Goal: Task Accomplishment & Management: Manage account settings

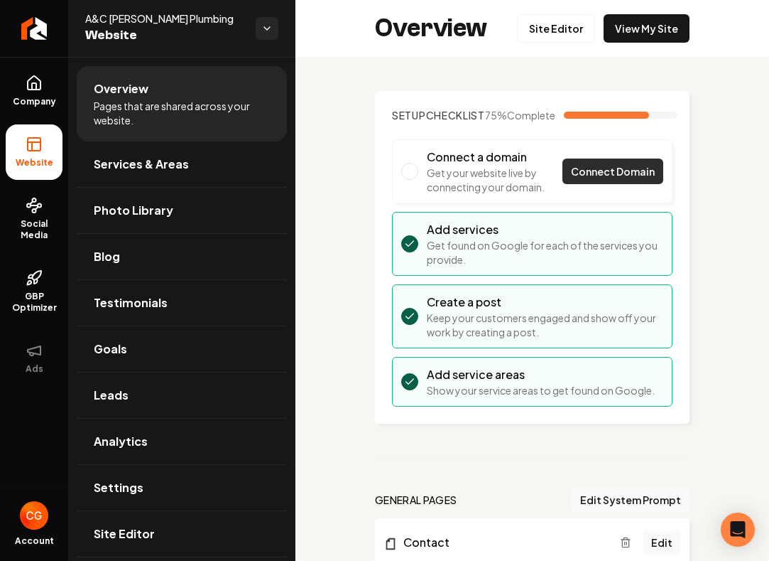
click at [590, 179] on span "Connect Domain" at bounding box center [613, 171] width 84 height 15
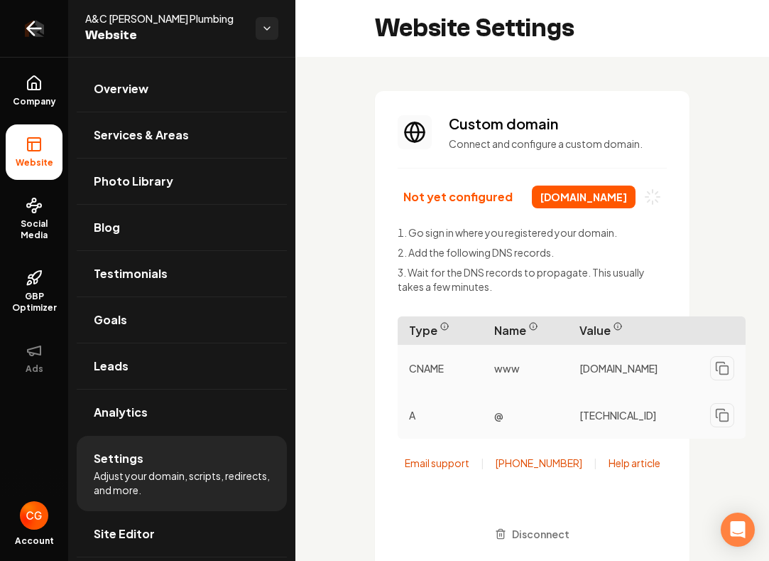
click at [43, 19] on icon "Return to dashboard" at bounding box center [34, 28] width 23 height 23
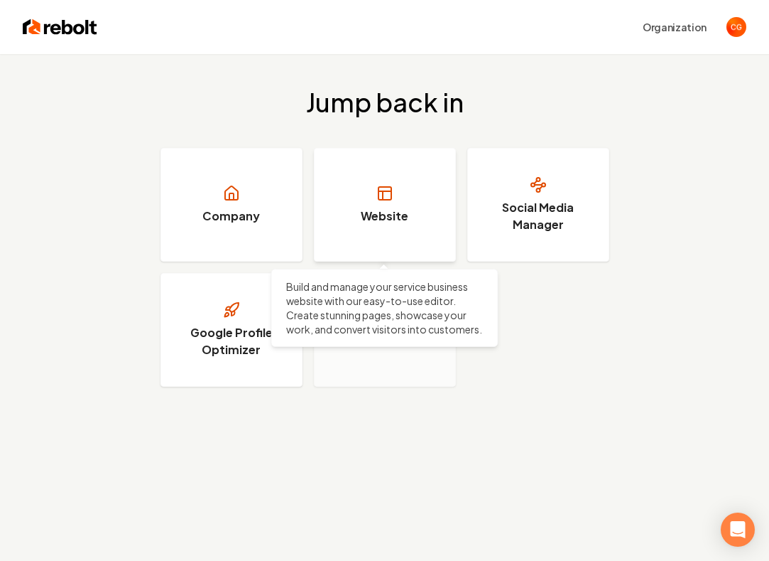
click at [395, 224] on h3 "Website" at bounding box center [385, 215] width 48 height 17
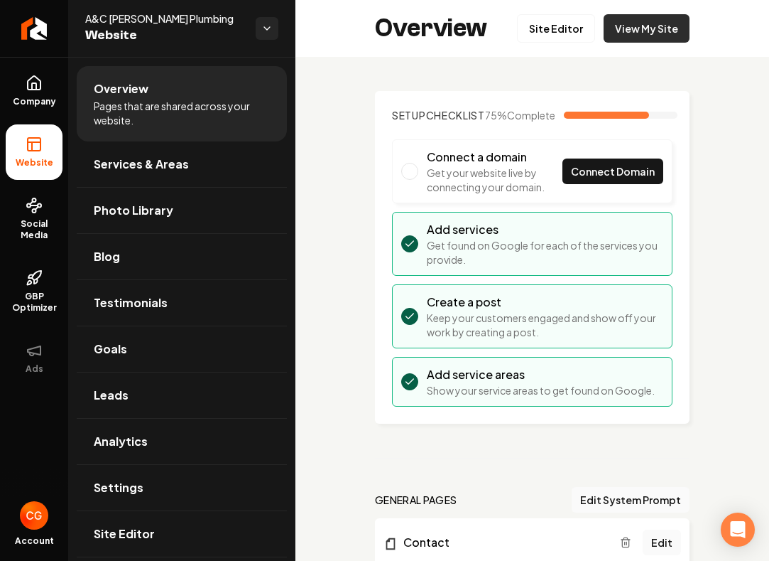
click at [628, 33] on link "View My Site" at bounding box center [647, 28] width 86 height 28
click at [735, 523] on icon "Open Intercom Messenger" at bounding box center [738, 529] width 16 height 18
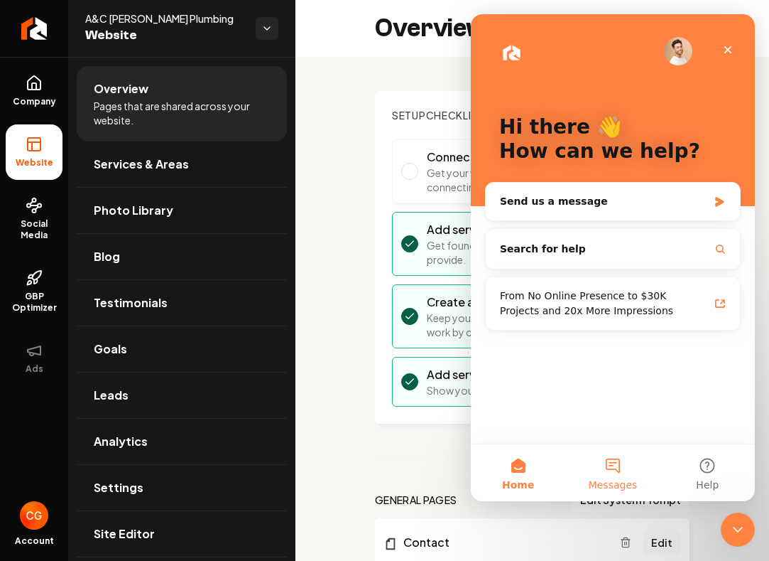
click at [626, 473] on button "Messages" at bounding box center [612, 472] width 94 height 57
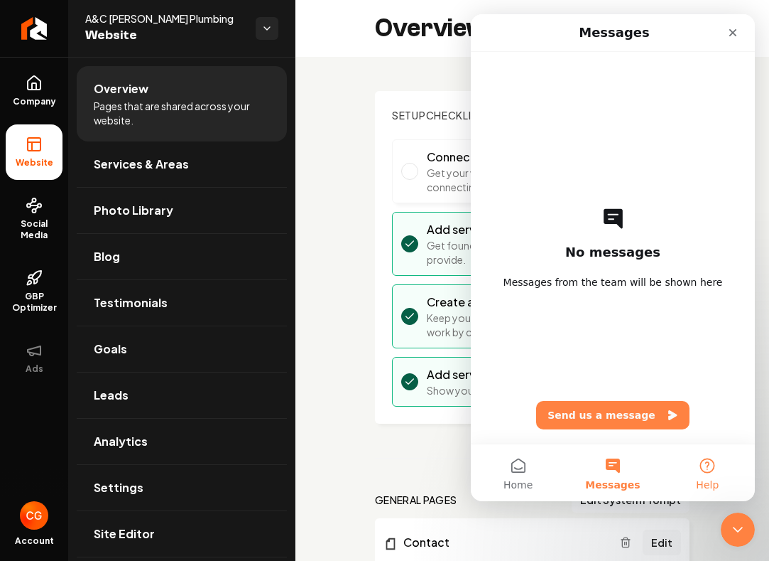
click at [703, 467] on button "Help" at bounding box center [708, 472] width 94 height 57
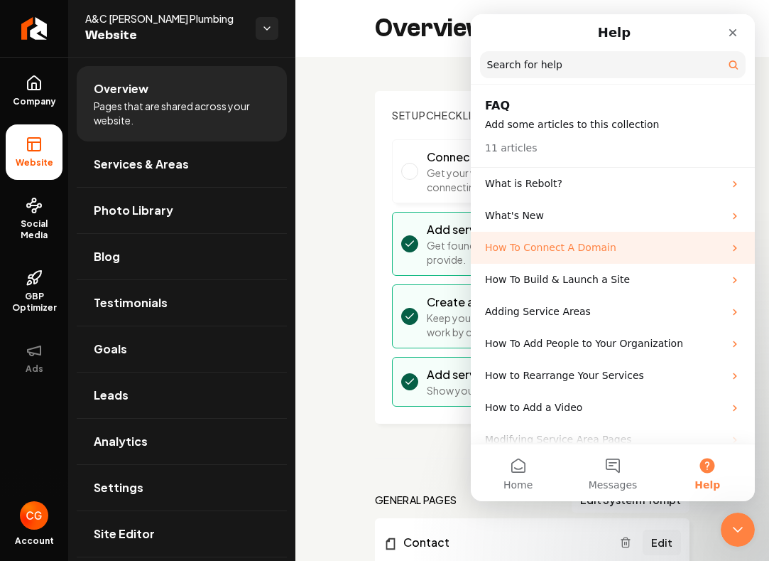
click at [578, 254] on p "How To Connect A Domain" at bounding box center [604, 247] width 239 height 15
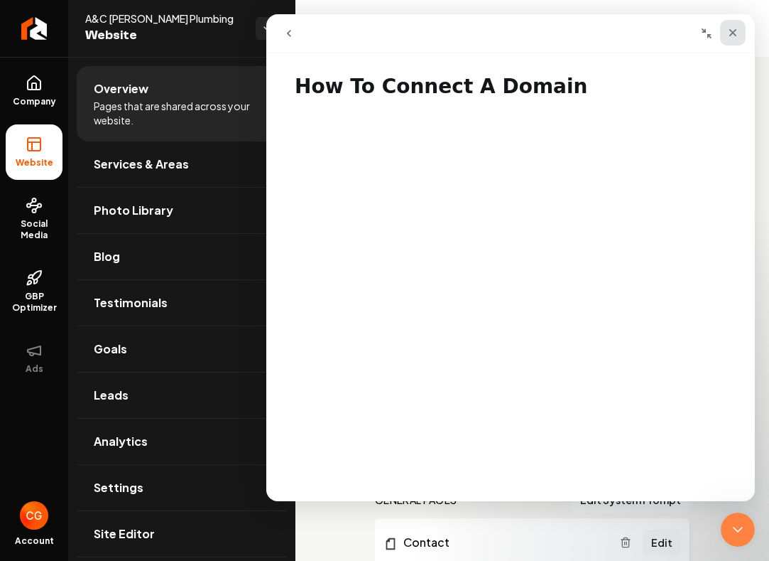
click at [732, 36] on icon "Close" at bounding box center [732, 32] width 11 height 11
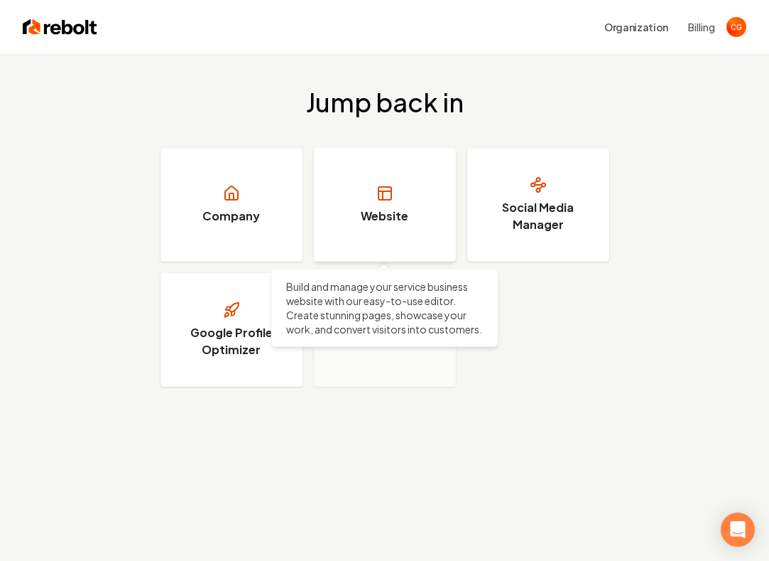
click at [392, 206] on link "Website" at bounding box center [385, 205] width 142 height 114
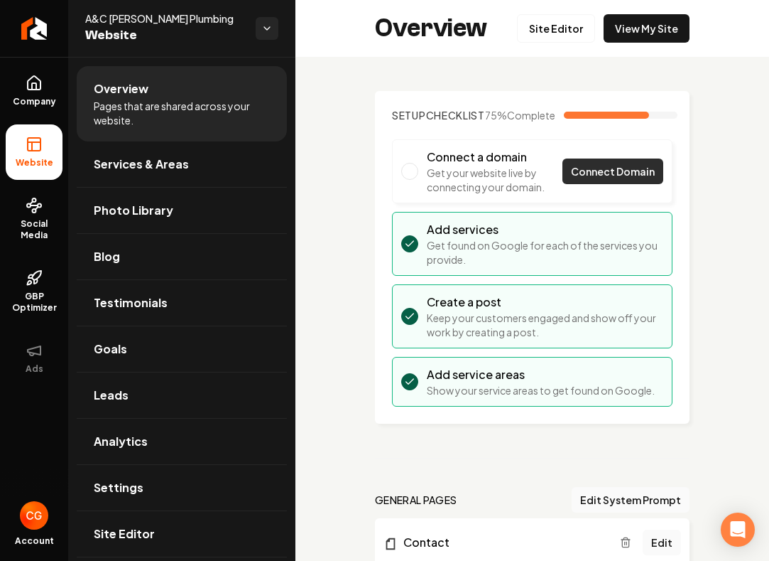
click at [600, 179] on span "Connect Domain" at bounding box center [613, 171] width 84 height 15
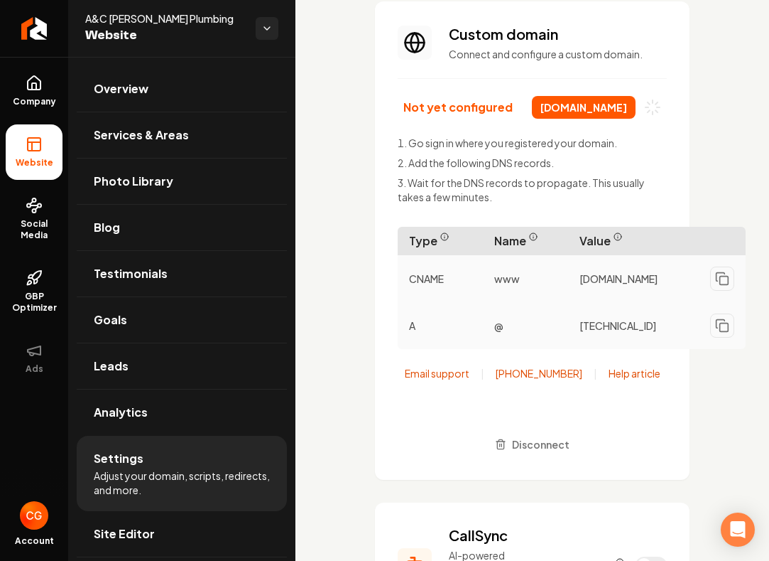
scroll to position [91, 0]
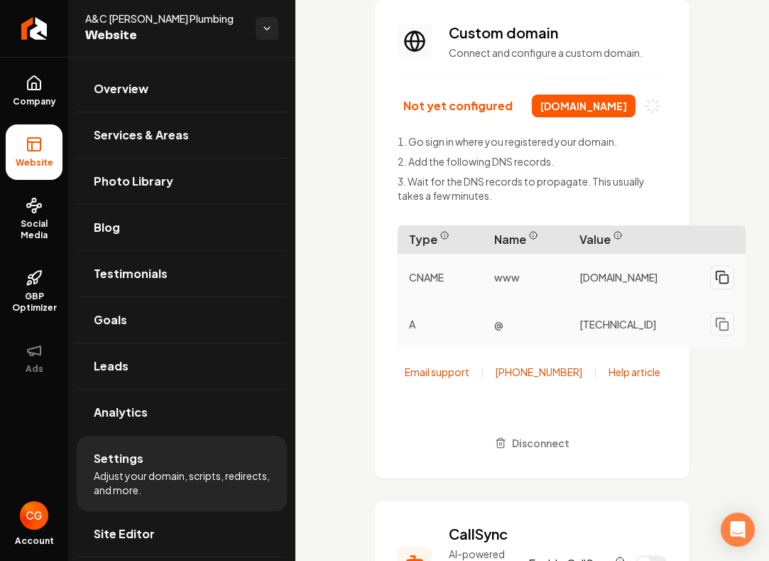
click at [728, 280] on icon "Main content area" at bounding box center [722, 277] width 14 height 14
click at [726, 280] on icon "Main content area" at bounding box center [725, 279] width 4 height 2
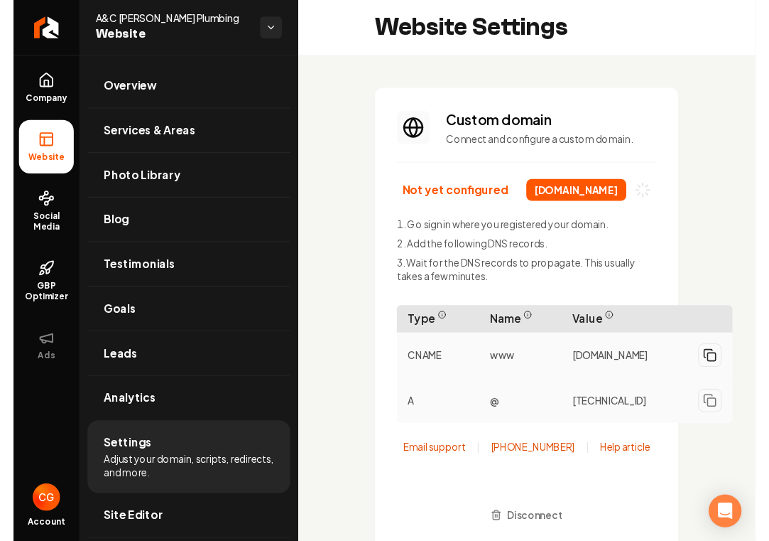
scroll to position [0, 0]
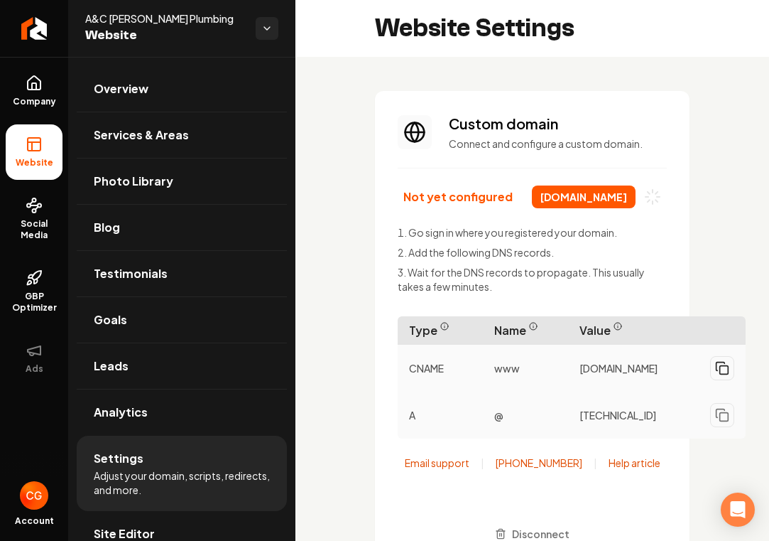
drag, startPoint x: 700, startPoint y: 363, endPoint x: 601, endPoint y: 381, distance: 100.5
click at [601, 375] on span "[DOMAIN_NAME]" at bounding box center [619, 368] width 78 height 14
click at [729, 367] on rect "Main content area" at bounding box center [724, 370] width 9 height 9
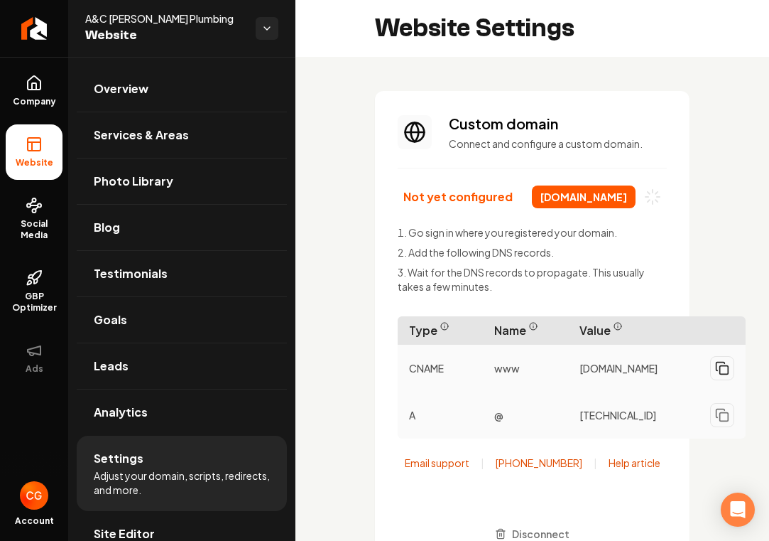
click at [640, 465] on link "Help article" at bounding box center [635, 462] width 52 height 14
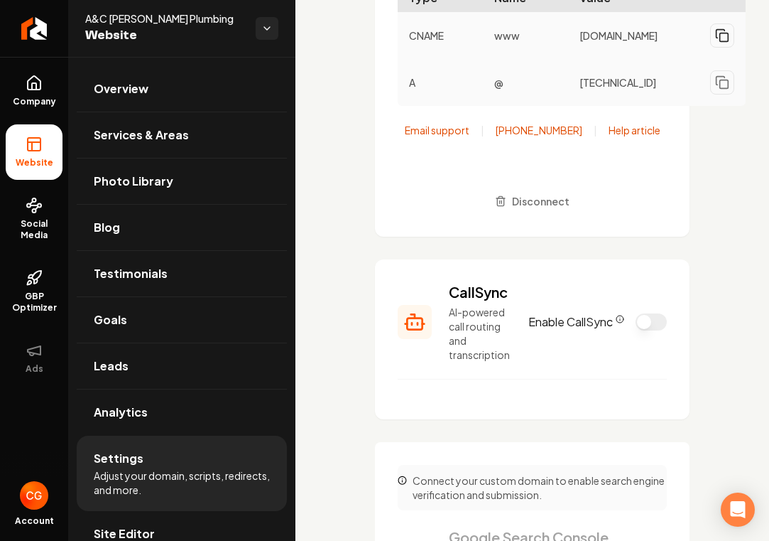
scroll to position [340, 0]
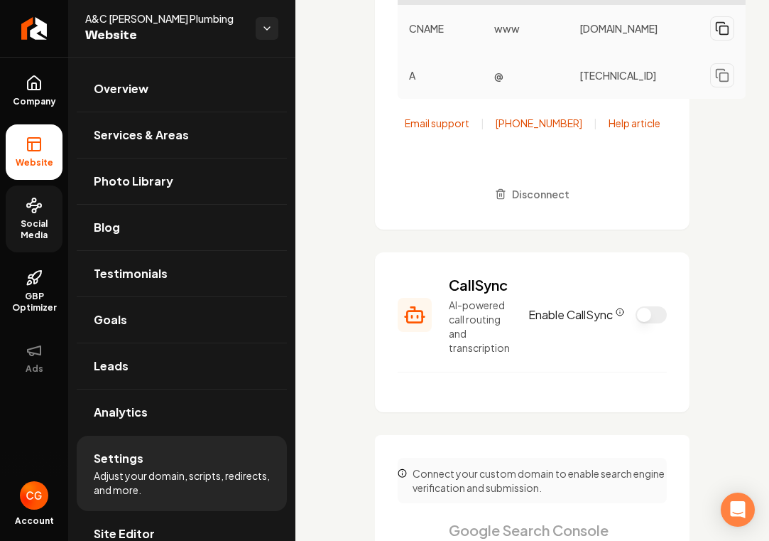
click at [42, 225] on span "Social Media" at bounding box center [34, 229] width 57 height 23
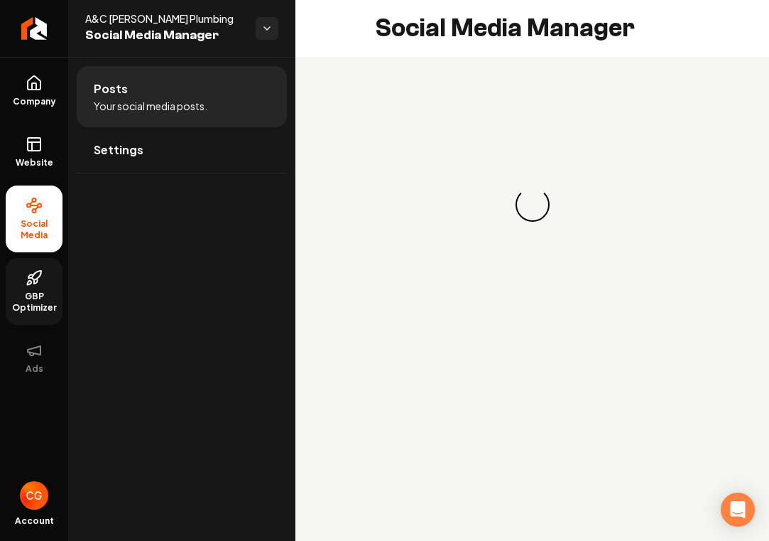
click at [35, 283] on icon at bounding box center [35, 280] width 3 height 5
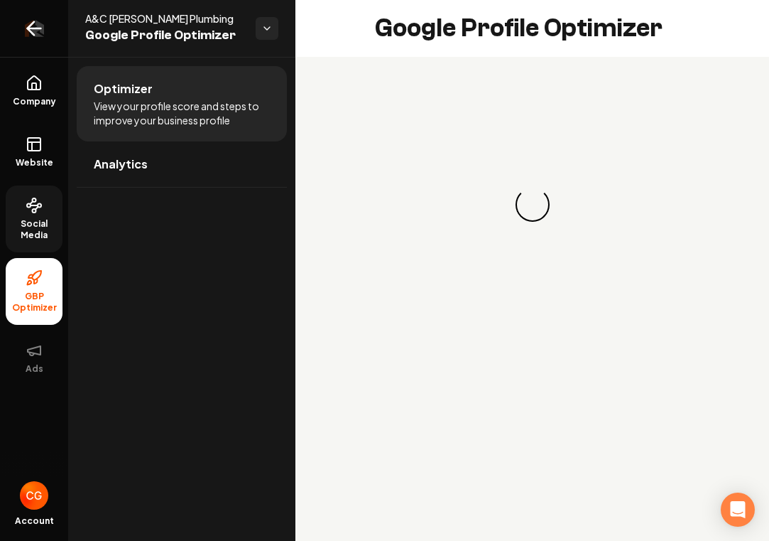
click at [38, 45] on link "Return to dashboard" at bounding box center [34, 28] width 68 height 57
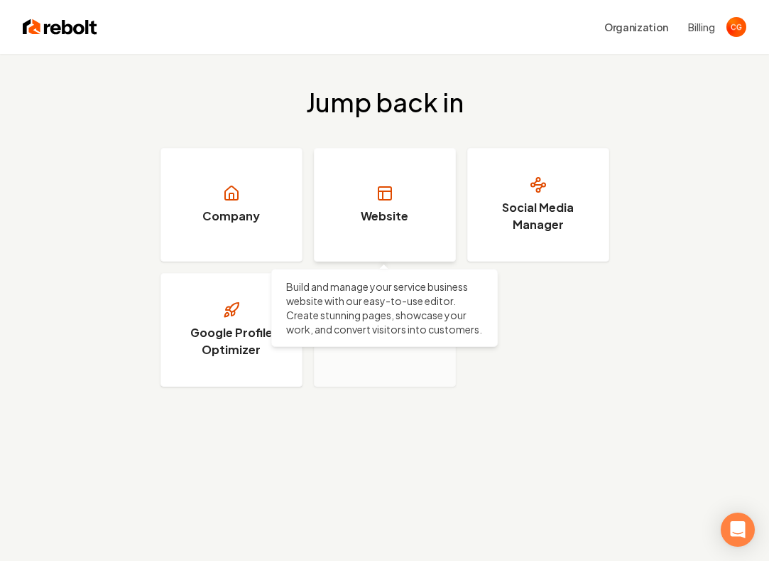
click at [412, 209] on link "Website" at bounding box center [385, 205] width 142 height 114
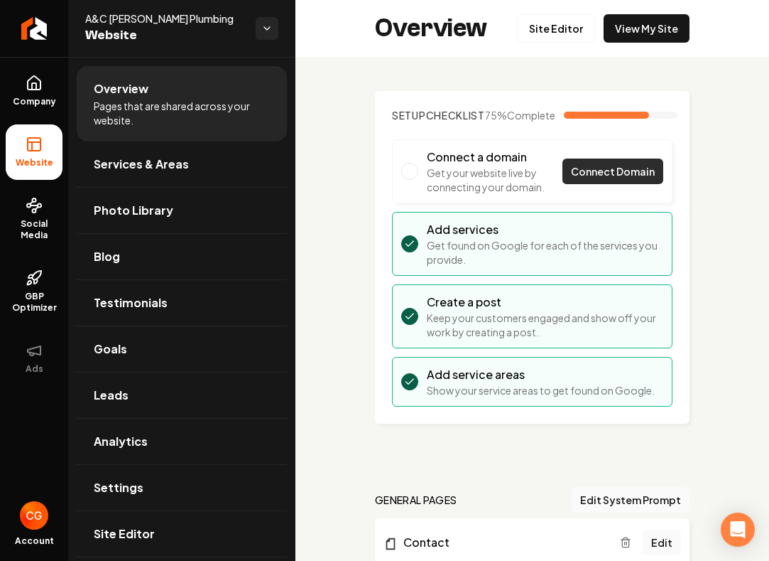
click at [606, 179] on span "Connect Domain" at bounding box center [613, 171] width 84 height 15
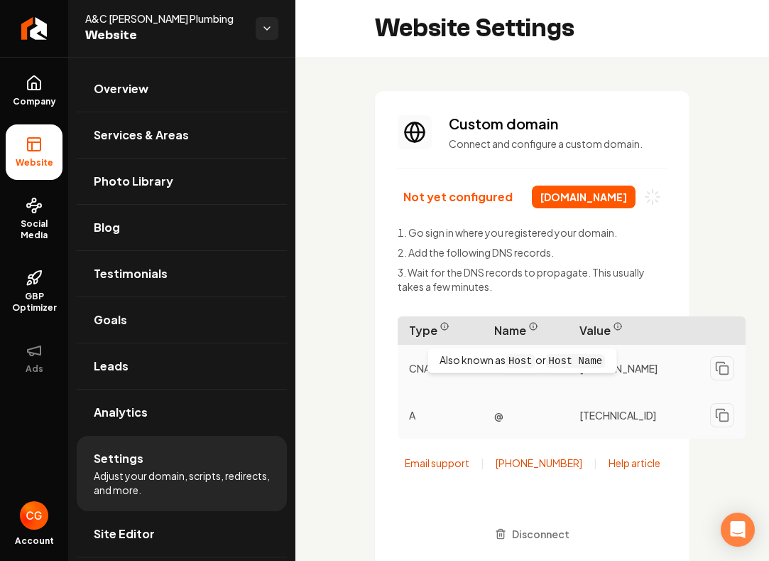
click at [534, 327] on icon "Main content area" at bounding box center [534, 326] width 0 height 1
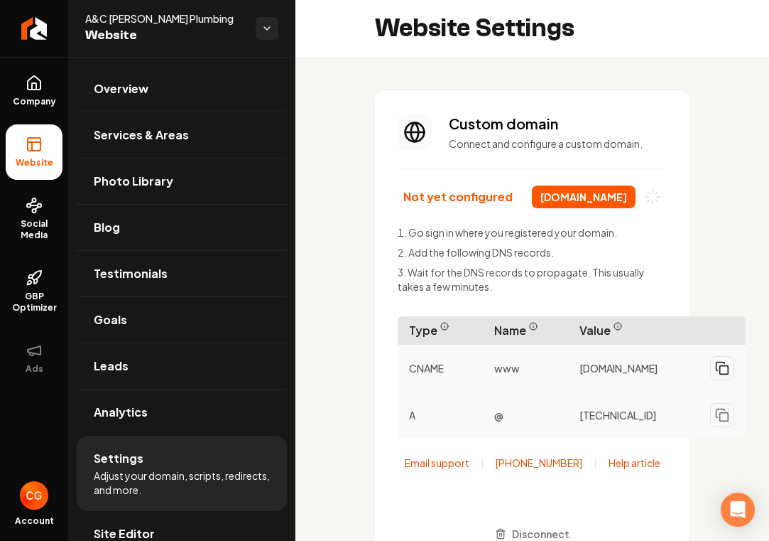
click at [730, 372] on icon "Main content area" at bounding box center [722, 368] width 14 height 14
drag, startPoint x: 703, startPoint y: 366, endPoint x: 584, endPoint y: 378, distance: 120.0
click at [583, 375] on span "[DOMAIN_NAME]" at bounding box center [619, 368] width 78 height 14
click at [582, 362] on div "[DOMAIN_NAME]" at bounding box center [657, 368] width 178 height 36
click at [583, 362] on span "[DOMAIN_NAME]" at bounding box center [619, 368] width 78 height 14
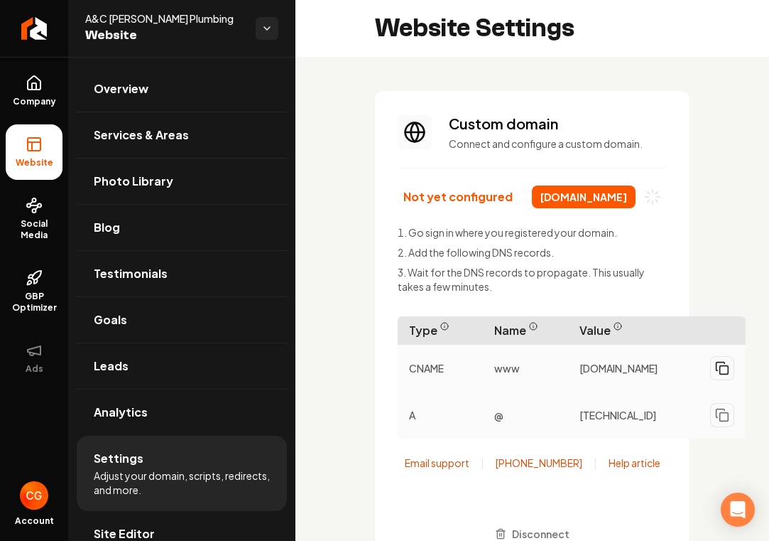
click at [583, 362] on span "[DOMAIN_NAME]" at bounding box center [619, 368] width 78 height 14
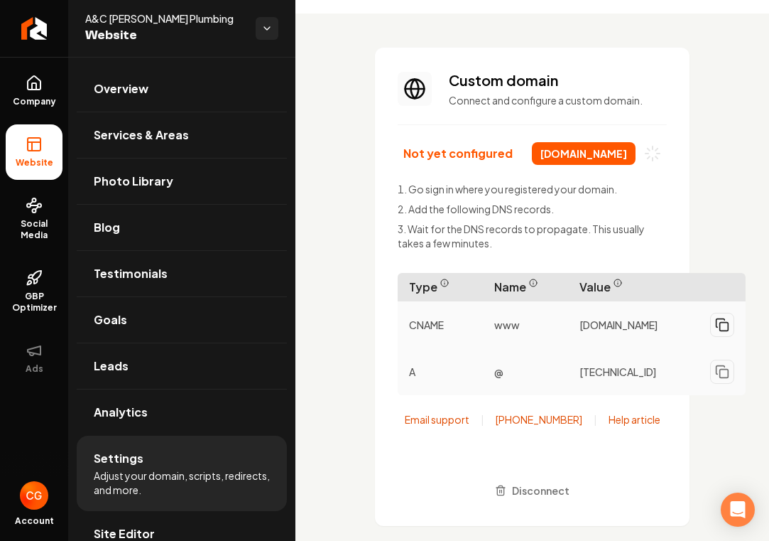
scroll to position [56, 0]
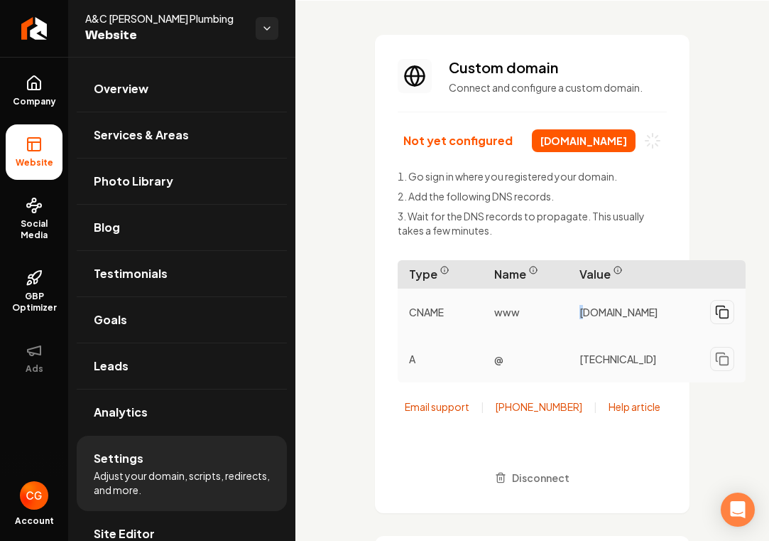
drag, startPoint x: 585, startPoint y: 308, endPoint x: 578, endPoint y: 305, distance: 7.9
click at [578, 305] on div "[DOMAIN_NAME]" at bounding box center [657, 312] width 178 height 36
drag, startPoint x: 588, startPoint y: 306, endPoint x: 622, endPoint y: 315, distance: 36.0
click at [622, 315] on span "[DOMAIN_NAME]" at bounding box center [619, 312] width 78 height 14
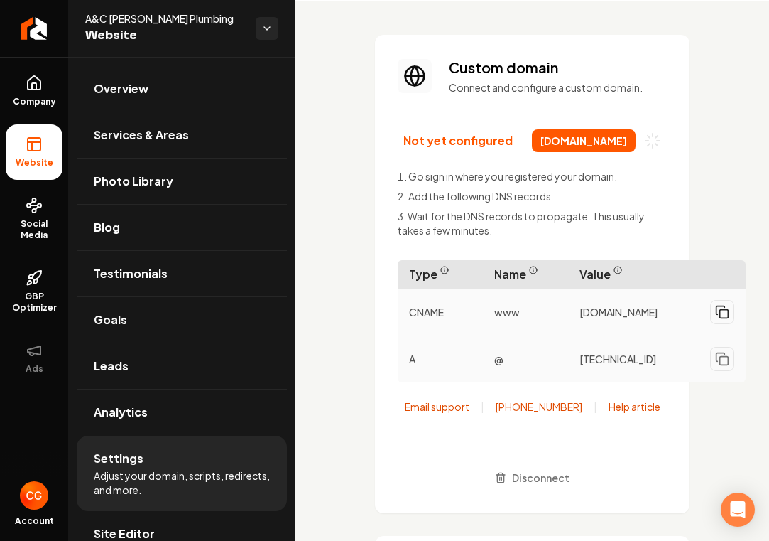
click at [658, 314] on span "[DOMAIN_NAME]" at bounding box center [619, 312] width 78 height 14
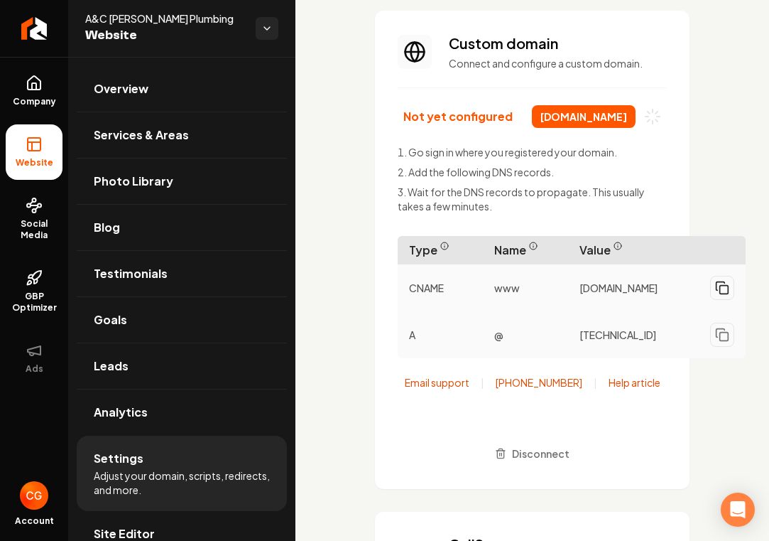
scroll to position [86, 0]
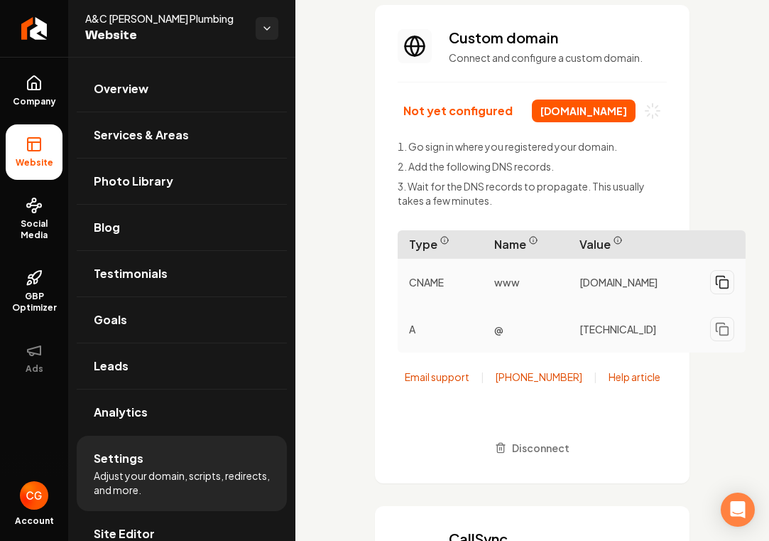
click at [726, 288] on icon "Main content area" at bounding box center [722, 282] width 14 height 14
click at [686, 258] on span "Value" at bounding box center [657, 244] width 178 height 28
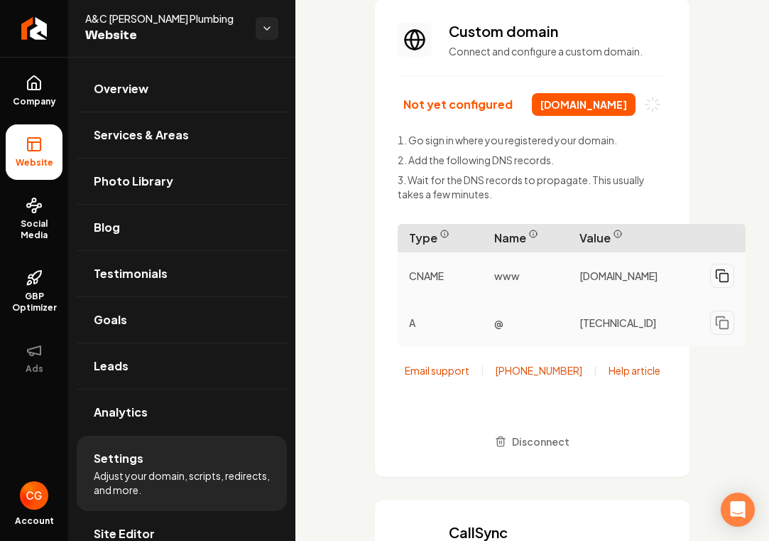
scroll to position [94, 0]
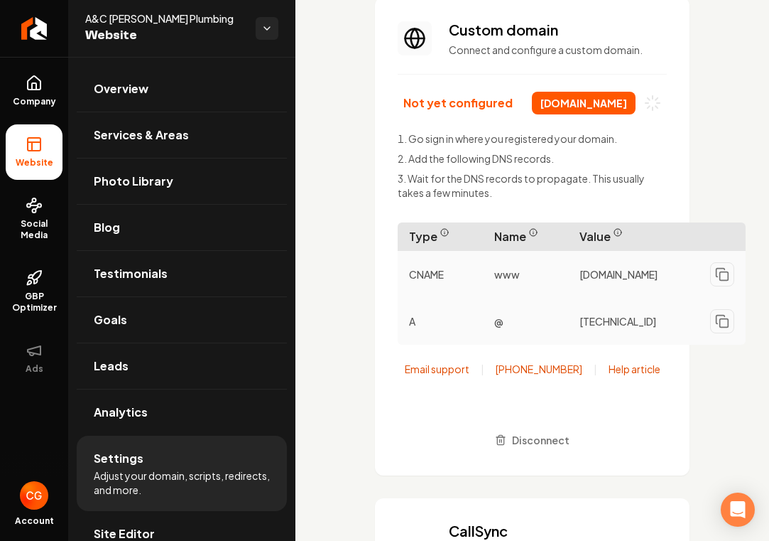
drag, startPoint x: 583, startPoint y: 271, endPoint x: 666, endPoint y: 285, distance: 84.3
click at [658, 281] on span "[DOMAIN_NAME]" at bounding box center [619, 274] width 78 height 14
drag, startPoint x: 580, startPoint y: 271, endPoint x: 619, endPoint y: 274, distance: 39.9
click at [619, 274] on span "[DOMAIN_NAME]" at bounding box center [619, 274] width 78 height 14
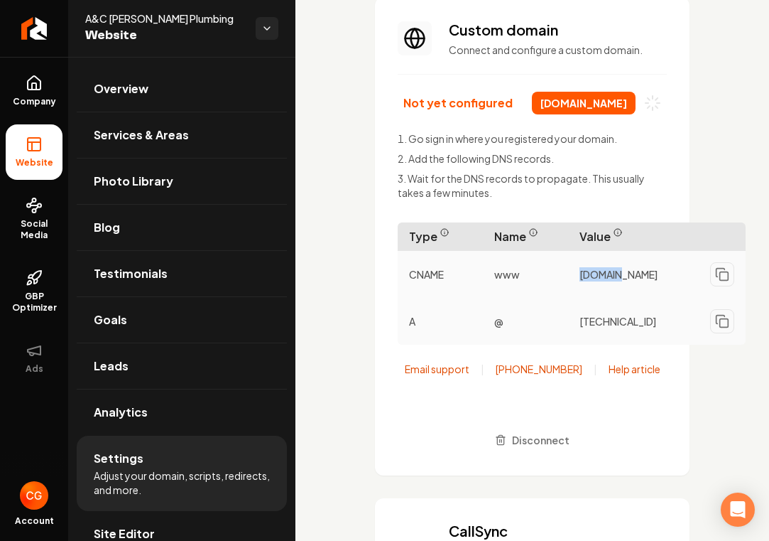
drag, startPoint x: 580, startPoint y: 267, endPoint x: 652, endPoint y: 279, distance: 73.5
click at [652, 279] on span "[DOMAIN_NAME]" at bounding box center [619, 274] width 78 height 14
copy span "[DOMAIN_NAME]"
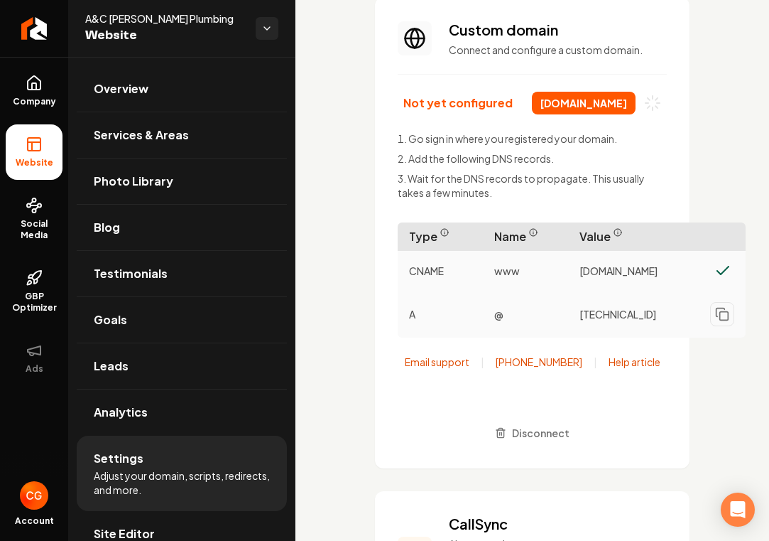
click at [575, 107] on span "[DOMAIN_NAME]" at bounding box center [584, 103] width 104 height 23
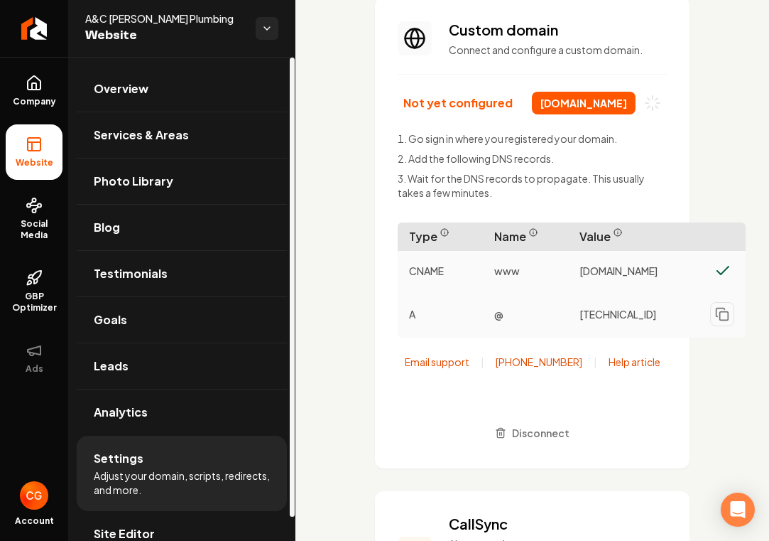
click at [20, 159] on span "Website" at bounding box center [34, 162] width 49 height 11
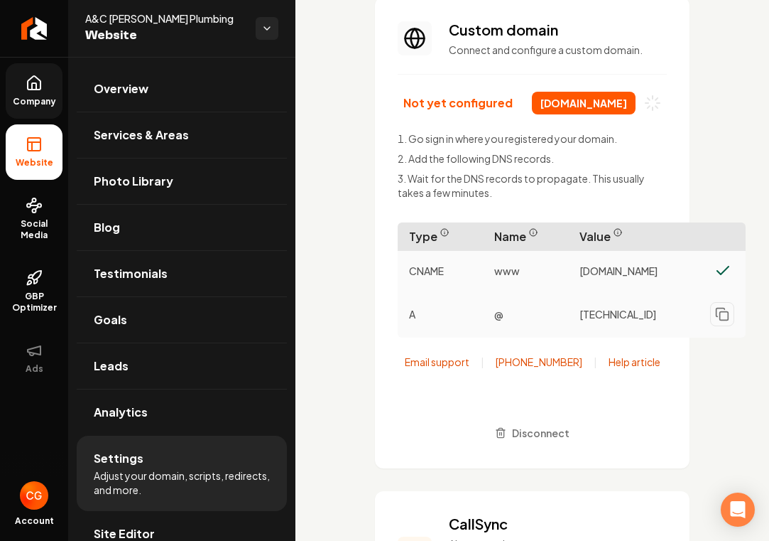
click at [41, 102] on span "Company" at bounding box center [34, 101] width 55 height 11
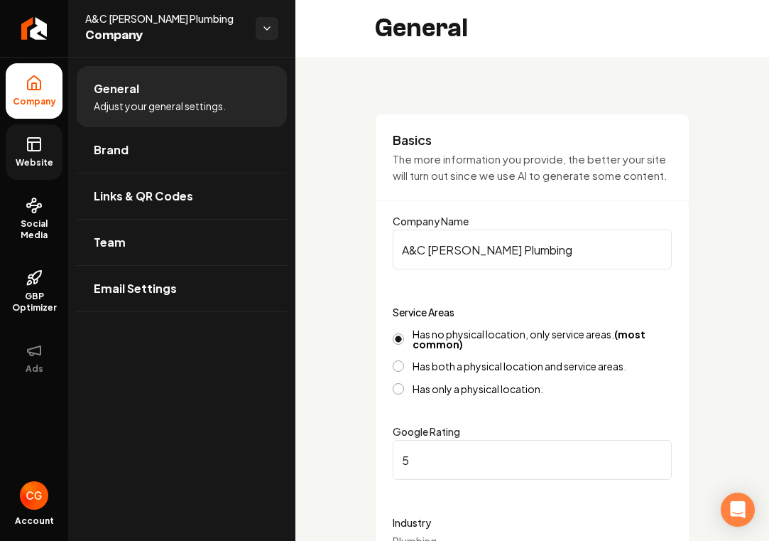
click at [43, 164] on span "Website" at bounding box center [34, 162] width 49 height 11
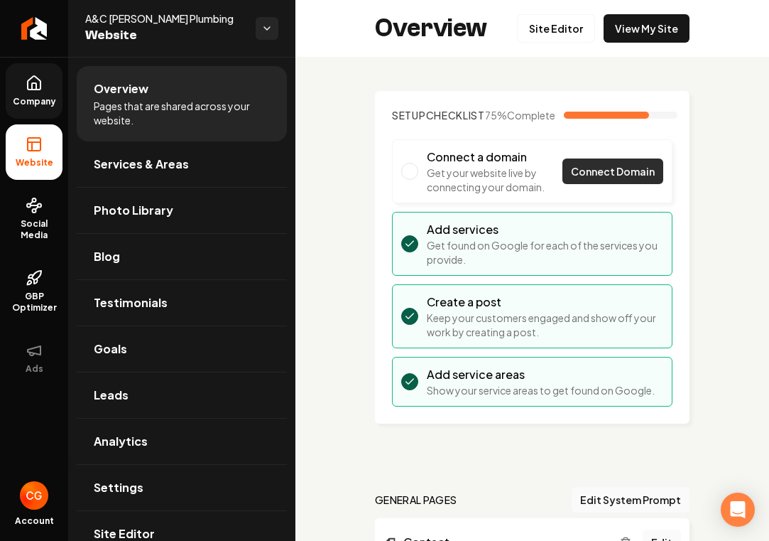
click at [635, 179] on span "Connect Domain" at bounding box center [613, 171] width 84 height 15
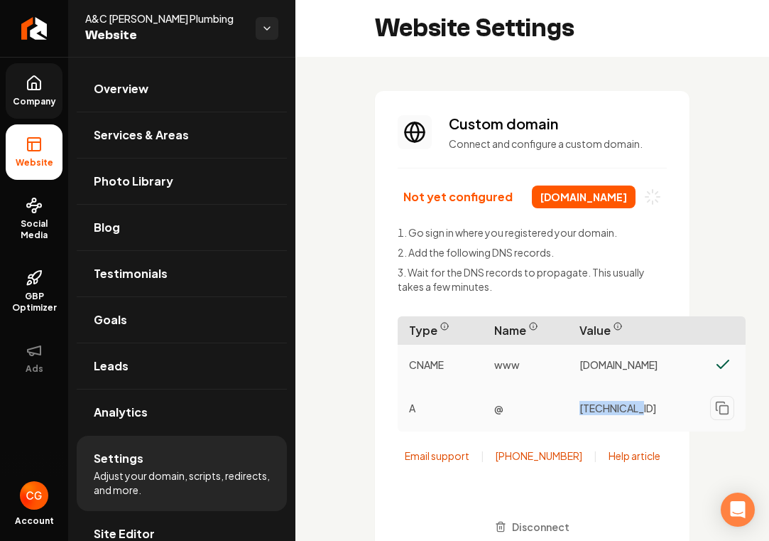
drag, startPoint x: 637, startPoint y: 416, endPoint x: 577, endPoint y: 421, distance: 60.7
click at [577, 421] on div "216.150.1.1" at bounding box center [657, 408] width 178 height 36
drag, startPoint x: 578, startPoint y: 417, endPoint x: 632, endPoint y: 423, distance: 54.3
click at [632, 423] on div "216.150.1.1" at bounding box center [657, 408] width 178 height 36
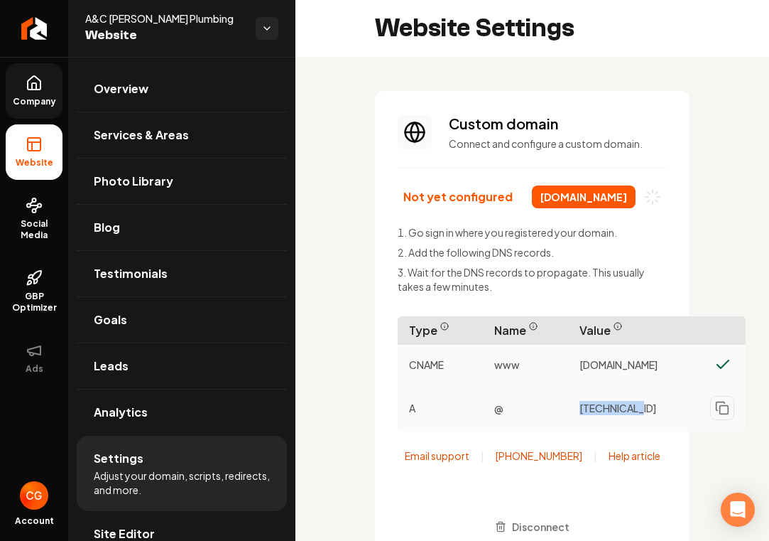
click at [631, 423] on div "216.150.1.1" at bounding box center [657, 408] width 178 height 36
click at [627, 415] on span "216.150.1.1" at bounding box center [618, 408] width 77 height 14
drag, startPoint x: 627, startPoint y: 421, endPoint x: 578, endPoint y: 416, distance: 49.3
click at [578, 416] on div "216.150.1.1" at bounding box center [657, 408] width 178 height 36
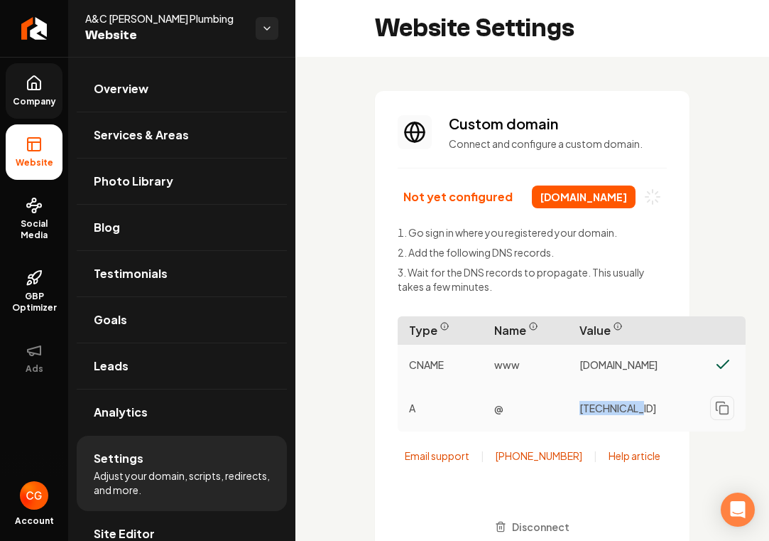
drag, startPoint x: 580, startPoint y: 418, endPoint x: 630, endPoint y: 421, distance: 49.8
click at [630, 421] on div "216.150.1.1" at bounding box center [657, 408] width 178 height 36
click at [639, 417] on div "216.150.1.1" at bounding box center [657, 408] width 178 height 36
drag, startPoint x: 641, startPoint y: 417, endPoint x: 570, endPoint y: 419, distance: 71.1
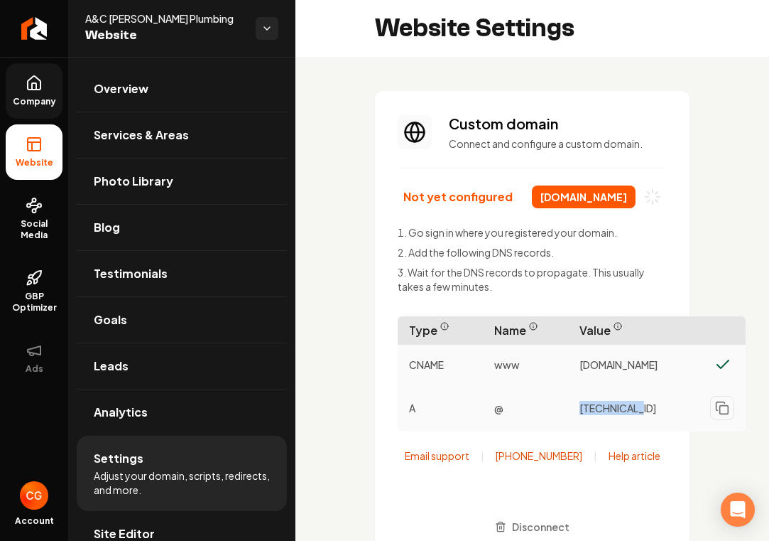
click at [570, 420] on div "216.150.1.1" at bounding box center [657, 408] width 178 height 36
click at [570, 419] on div "216.150.1.1" at bounding box center [657, 408] width 178 height 36
click at [573, 419] on div "216.150.1.1" at bounding box center [657, 408] width 178 height 36
drag, startPoint x: 573, startPoint y: 419, endPoint x: 632, endPoint y: 428, distance: 59.6
click at [632, 426] on div "216.150.1.1" at bounding box center [657, 408] width 178 height 36
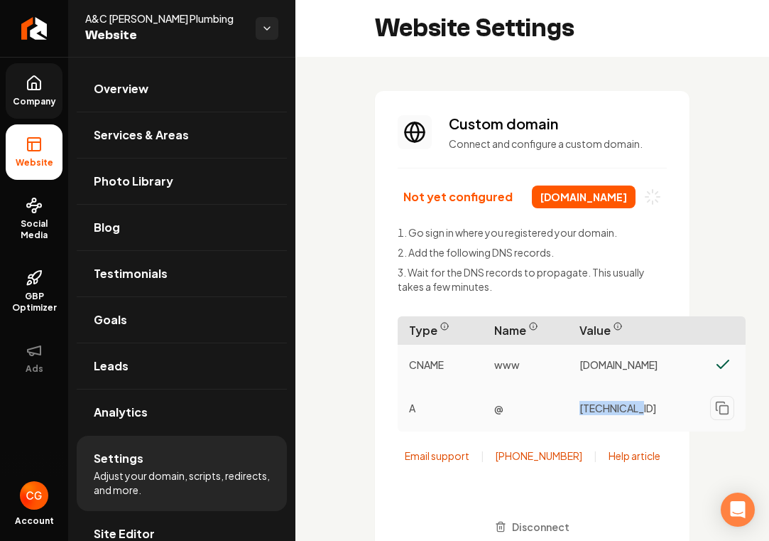
click at [632, 426] on div "216.150.1.1" at bounding box center [657, 408] width 178 height 36
click at [615, 415] on span "216.150.1.1" at bounding box center [618, 408] width 77 height 14
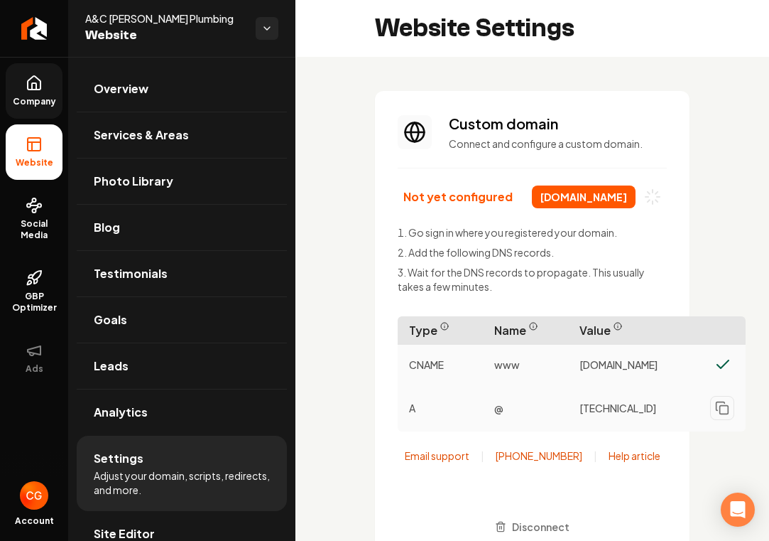
click at [615, 415] on span "216.150.1.1" at bounding box center [618, 408] width 77 height 14
click at [622, 415] on span "216.150.1.1" at bounding box center [618, 408] width 77 height 14
copy span "216.150.1.1"
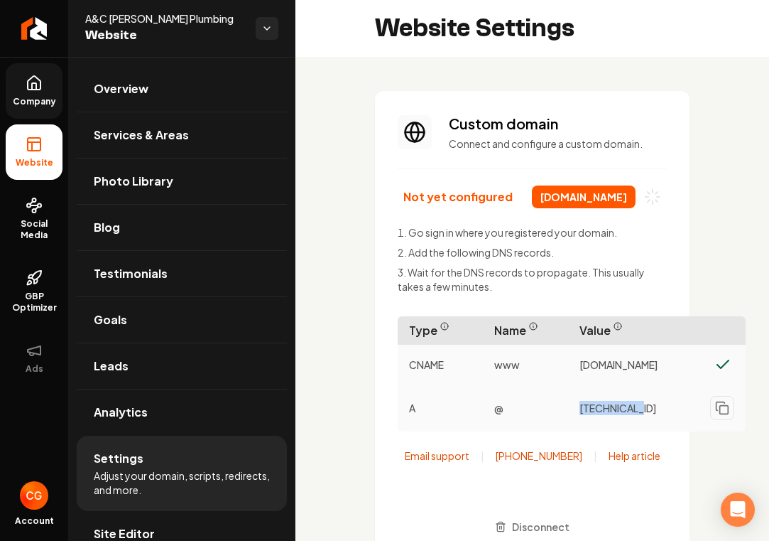
click at [614, 415] on span "216.150.1.1" at bounding box center [618, 408] width 77 height 14
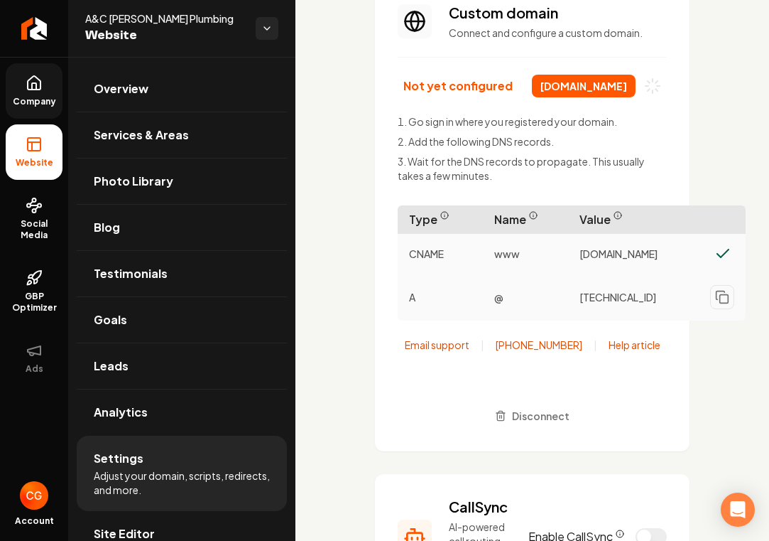
scroll to position [115, 0]
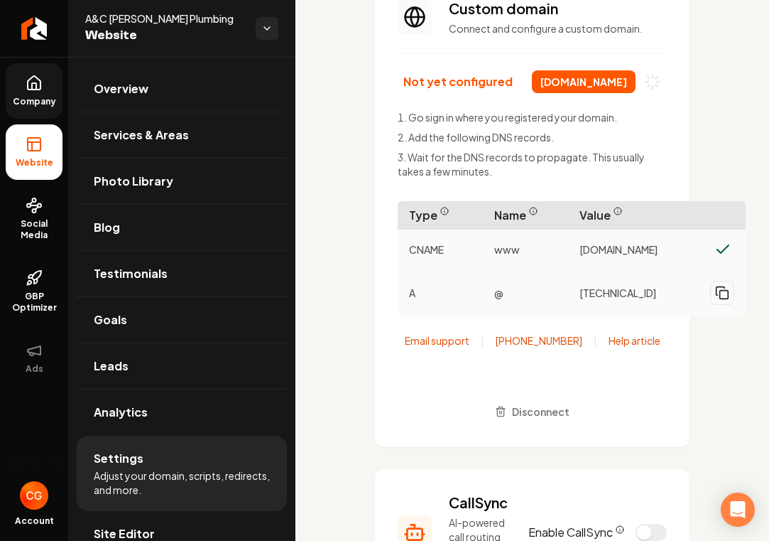
click at [723, 305] on button "Main content area" at bounding box center [722, 293] width 24 height 24
click at [726, 296] on icon "Main content area" at bounding box center [725, 294] width 4 height 2
drag, startPoint x: 575, startPoint y: 306, endPoint x: 633, endPoint y: 305, distance: 57.6
click at [633, 305] on div "[TECHNICAL_ID]" at bounding box center [657, 293] width 178 height 36
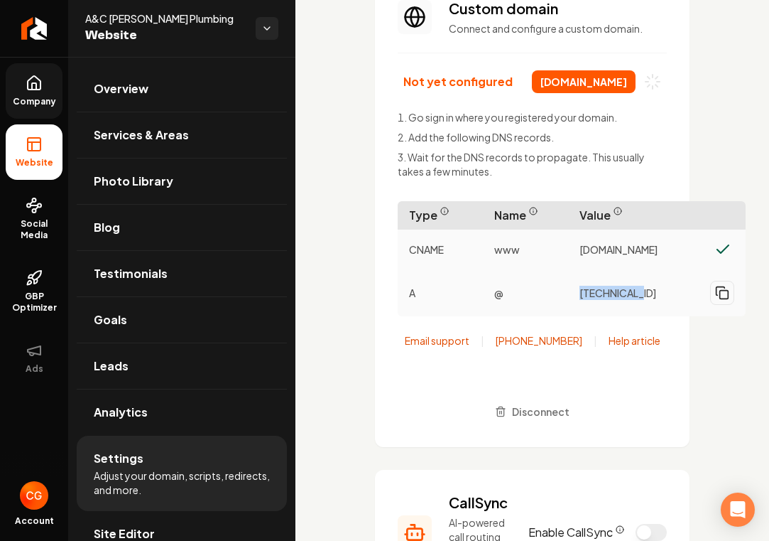
click at [633, 305] on div "[TECHNICAL_ID]" at bounding box center [657, 293] width 178 height 36
drag, startPoint x: 633, startPoint y: 305, endPoint x: 575, endPoint y: 302, distance: 58.3
click at [575, 302] on div "[TECHNICAL_ID]" at bounding box center [657, 293] width 178 height 36
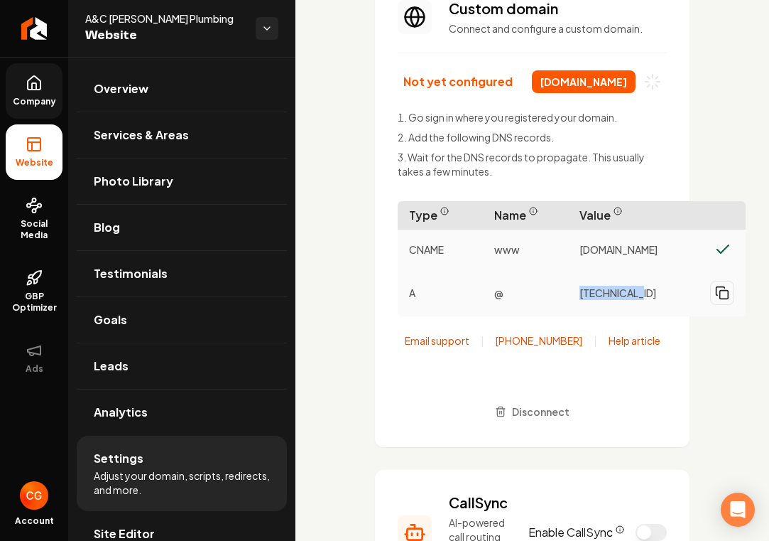
click at [575, 302] on div "[TECHNICAL_ID]" at bounding box center [657, 293] width 178 height 36
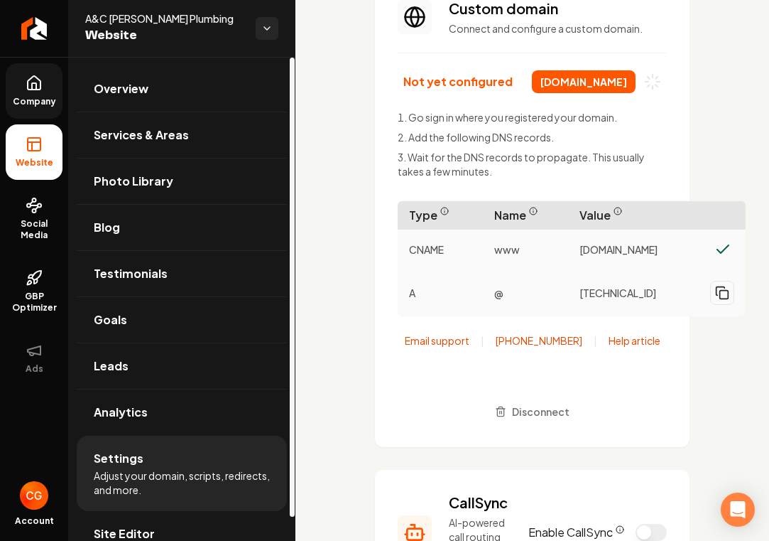
click at [38, 85] on icon at bounding box center [34, 83] width 17 height 17
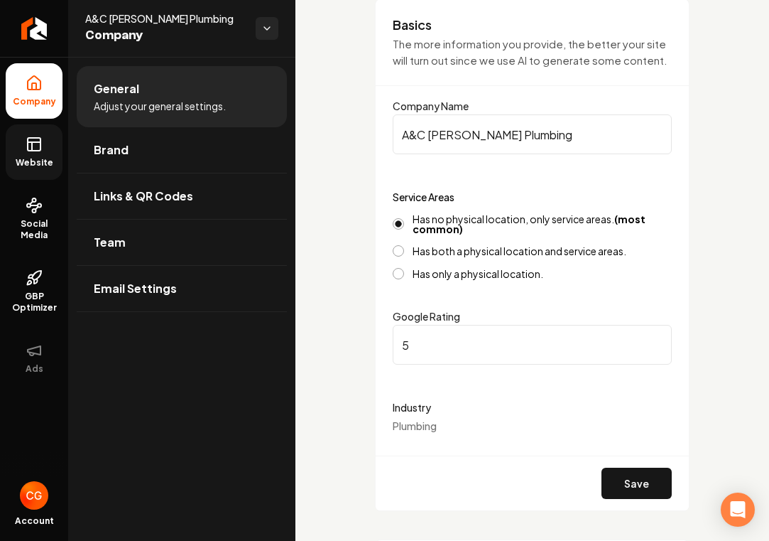
click at [33, 141] on icon at bounding box center [34, 144] width 17 height 17
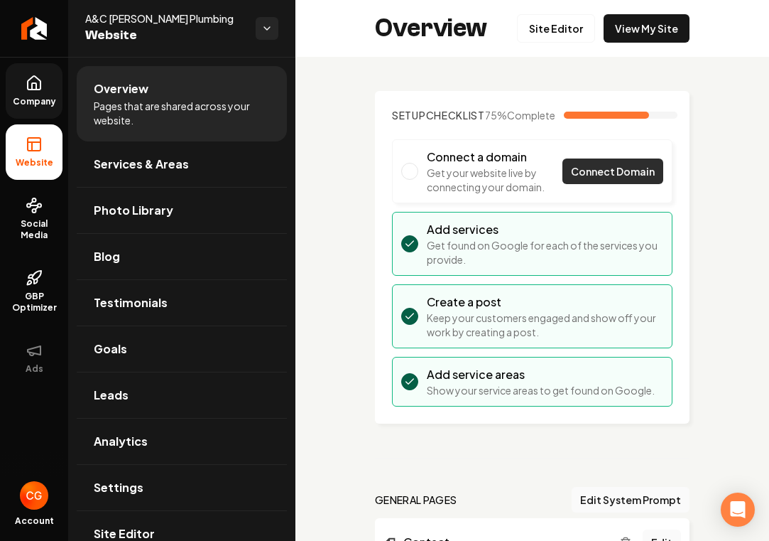
click at [585, 179] on span "Connect Domain" at bounding box center [613, 171] width 84 height 15
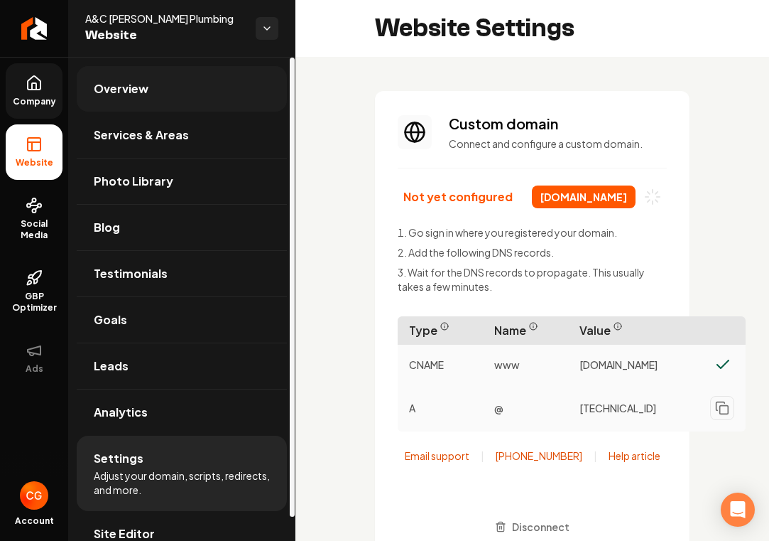
click at [126, 85] on span "Overview" at bounding box center [121, 88] width 55 height 17
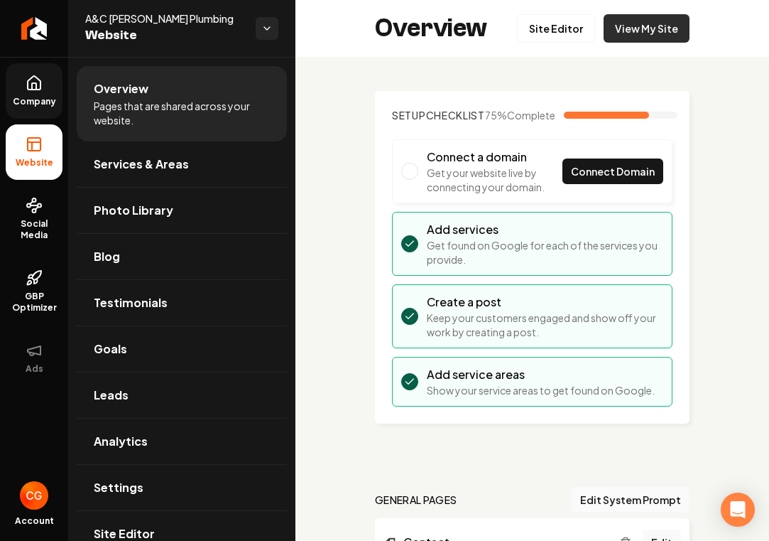
click at [669, 23] on link "View My Site" at bounding box center [647, 28] width 86 height 28
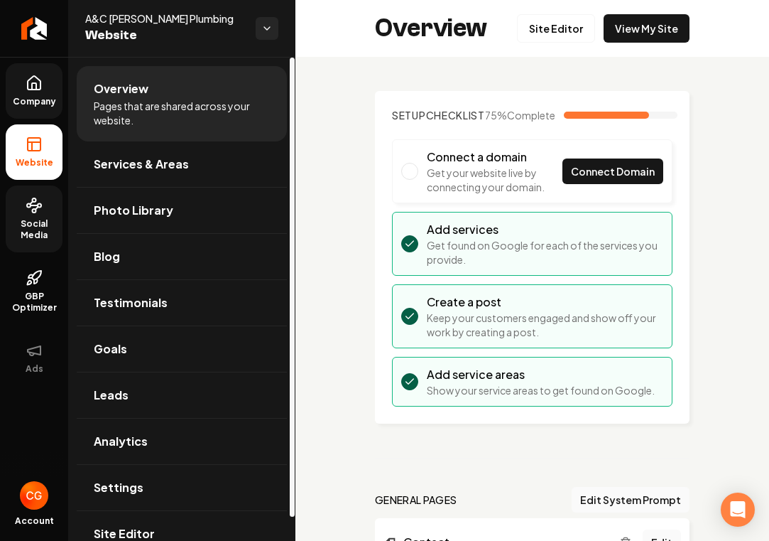
click at [56, 223] on span "Social Media" at bounding box center [34, 229] width 57 height 23
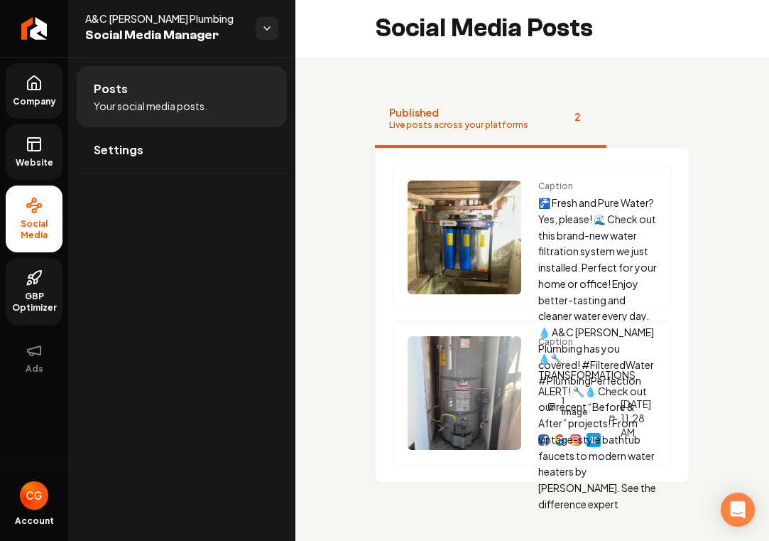
click at [43, 297] on span "GBP Optimizer" at bounding box center [34, 302] width 57 height 23
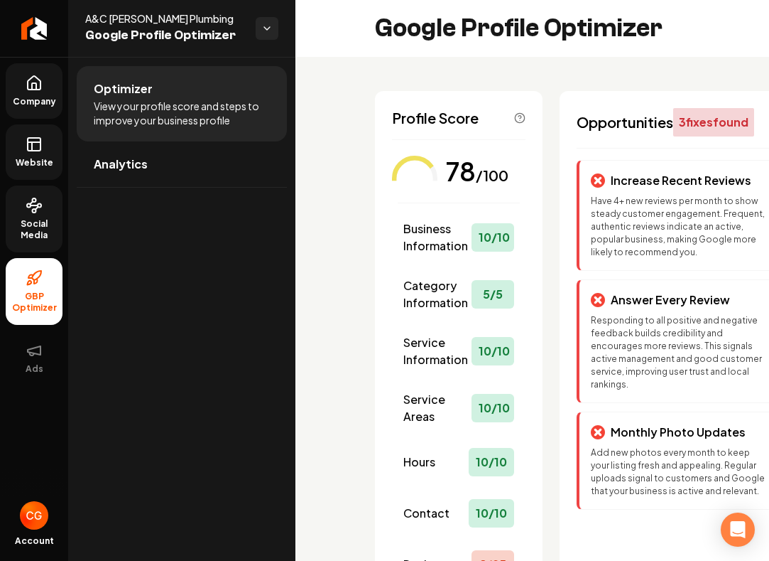
click at [40, 151] on icon at bounding box center [34, 144] width 17 height 17
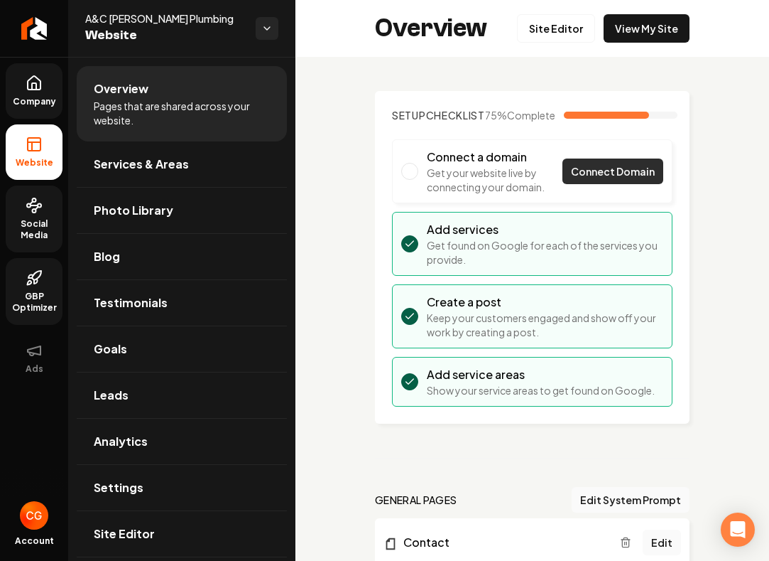
click at [600, 179] on span "Connect Domain" at bounding box center [613, 171] width 84 height 15
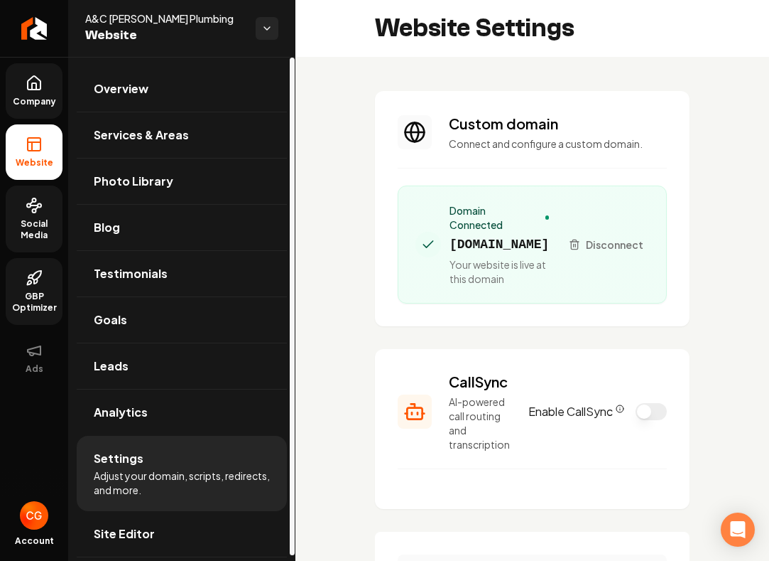
click at [34, 154] on li "Website" at bounding box center [34, 151] width 57 height 55
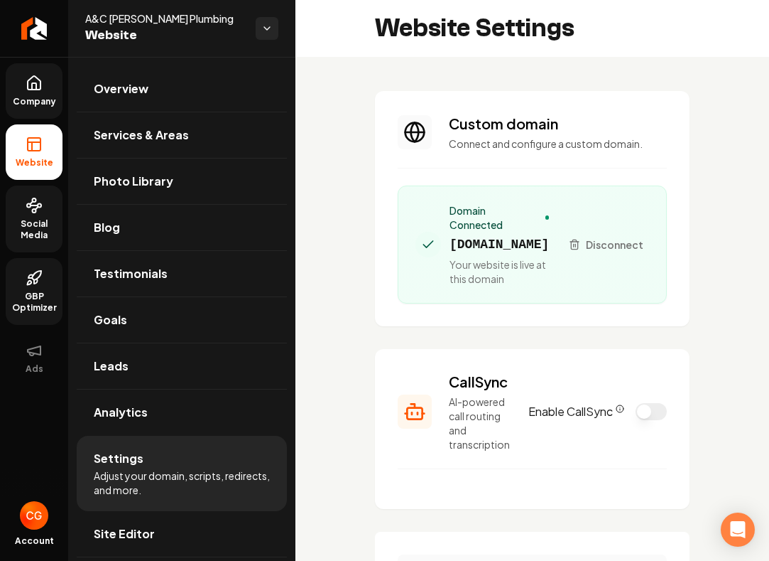
click at [31, 97] on span "Company" at bounding box center [34, 101] width 55 height 11
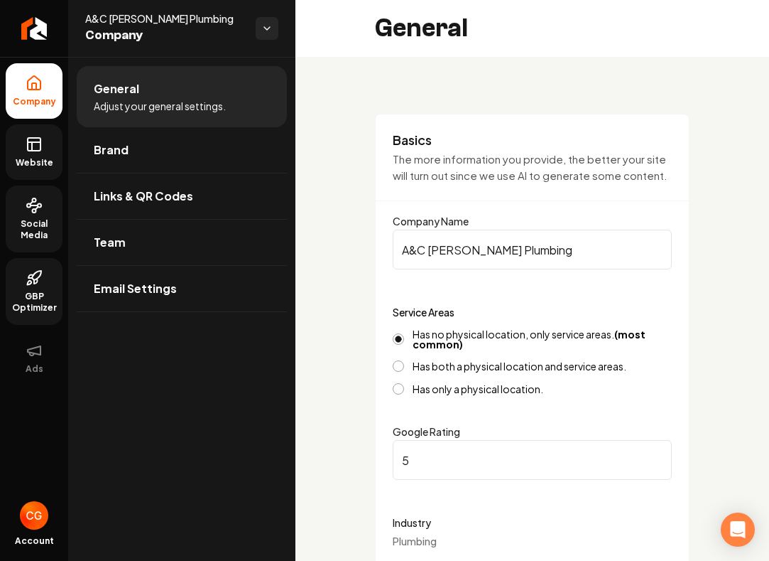
click at [55, 136] on link "Website" at bounding box center [34, 151] width 57 height 55
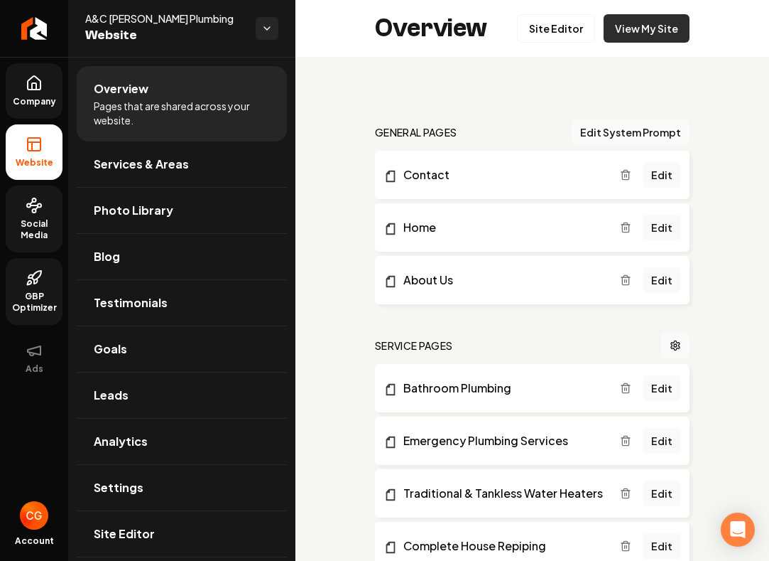
click at [654, 29] on link "View My Site" at bounding box center [647, 28] width 86 height 28
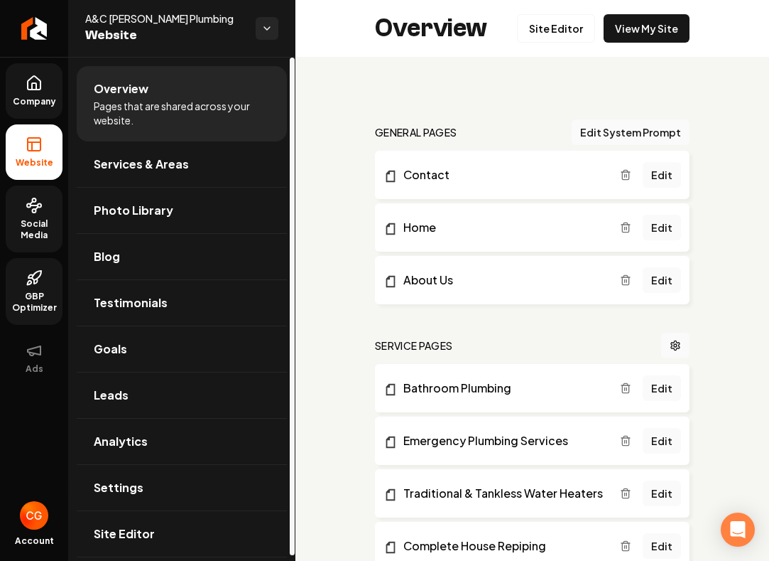
click at [37, 153] on li "Website" at bounding box center [34, 151] width 57 height 55
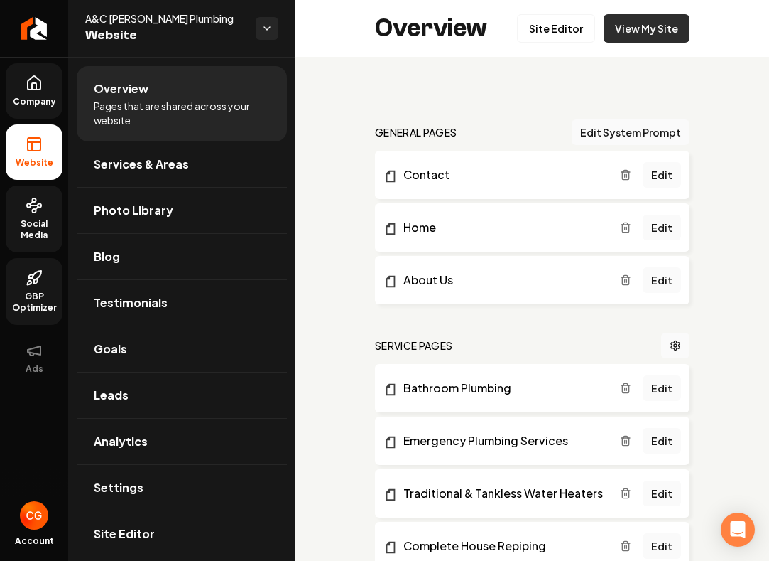
click at [637, 36] on link "View My Site" at bounding box center [647, 28] width 86 height 28
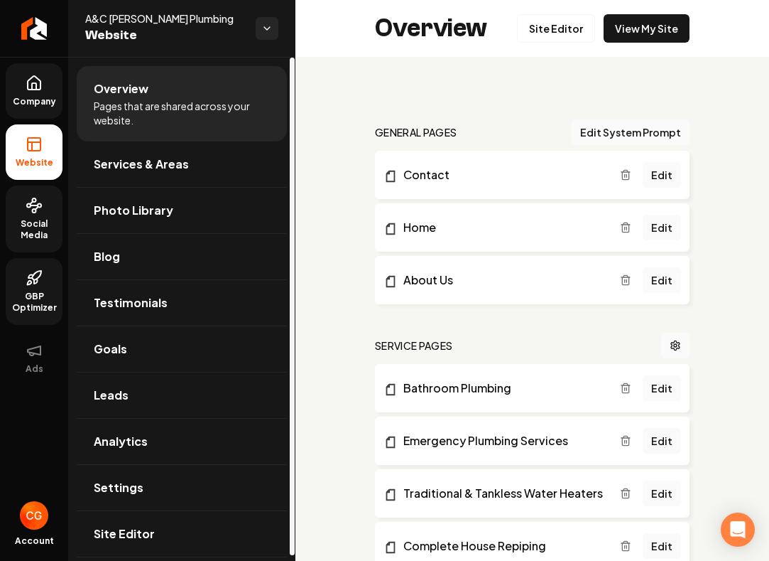
click at [40, 101] on span "Company" at bounding box center [34, 101] width 55 height 11
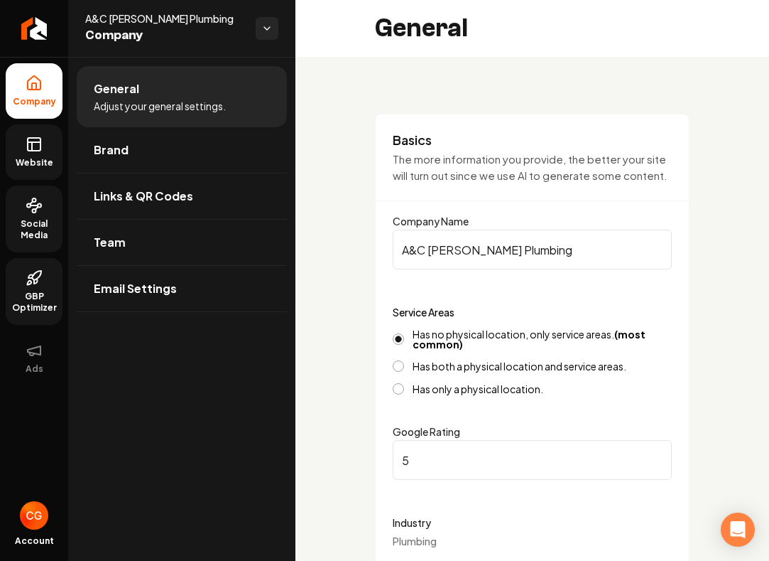
click at [35, 163] on span "Website" at bounding box center [34, 162] width 49 height 11
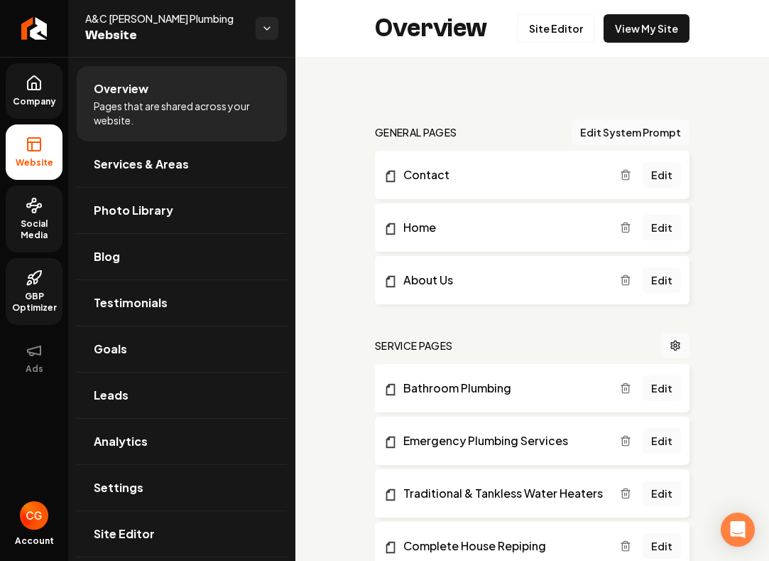
click at [42, 223] on span "Social Media" at bounding box center [34, 229] width 57 height 23
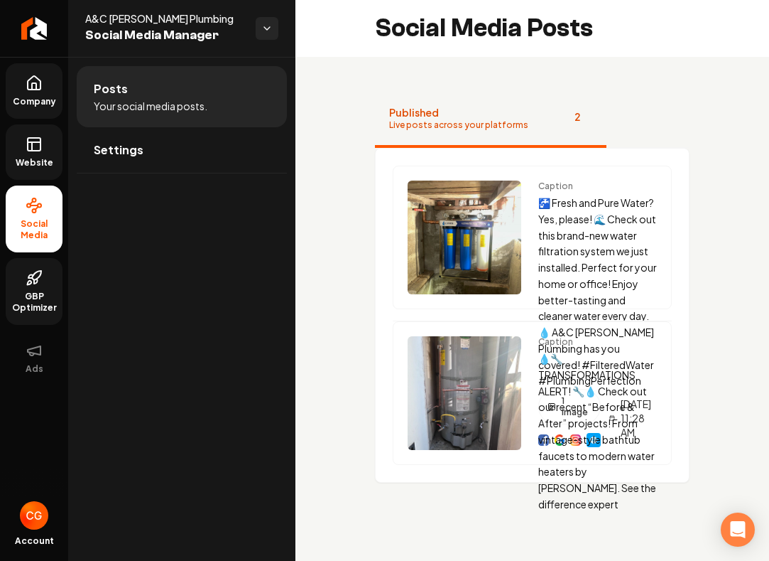
click at [40, 100] on span "Company" at bounding box center [34, 101] width 55 height 11
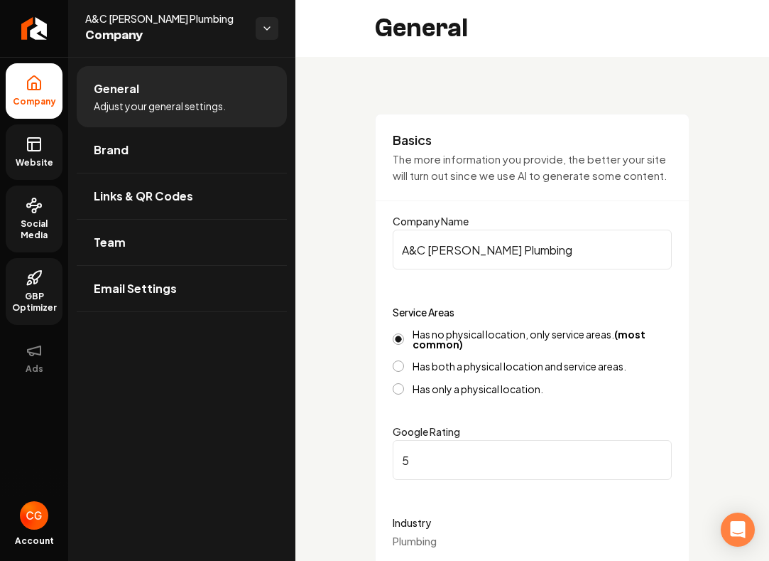
click at [47, 151] on link "Website" at bounding box center [34, 151] width 57 height 55
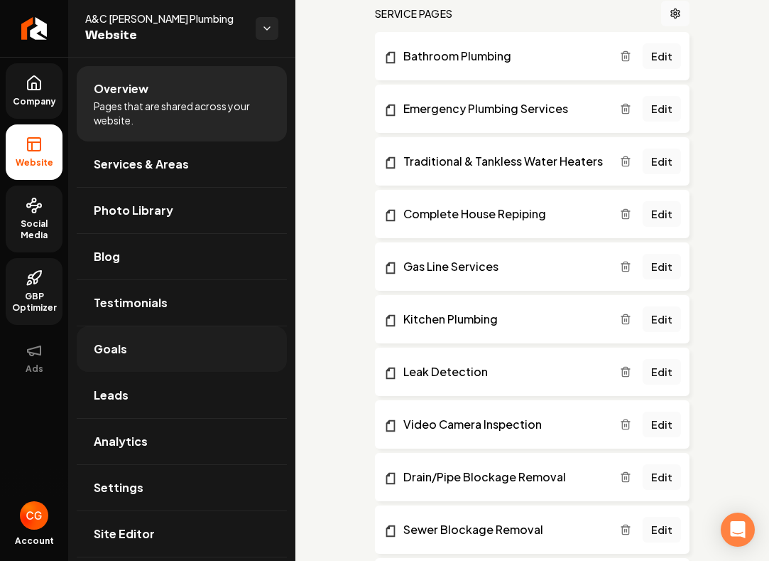
scroll to position [338, 0]
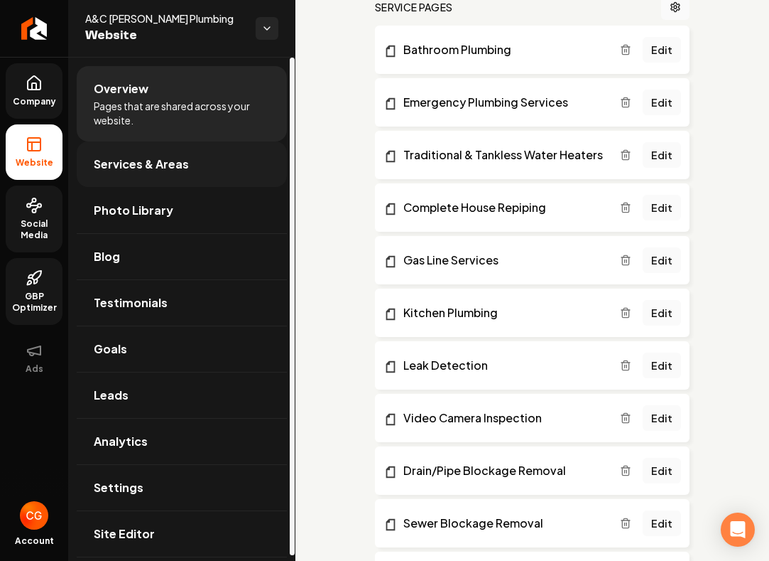
click at [148, 176] on link "Services & Areas" at bounding box center [182, 163] width 210 height 45
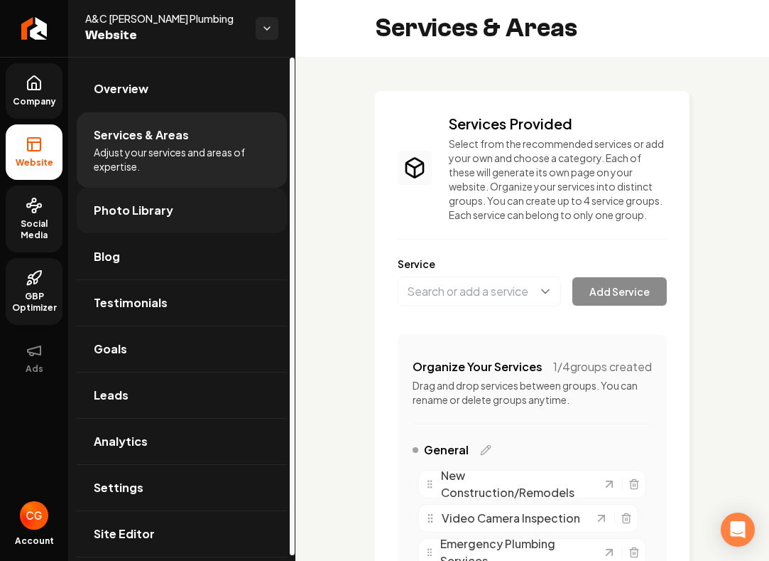
click at [144, 210] on span "Photo Library" at bounding box center [134, 210] width 80 height 17
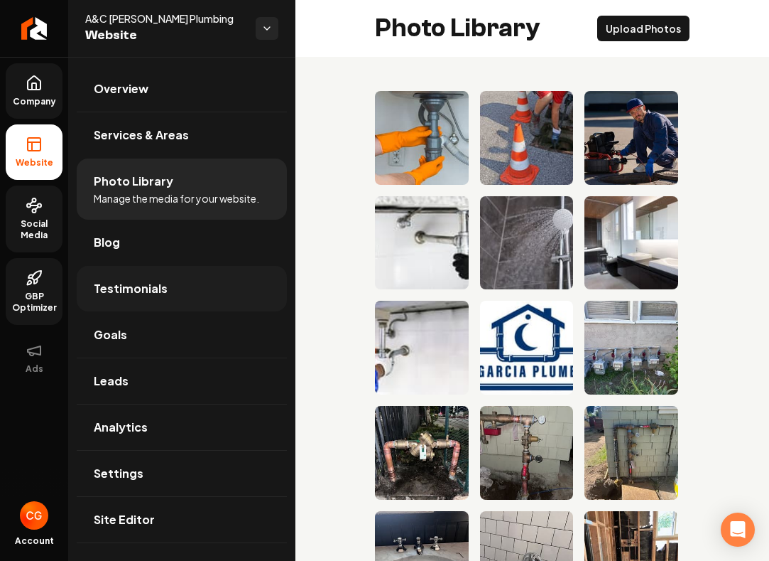
click at [151, 298] on link "Testimonials" at bounding box center [182, 288] width 210 height 45
click at [149, 332] on link "Goals" at bounding box center [182, 334] width 210 height 45
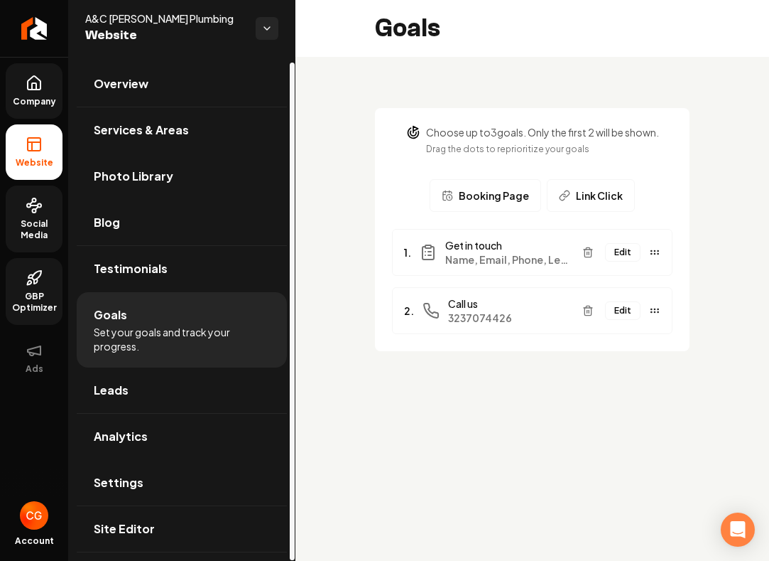
scroll to position [5, 0]
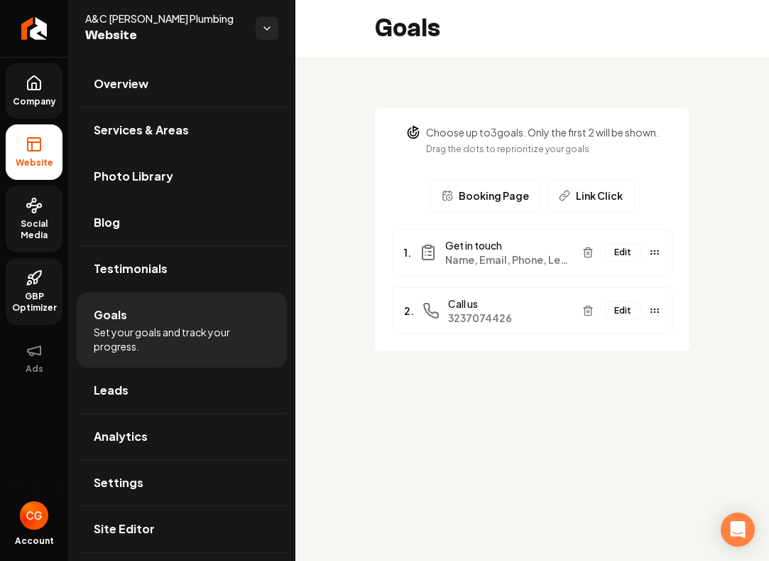
click at [43, 512] on img "Open user button" at bounding box center [34, 515] width 28 height 28
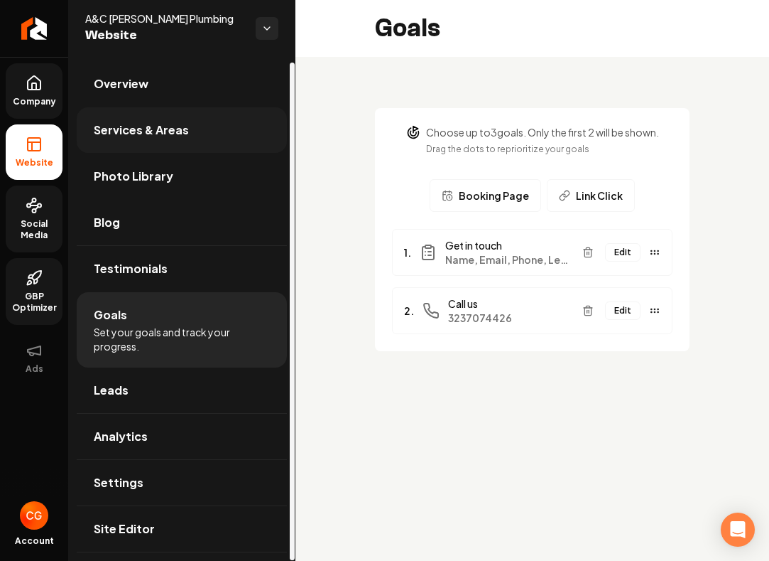
click at [148, 141] on link "Services & Areas" at bounding box center [182, 129] width 210 height 45
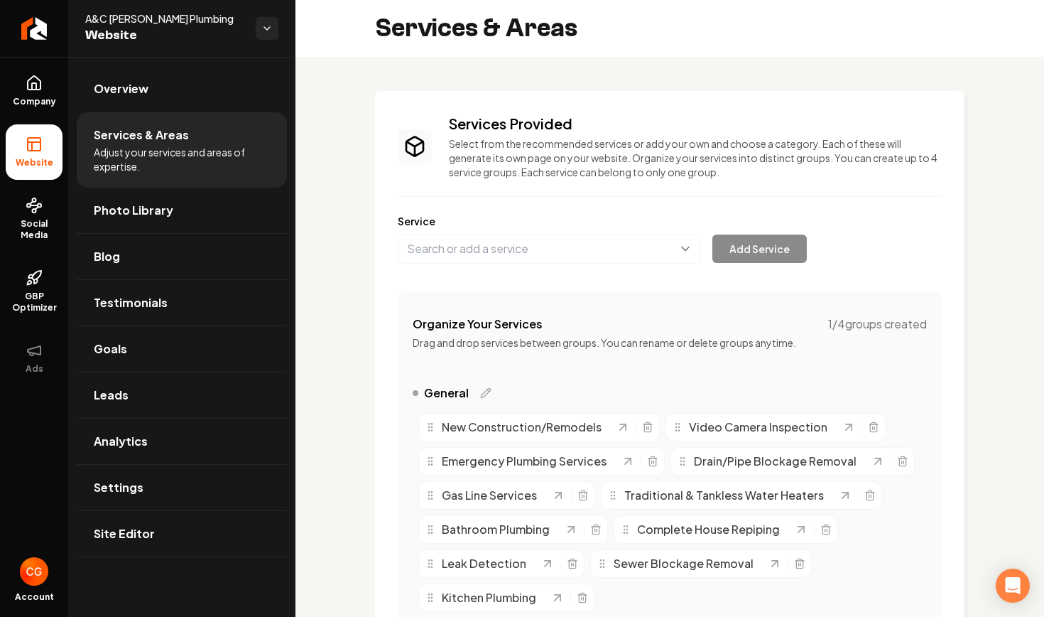
click at [131, 35] on span "Website" at bounding box center [164, 36] width 159 height 20
click at [179, 215] on link "Photo Library" at bounding box center [182, 210] width 210 height 45
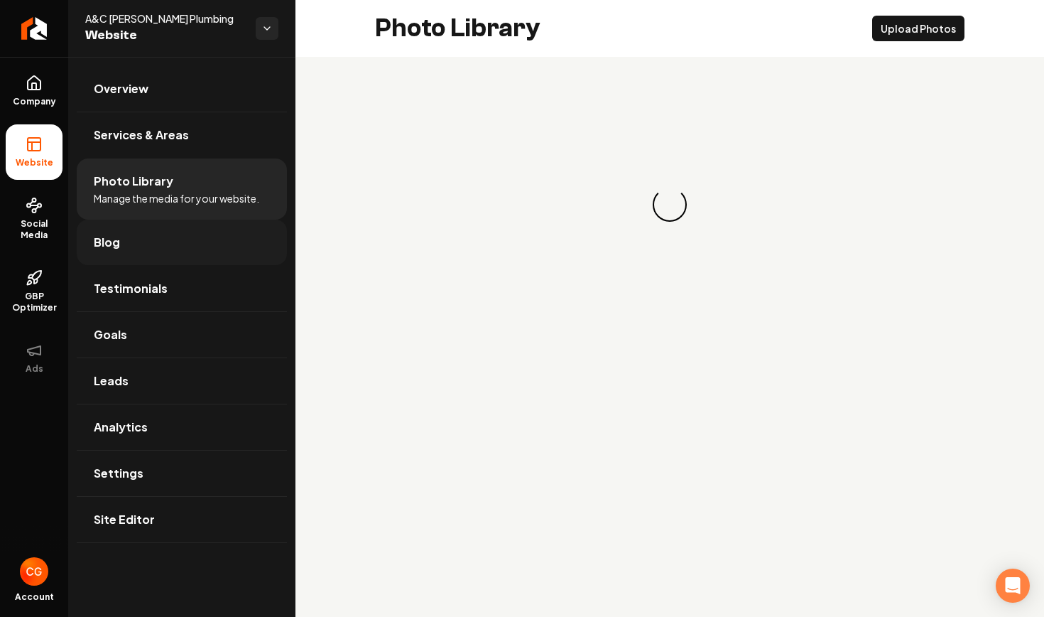
click at [155, 249] on link "Blog" at bounding box center [182, 242] width 210 height 45
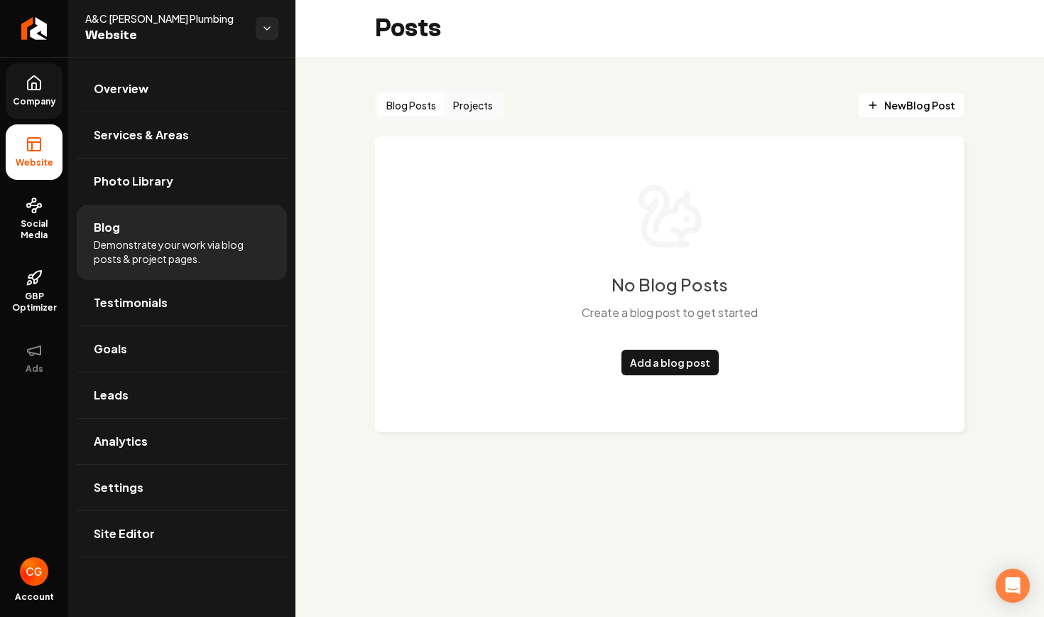
click at [39, 82] on icon at bounding box center [34, 83] width 17 height 17
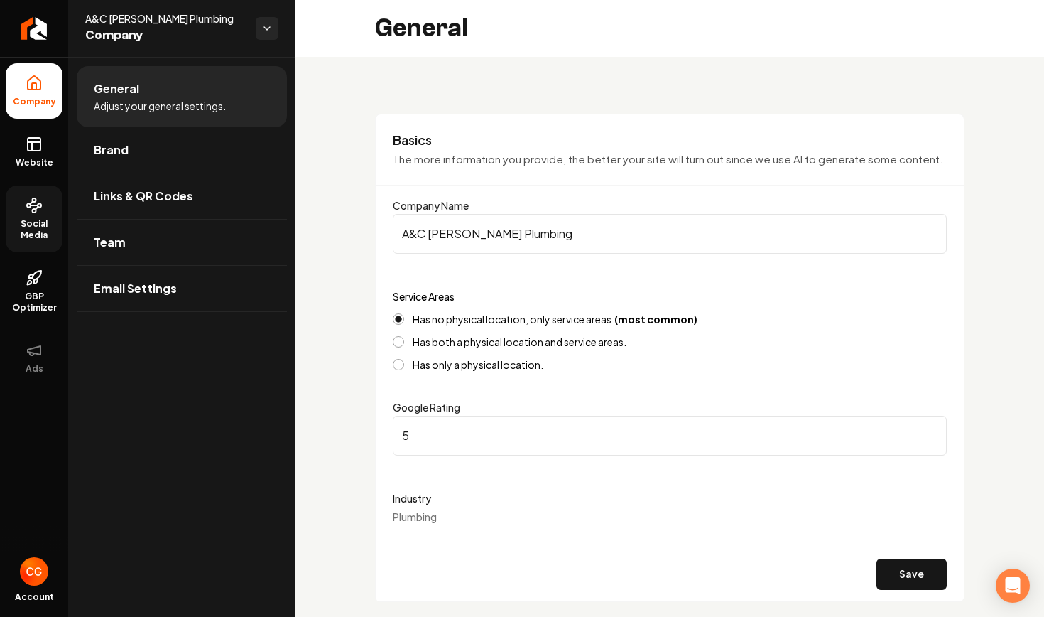
click at [29, 232] on span "Social Media" at bounding box center [34, 229] width 57 height 23
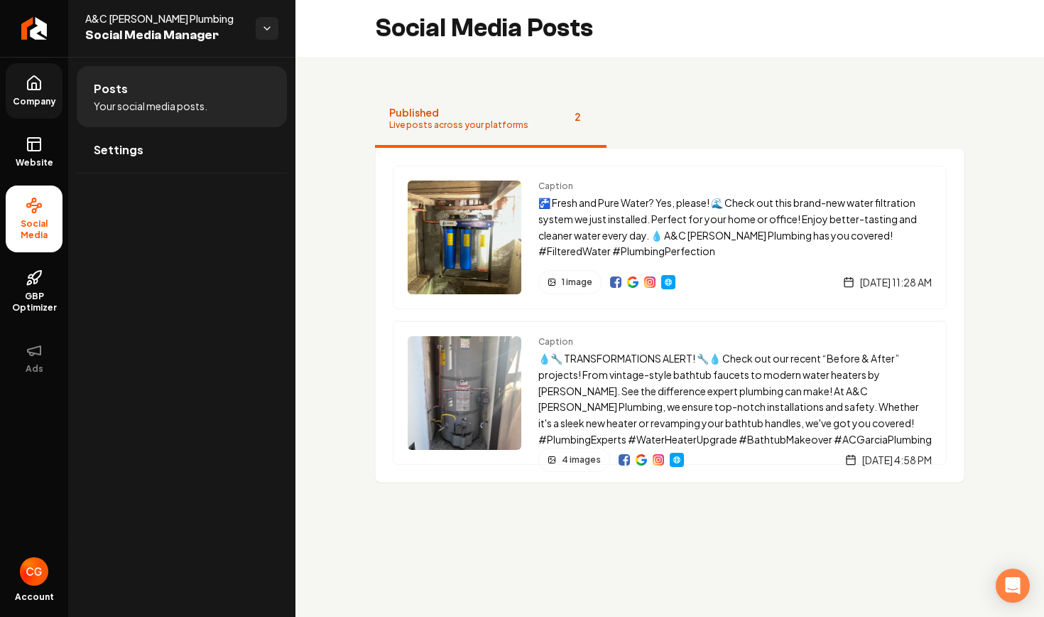
click at [37, 577] on img "Open user button" at bounding box center [34, 571] width 28 height 28
click at [35, 39] on icon "Return to dashboard" at bounding box center [34, 28] width 23 height 23
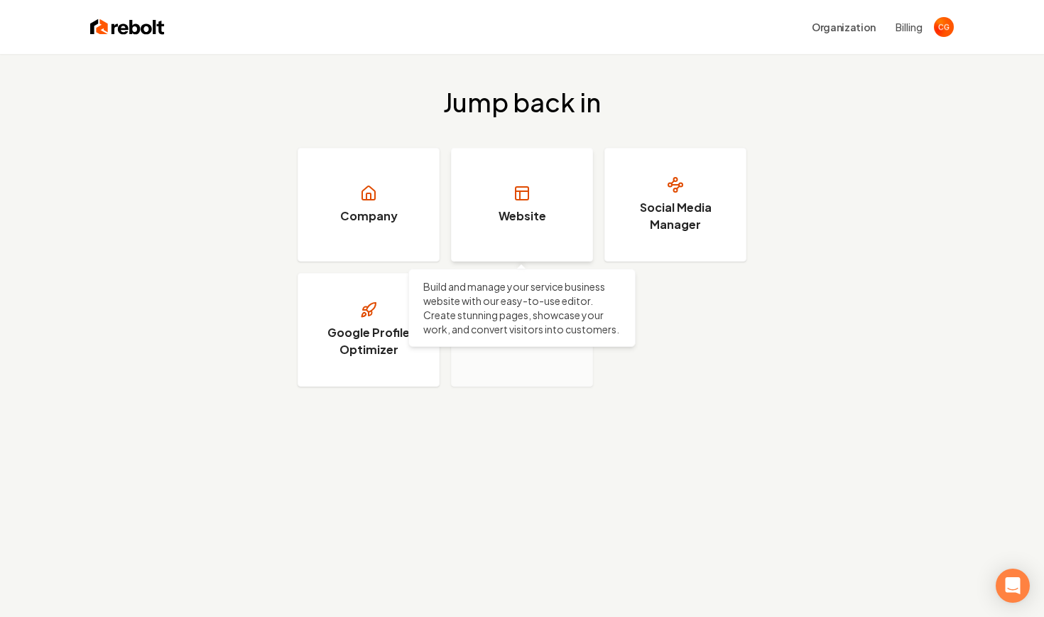
click at [518, 183] on link "Website" at bounding box center [522, 205] width 142 height 114
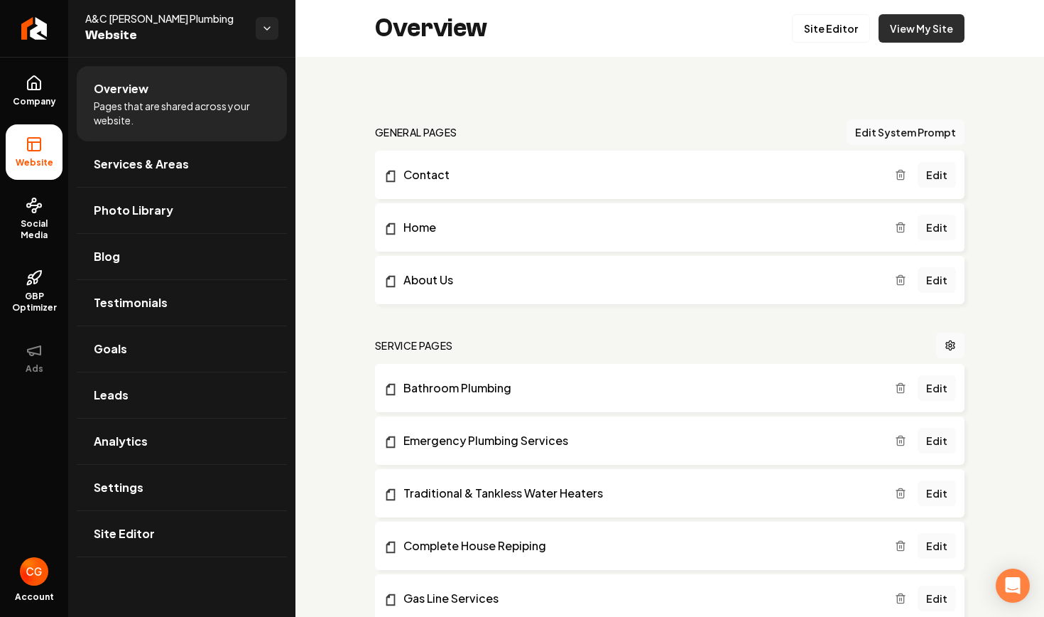
click at [921, 28] on link "View My Site" at bounding box center [922, 28] width 86 height 28
click at [916, 29] on link "View My Site" at bounding box center [922, 28] width 86 height 28
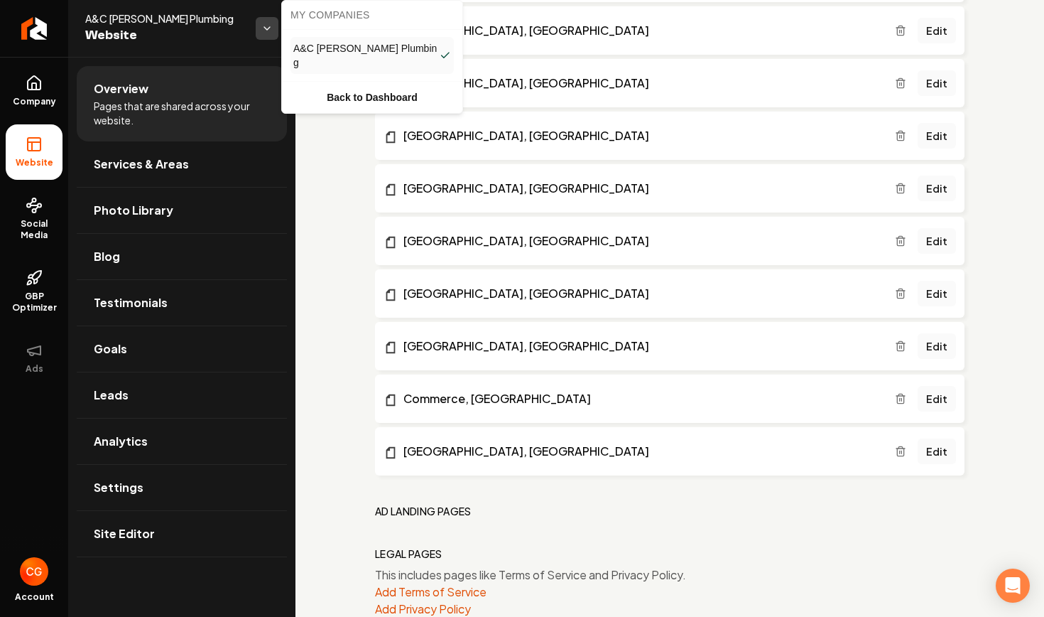
click at [268, 29] on html "Company Website Social Media GBP Optimizer Ads Account A&C Garcia Plumbing Webs…" at bounding box center [522, 308] width 1044 height 617
click at [347, 85] on link "Back to Dashboard" at bounding box center [372, 98] width 175 height 26
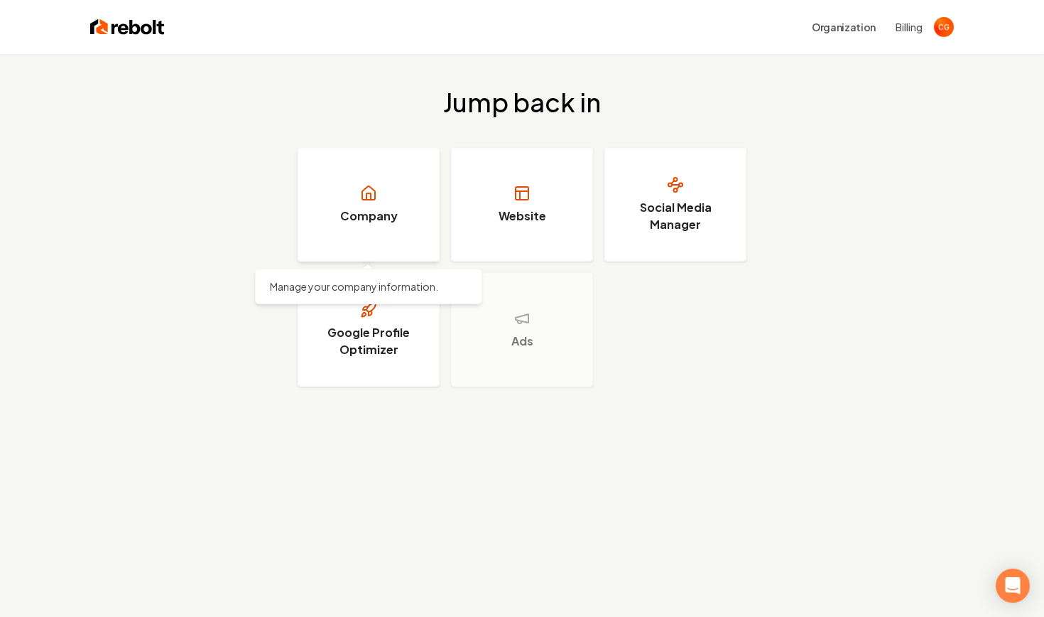
click at [381, 218] on h3 "Company" at bounding box center [369, 215] width 58 height 17
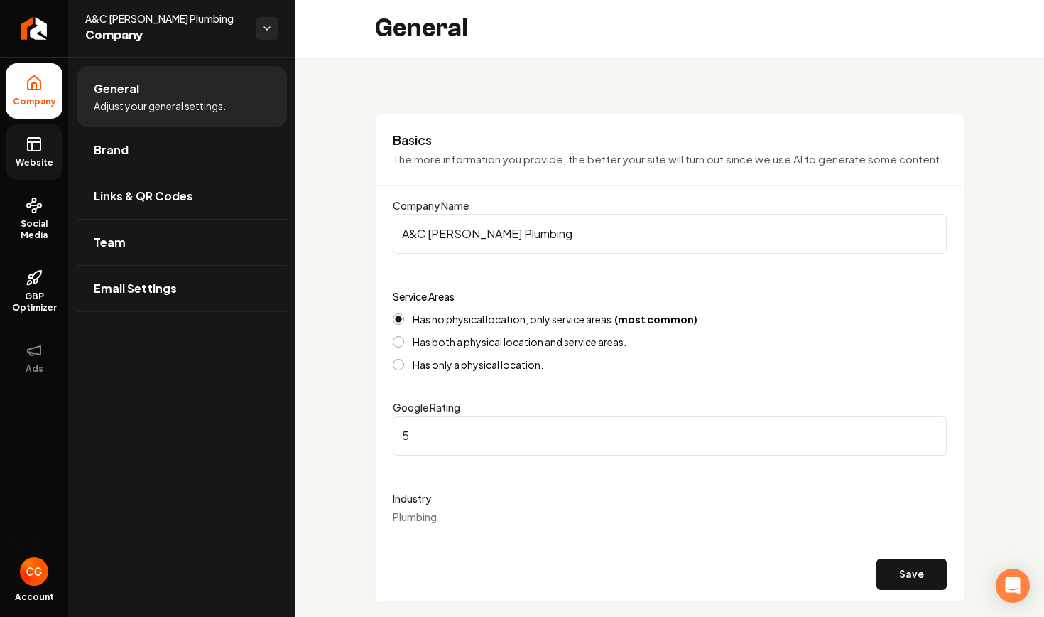
click at [42, 157] on span "Website" at bounding box center [34, 162] width 49 height 11
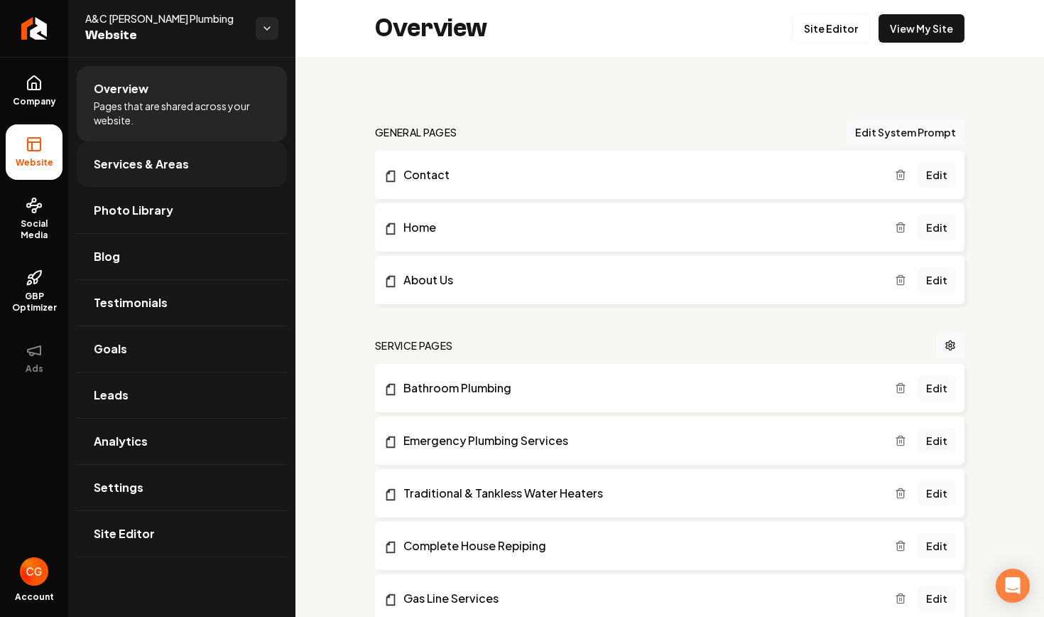
click at [175, 165] on span "Services & Areas" at bounding box center [141, 164] width 95 height 17
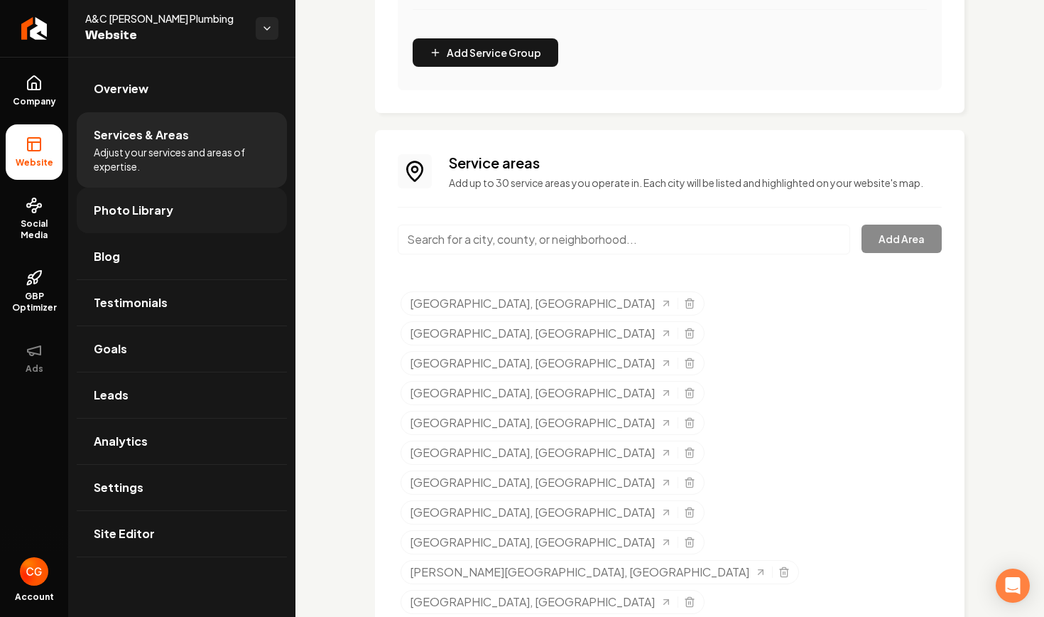
click at [140, 215] on span "Photo Library" at bounding box center [134, 210] width 80 height 17
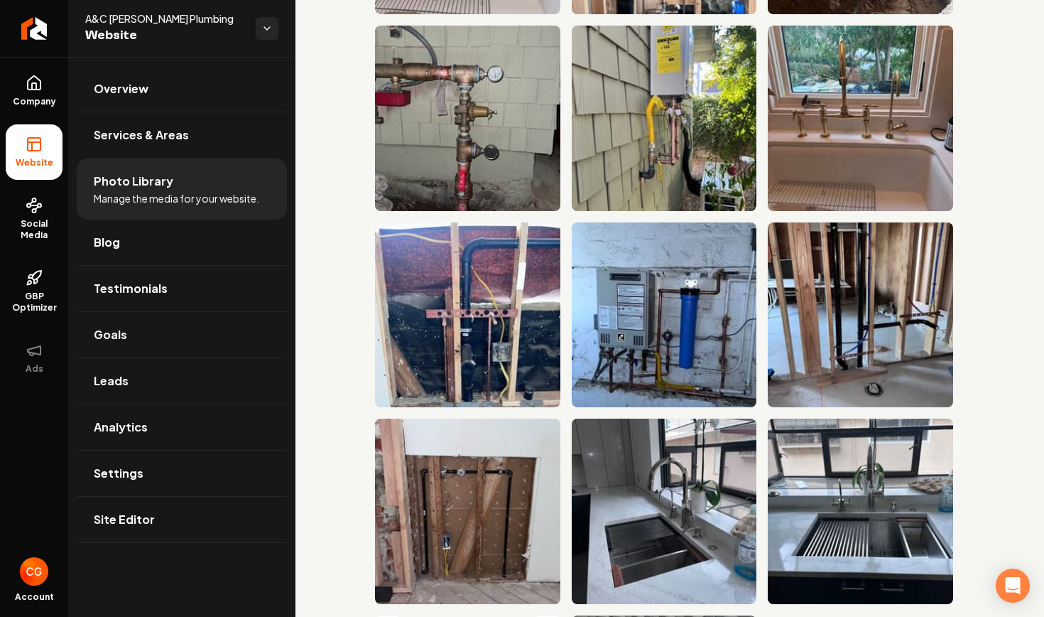
scroll to position [1696, 0]
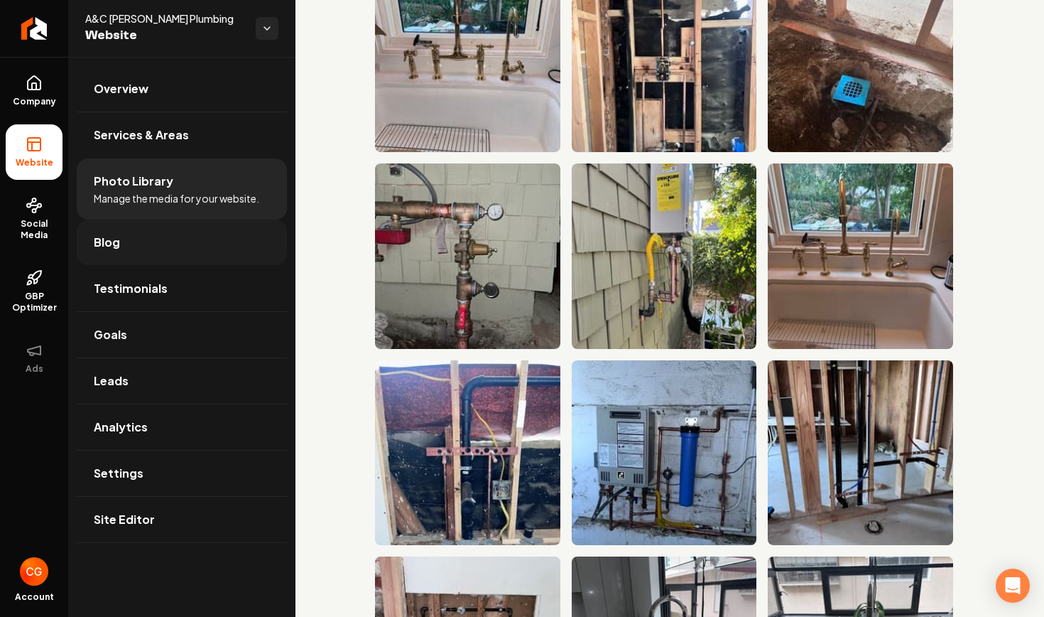
click at [139, 243] on link "Blog" at bounding box center [182, 242] width 210 height 45
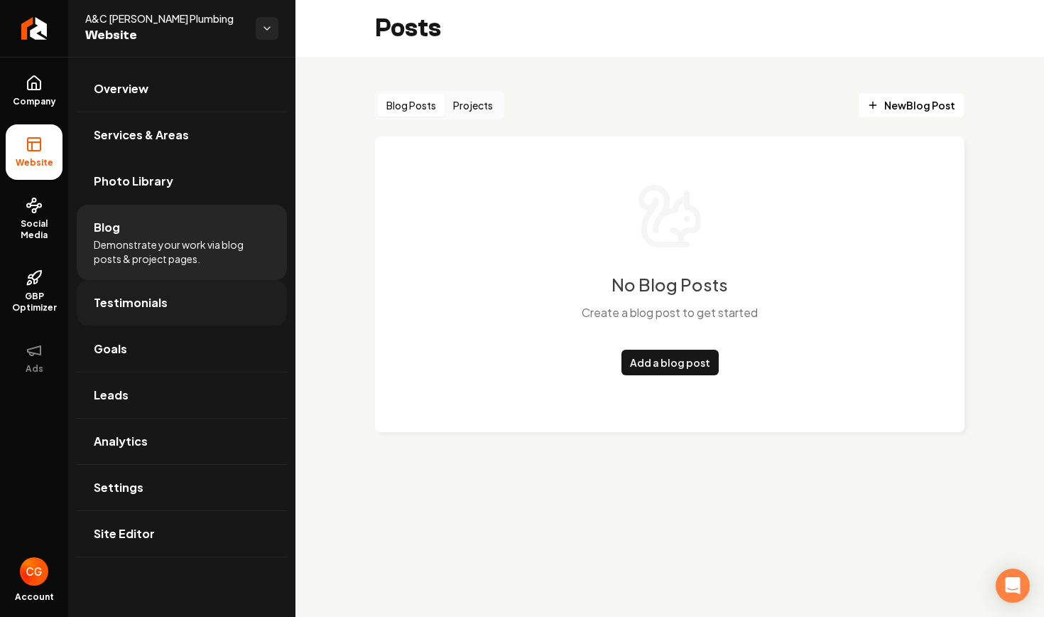
click at [152, 304] on span "Testimonials" at bounding box center [131, 302] width 74 height 17
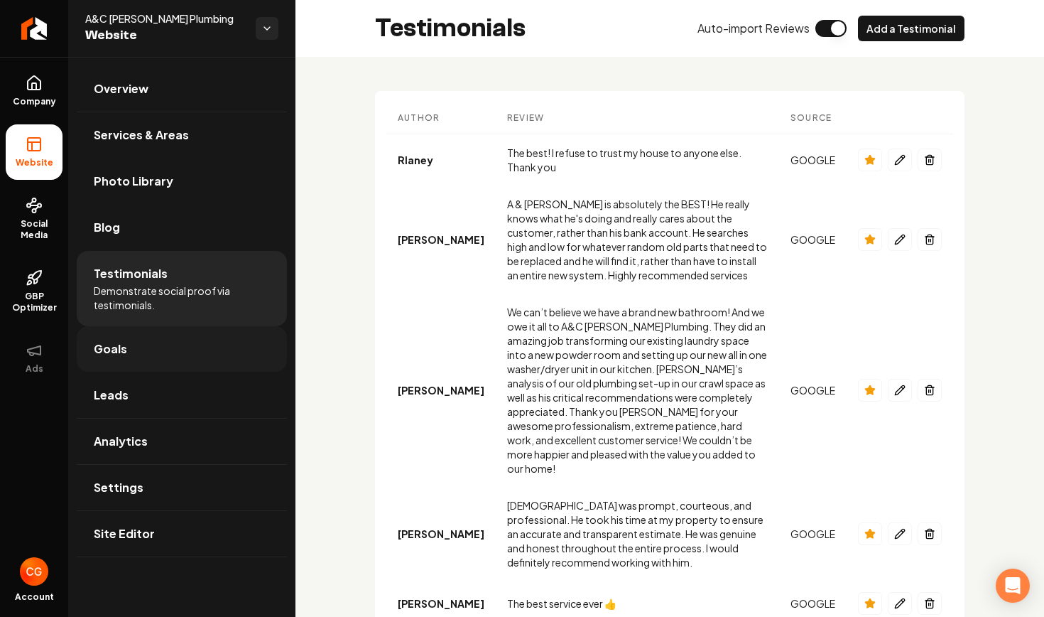
click at [139, 347] on link "Goals" at bounding box center [182, 348] width 210 height 45
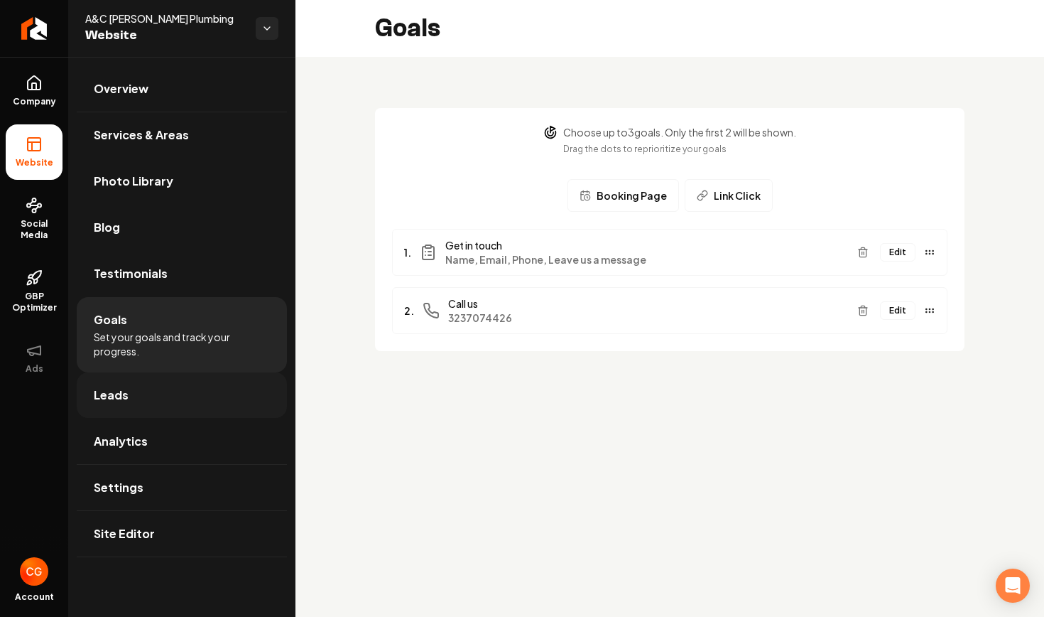
click at [140, 396] on link "Leads" at bounding box center [182, 394] width 210 height 45
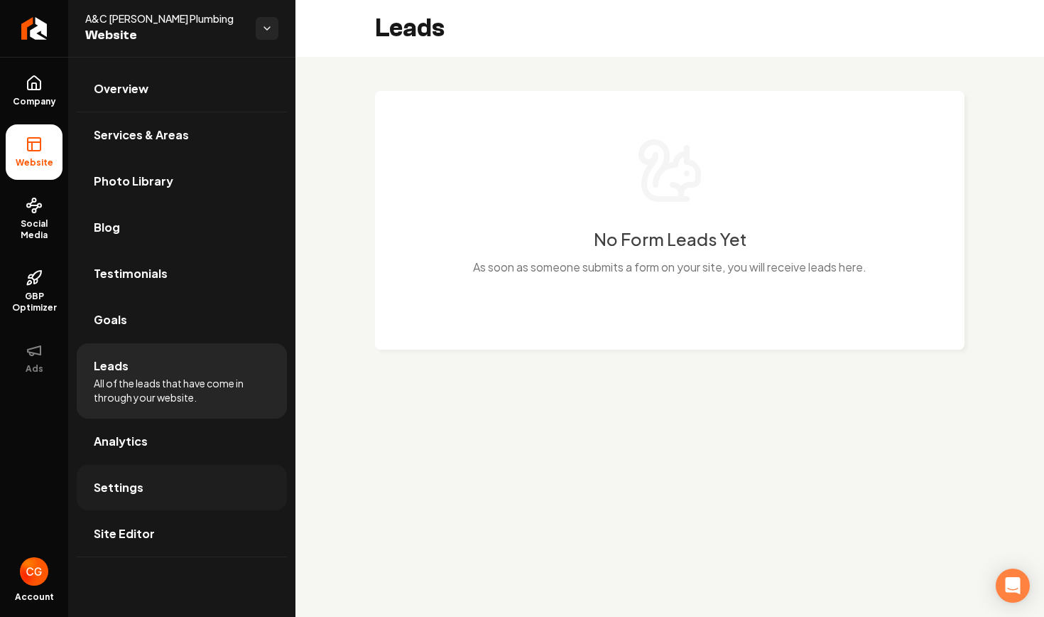
click at [152, 488] on link "Settings" at bounding box center [182, 487] width 210 height 45
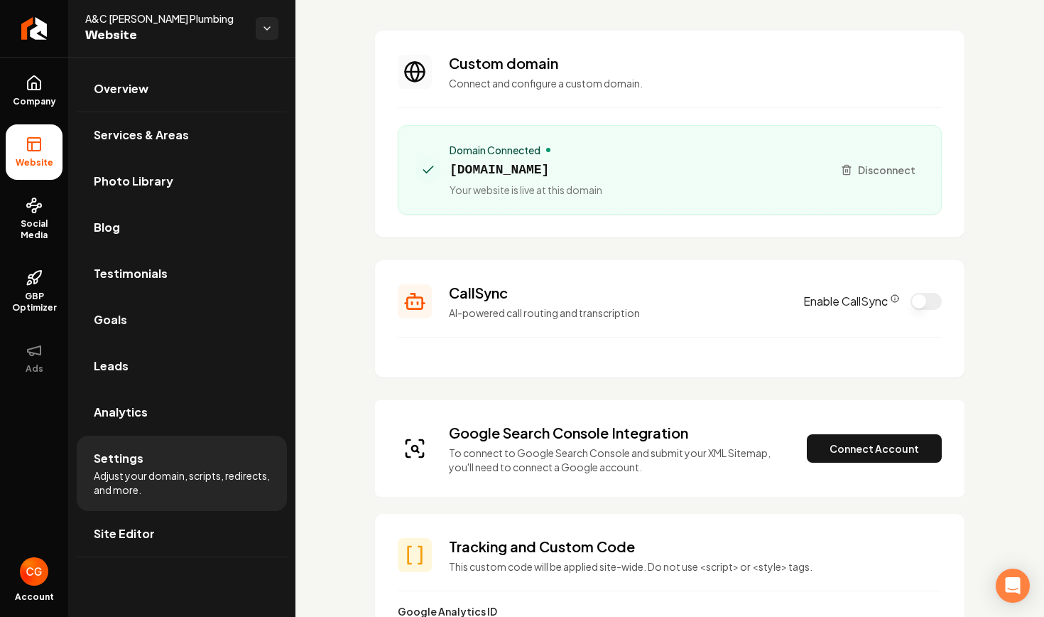
scroll to position [65, 0]
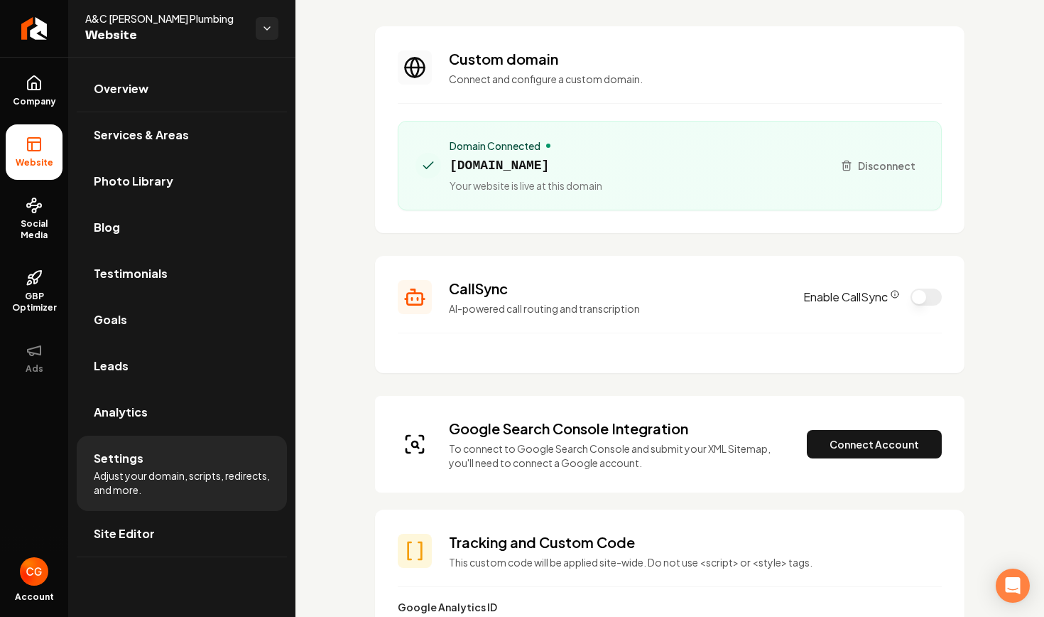
click at [416, 302] on icon "Main content area" at bounding box center [415, 297] width 34 height 34
click at [916, 293] on button "Enable CallSync" at bounding box center [926, 296] width 31 height 17
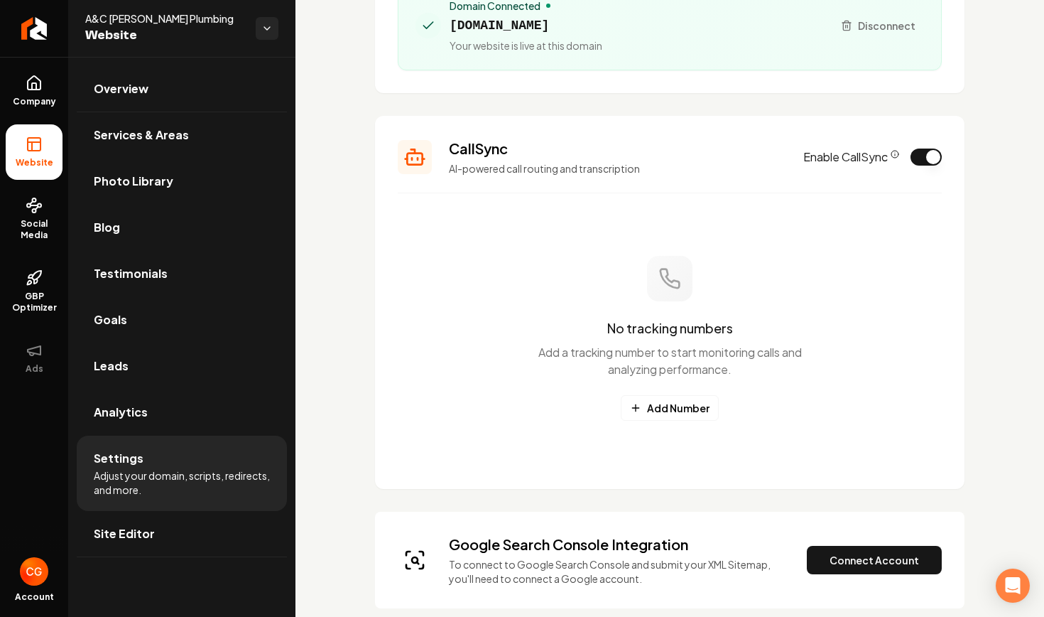
scroll to position [251, 0]
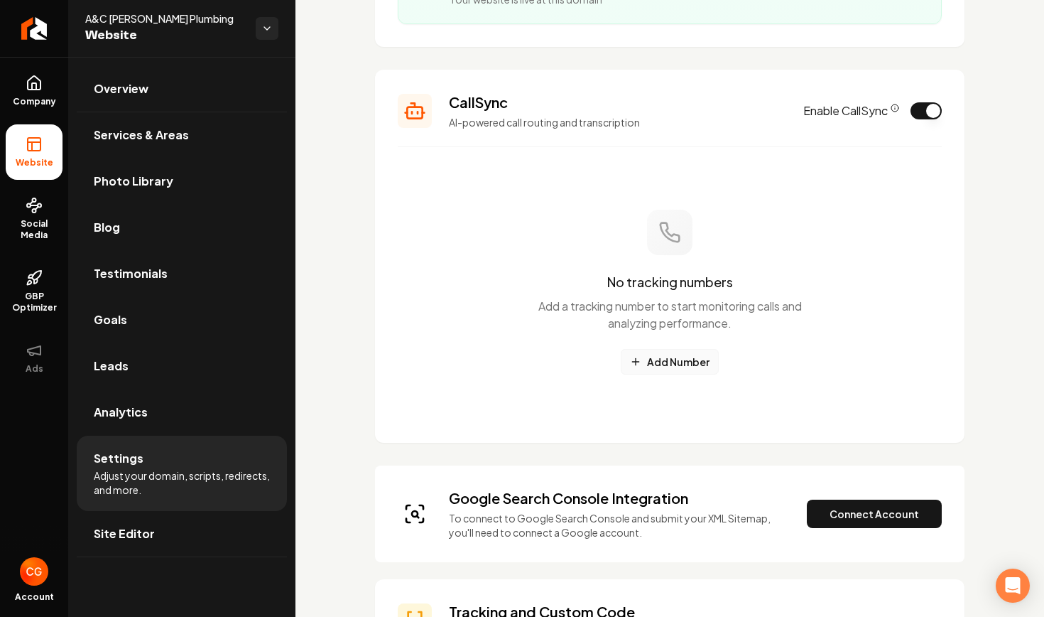
click at [639, 362] on icon "Main content area" at bounding box center [635, 362] width 6 height 0
click at [924, 109] on button "Enable CallSync" at bounding box center [926, 110] width 31 height 17
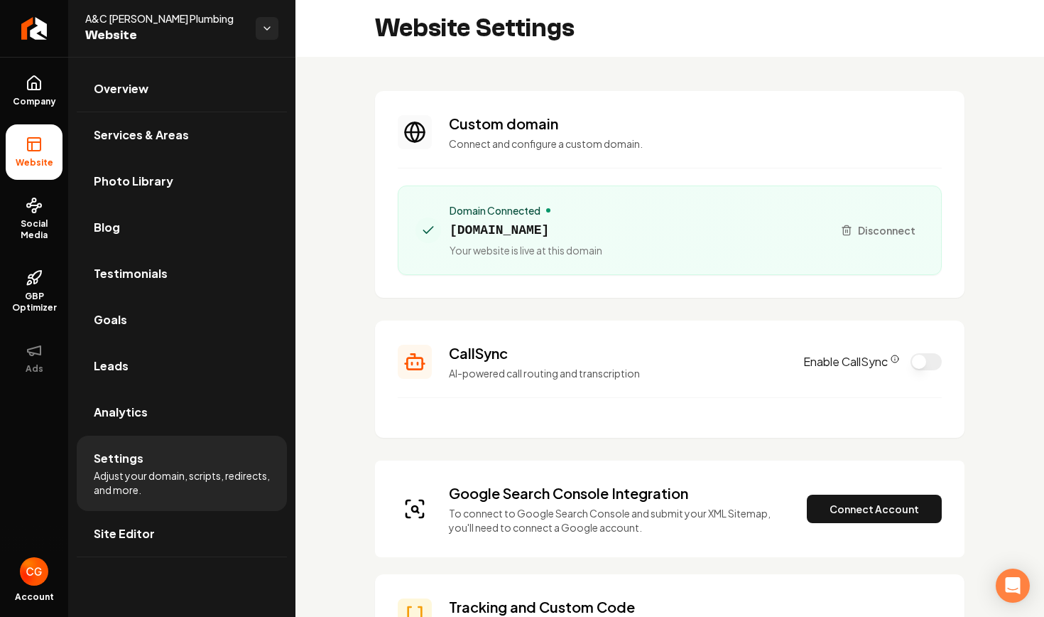
scroll to position [0, 0]
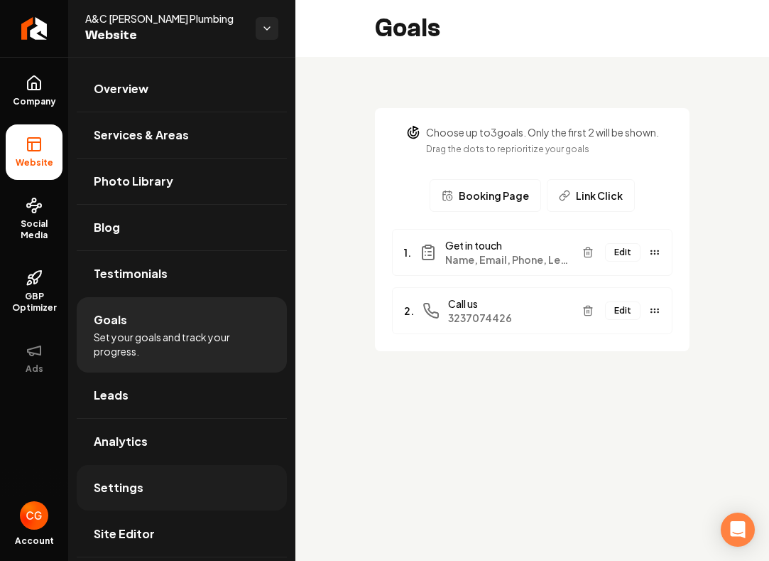
click at [163, 497] on link "Settings" at bounding box center [182, 487] width 210 height 45
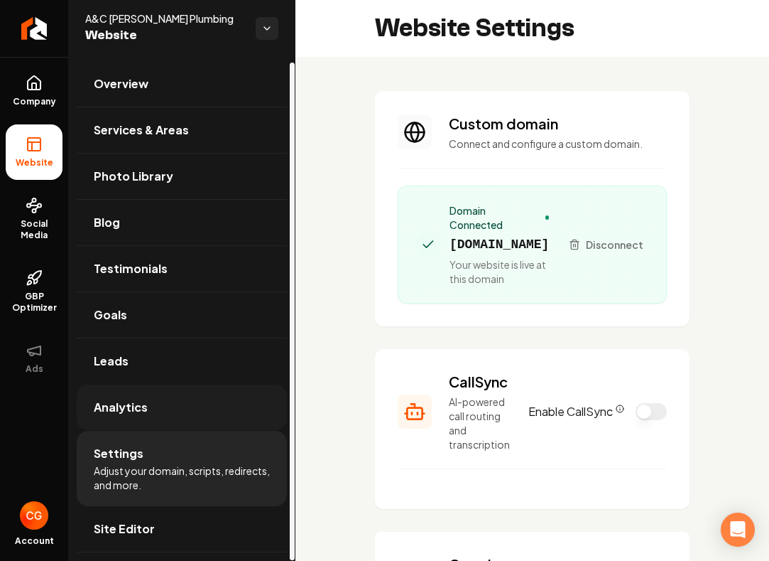
click at [158, 403] on link "Analytics" at bounding box center [182, 406] width 210 height 45
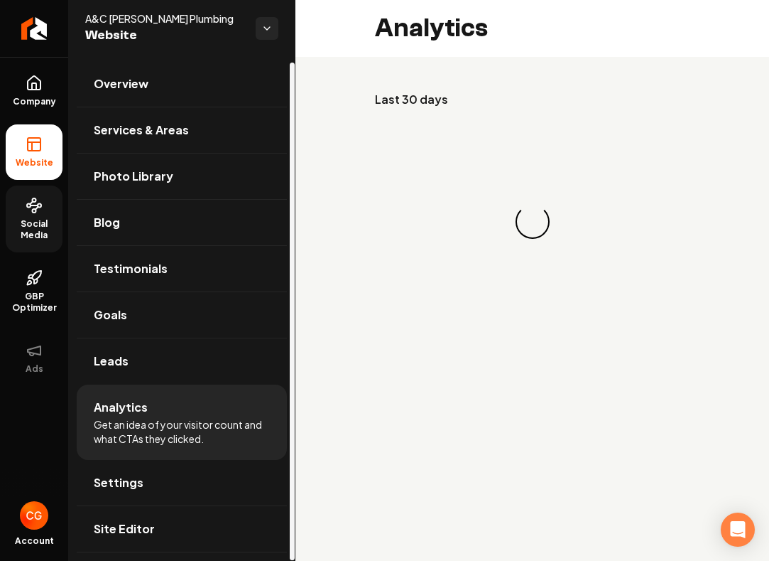
click at [41, 206] on icon at bounding box center [34, 205] width 17 height 17
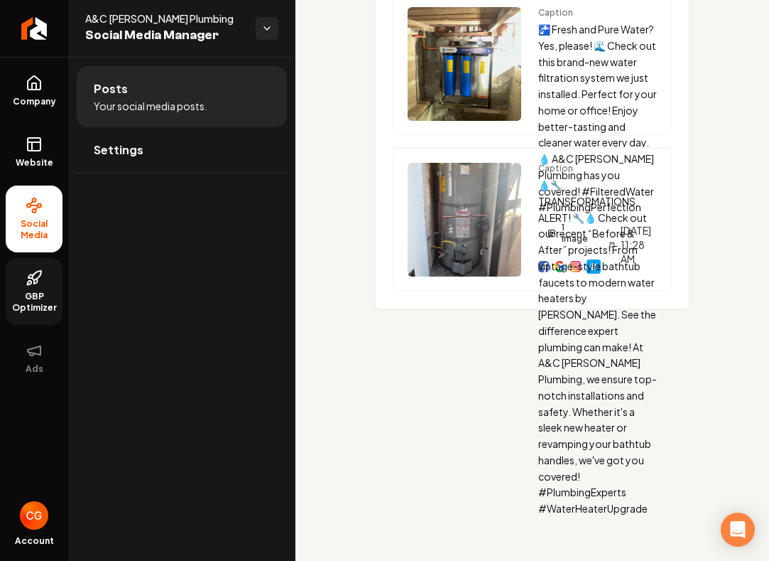
click at [40, 288] on link "GBP Optimizer" at bounding box center [34, 291] width 57 height 67
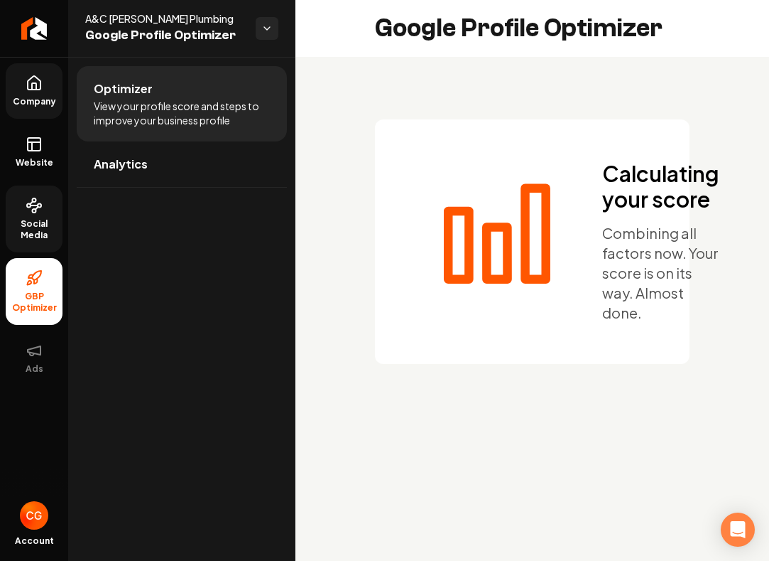
click at [48, 106] on span "Company" at bounding box center [34, 101] width 55 height 11
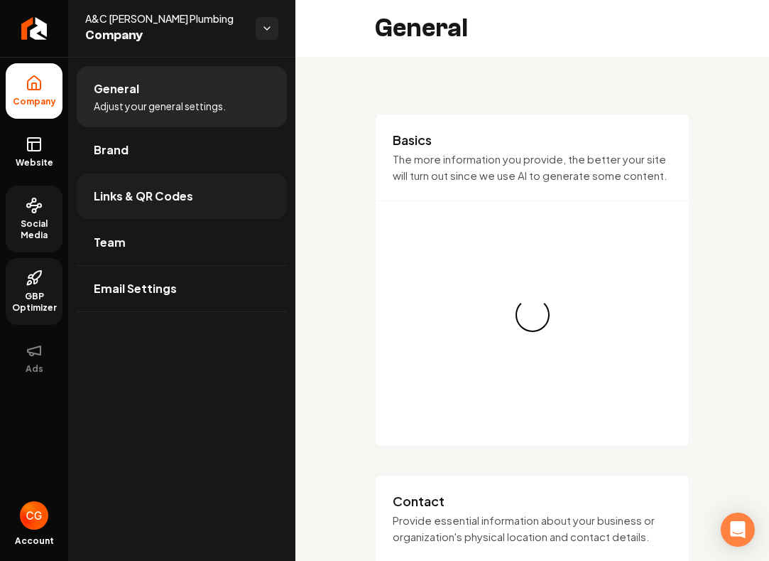
click at [185, 195] on span "Links & QR Codes" at bounding box center [143, 196] width 99 height 17
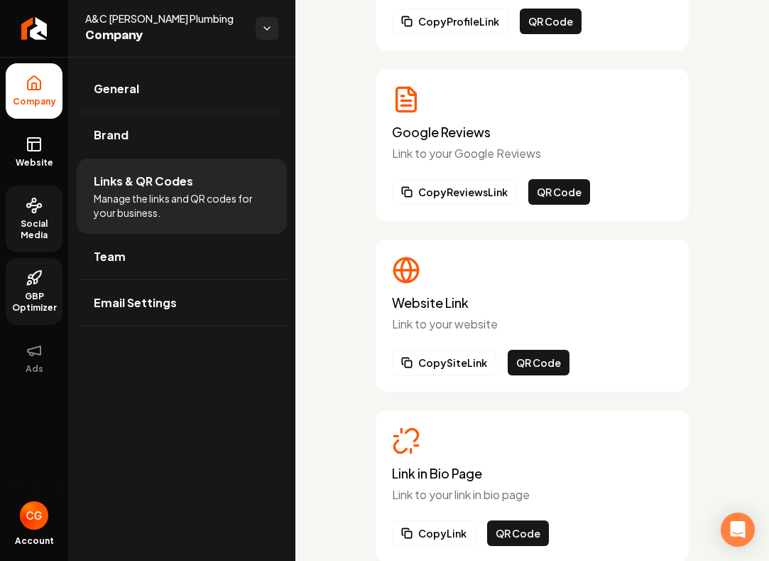
scroll to position [195, 0]
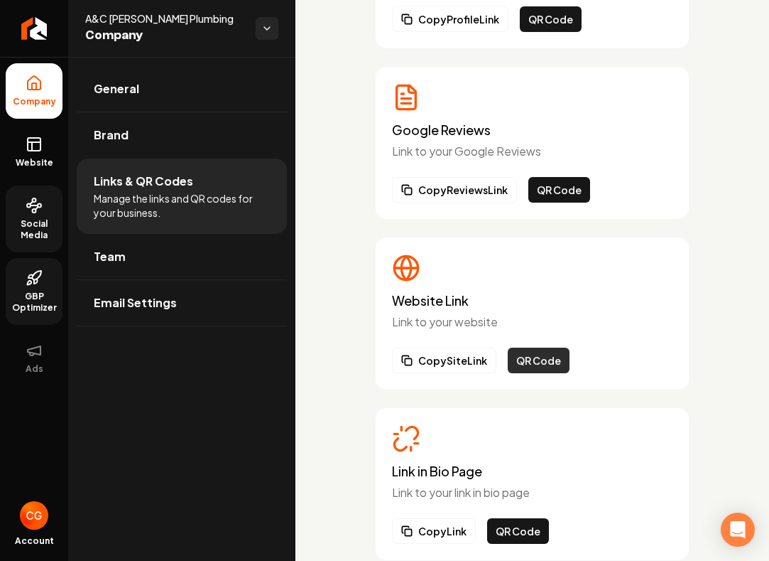
click at [543, 364] on button "QR Code" at bounding box center [539, 360] width 62 height 26
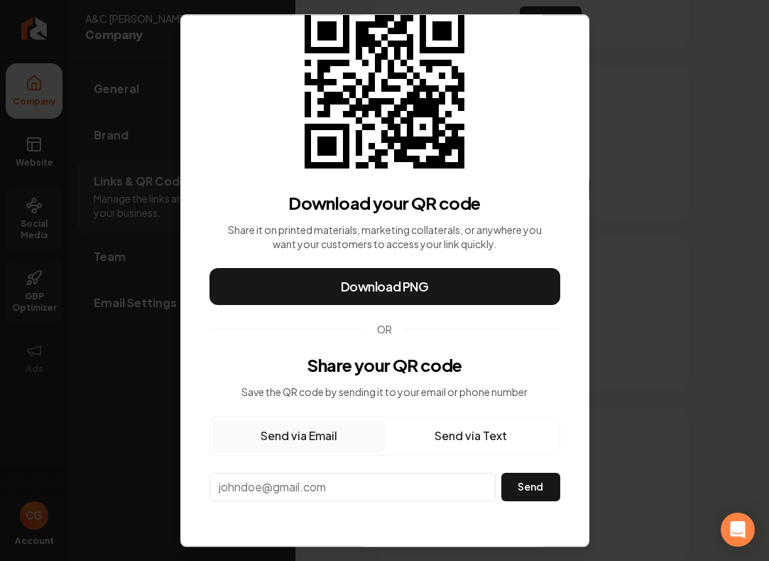
scroll to position [58, 0]
click at [462, 438] on button "Send via Text" at bounding box center [471, 435] width 172 height 31
click at [387, 495] on input "**" at bounding box center [352, 485] width 285 height 25
type input "**********"
click at [529, 485] on button "Send" at bounding box center [531, 486] width 59 height 28
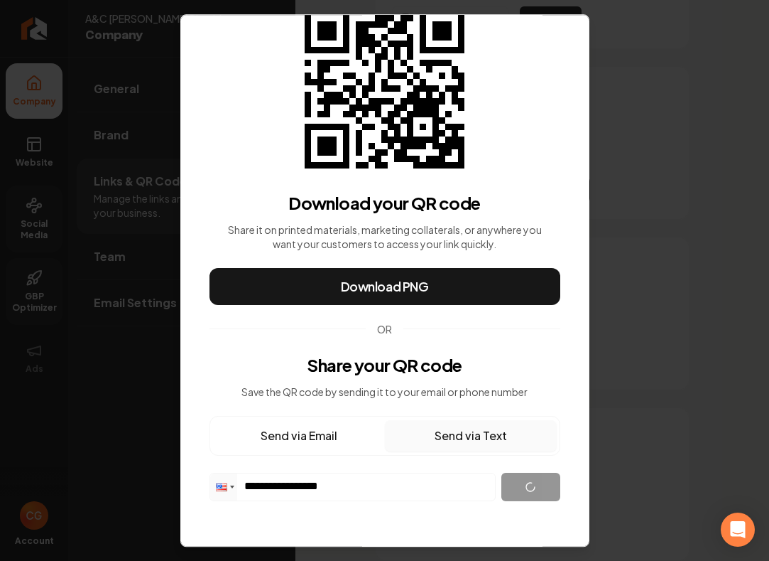
scroll to position [19, 0]
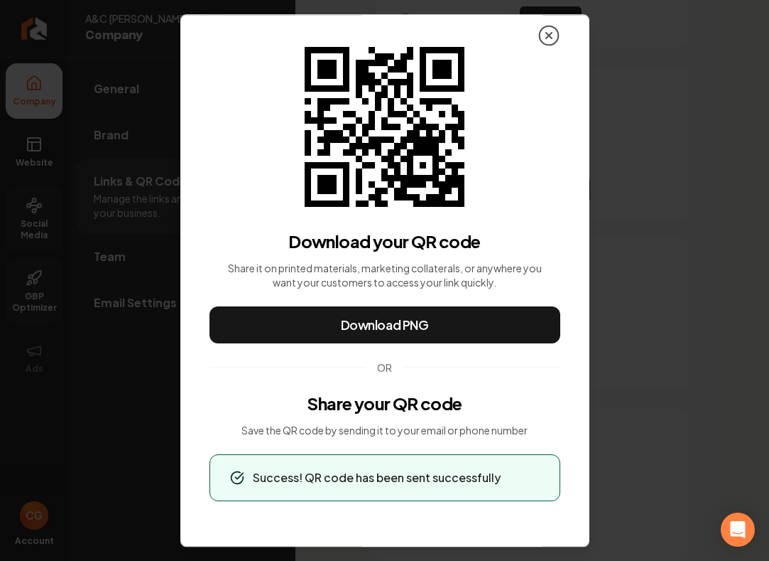
click at [551, 37] on icon at bounding box center [549, 36] width 6 height 6
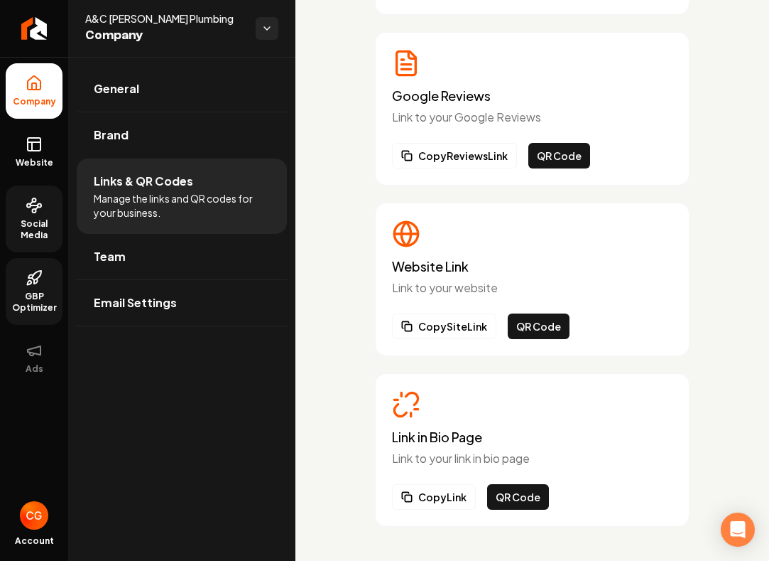
scroll to position [229, 0]
click at [558, 157] on button "QR Code" at bounding box center [560, 156] width 62 height 26
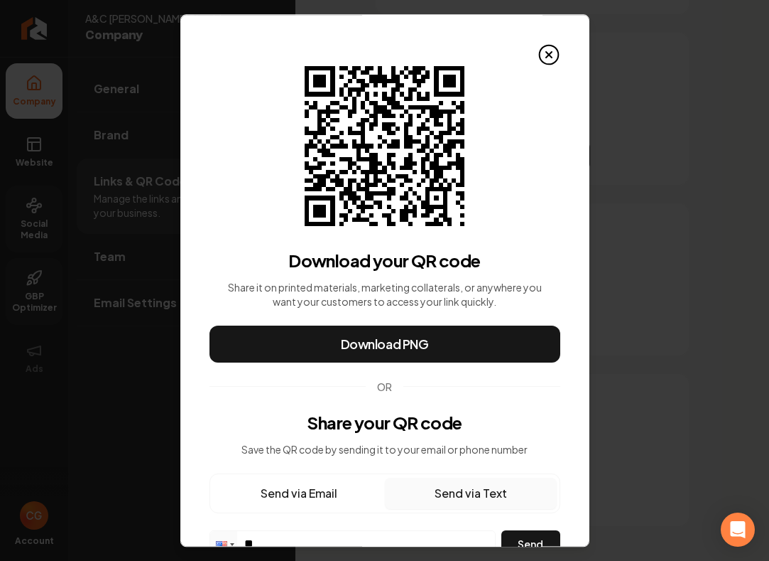
click at [414, 427] on h3 "Share your QR code" at bounding box center [384, 422] width 155 height 23
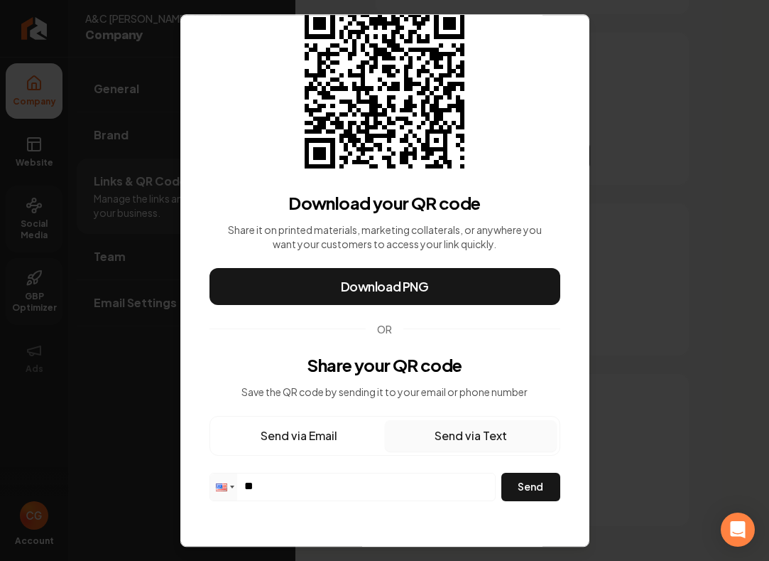
scroll to position [58, 0]
click at [364, 369] on h3 "Share your QR code" at bounding box center [384, 364] width 155 height 23
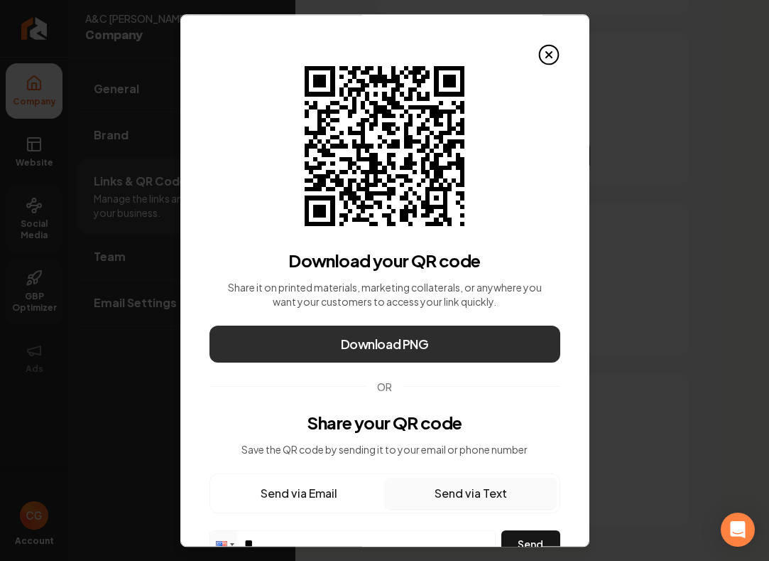
scroll to position [0, 0]
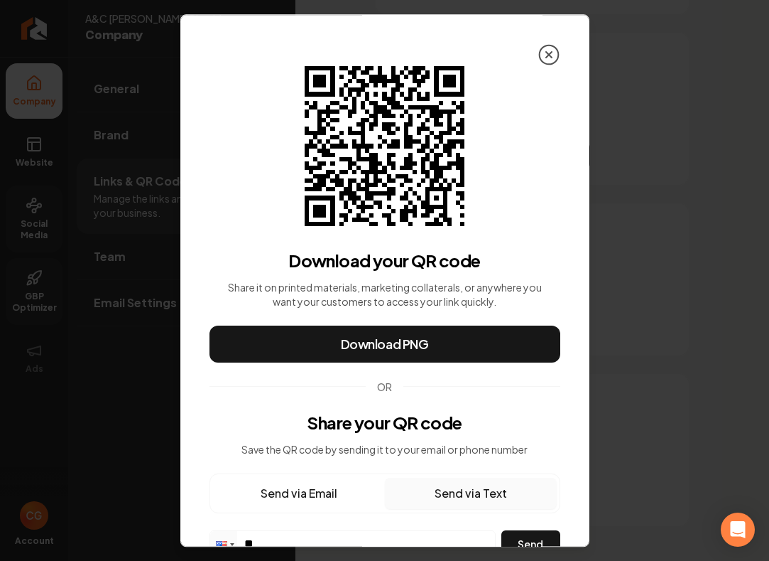
click at [546, 53] on icon at bounding box center [549, 54] width 23 height 23
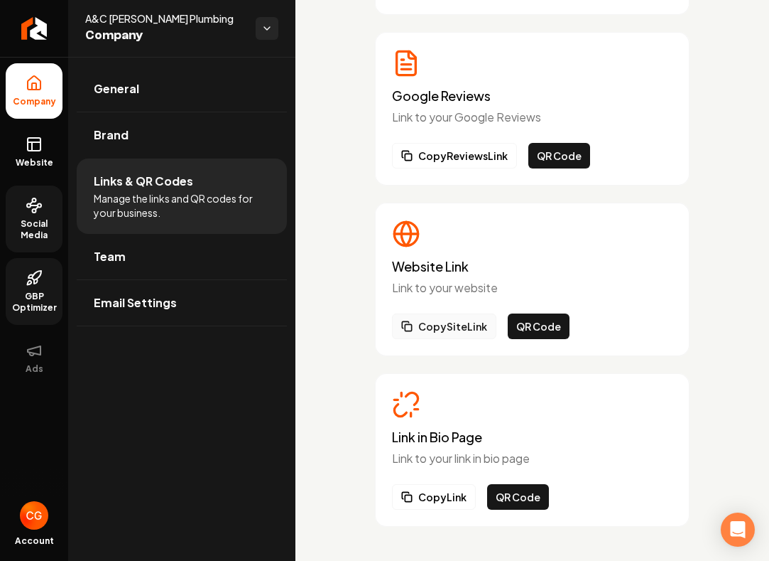
click at [467, 328] on button "Copy Site Link" at bounding box center [444, 326] width 104 height 26
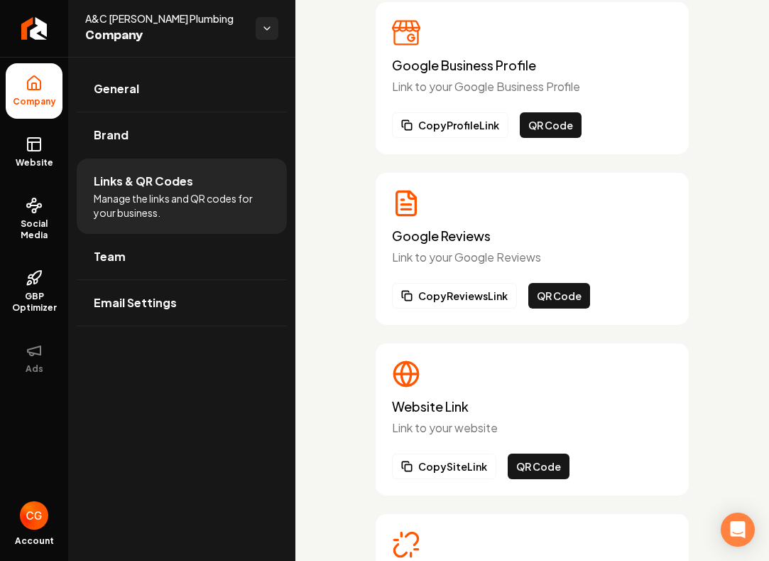
scroll to position [111, 0]
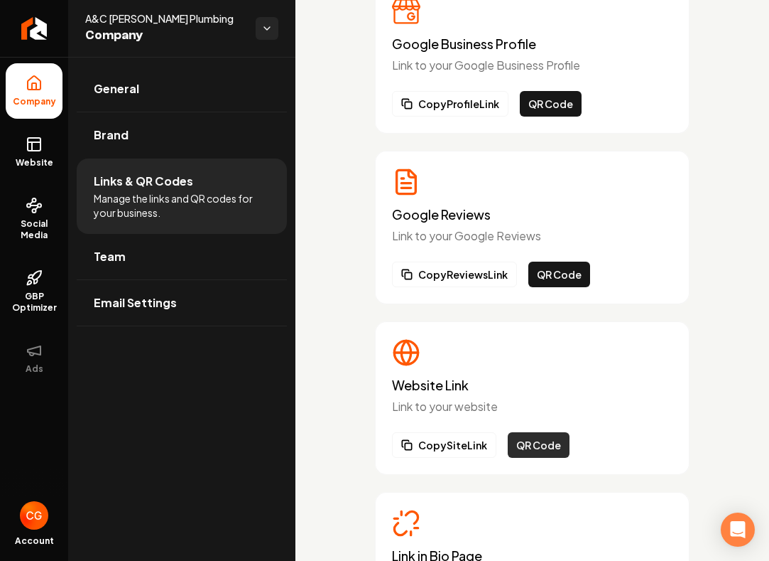
click at [540, 448] on button "QR Code" at bounding box center [539, 445] width 62 height 26
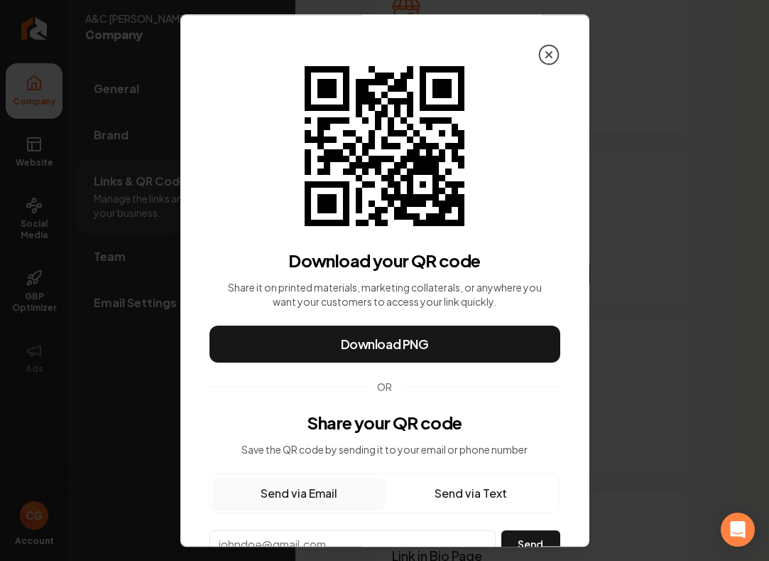
click at [548, 59] on icon at bounding box center [549, 54] width 23 height 23
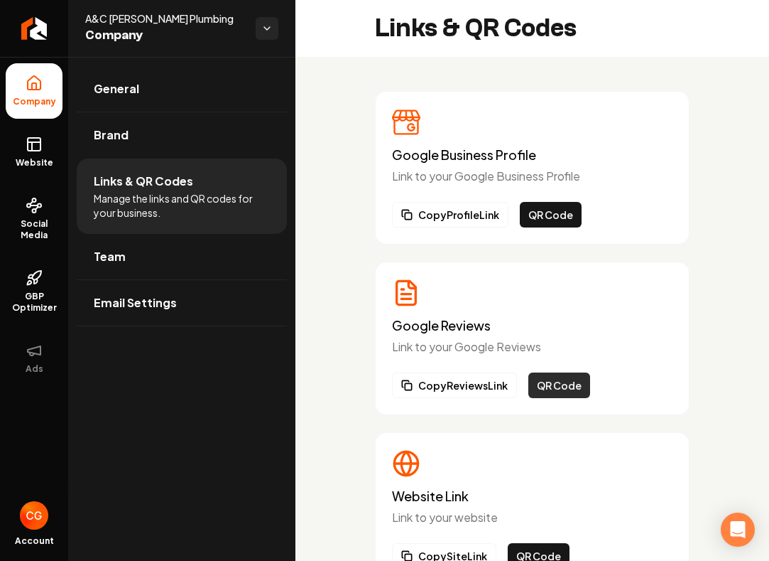
scroll to position [0, 0]
click at [546, 217] on button "QR Code" at bounding box center [551, 215] width 62 height 26
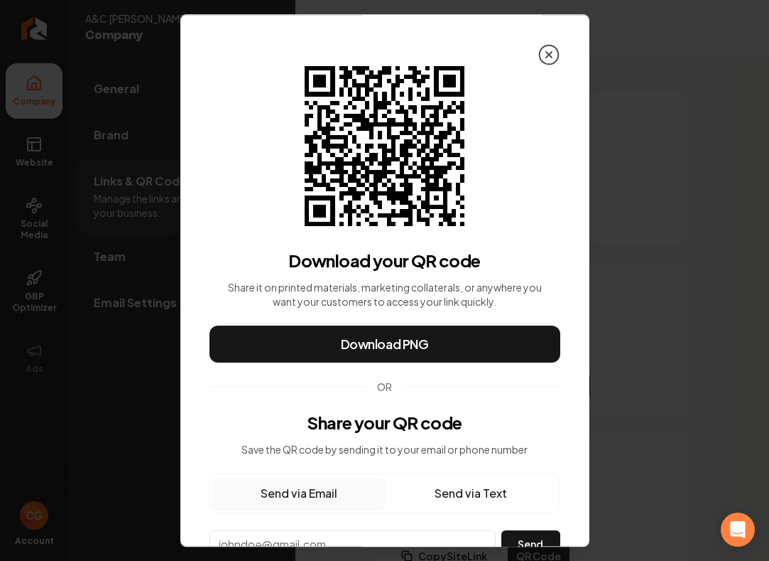
click at [551, 53] on icon at bounding box center [549, 55] width 6 height 6
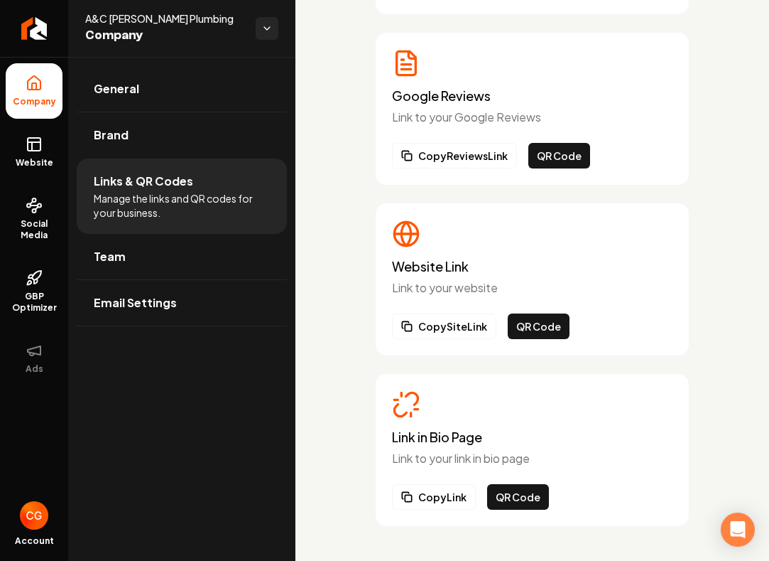
scroll to position [229, 0]
click at [533, 332] on button "QR Code" at bounding box center [539, 326] width 62 height 26
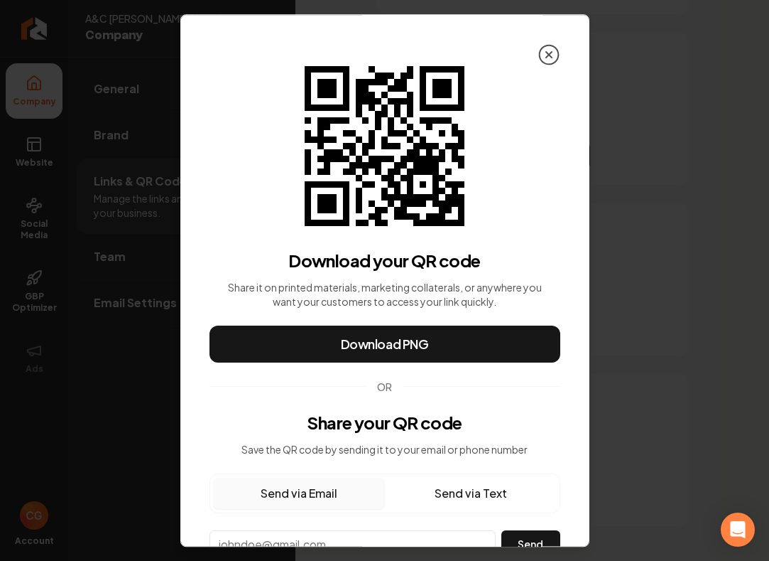
click at [545, 60] on icon at bounding box center [549, 54] width 23 height 23
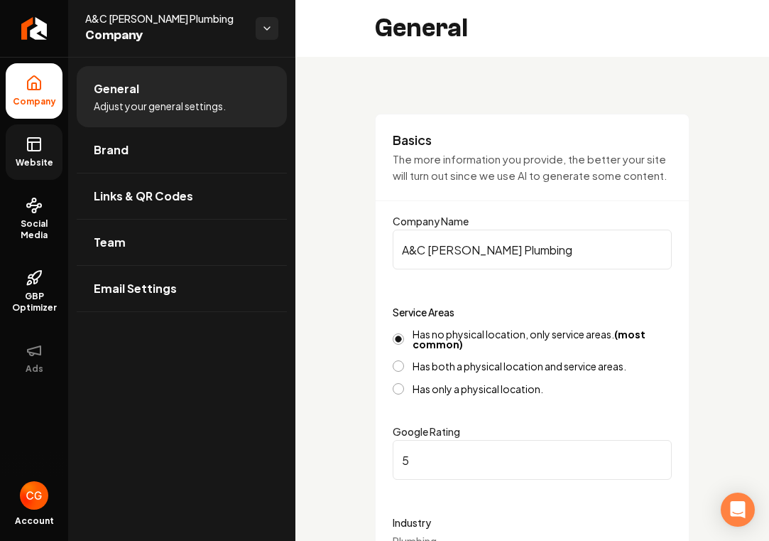
click at [50, 156] on link "Website" at bounding box center [34, 151] width 57 height 55
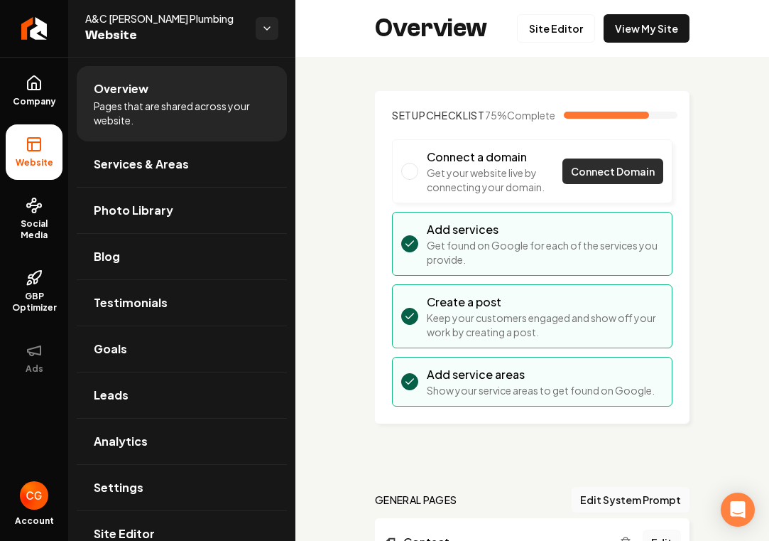
click at [618, 179] on span "Connect Domain" at bounding box center [613, 171] width 84 height 15
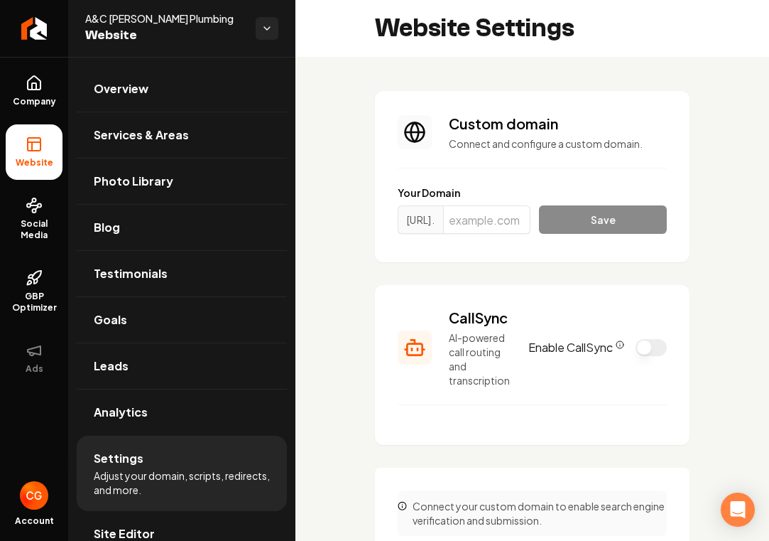
click at [443, 219] on span "[URL]." at bounding box center [420, 219] width 45 height 28
click at [503, 226] on input "Main content area" at bounding box center [486, 219] width 87 height 28
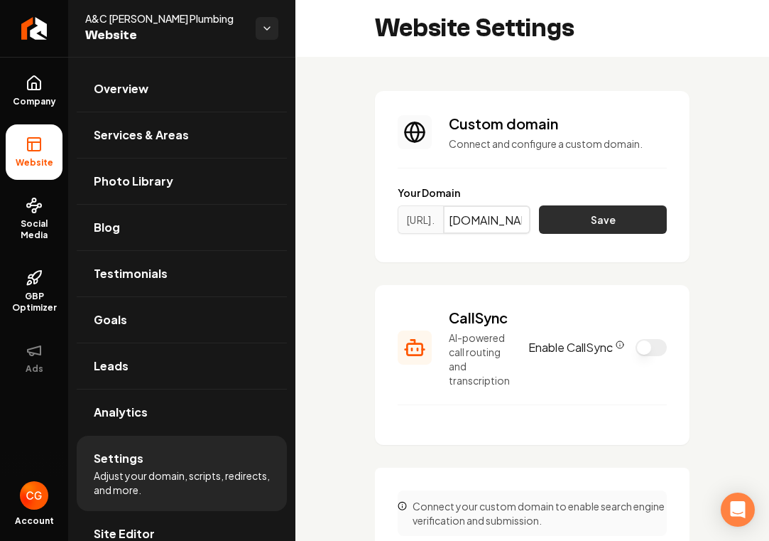
type input "[DOMAIN_NAME]"
click at [583, 230] on button "Save" at bounding box center [603, 219] width 128 height 28
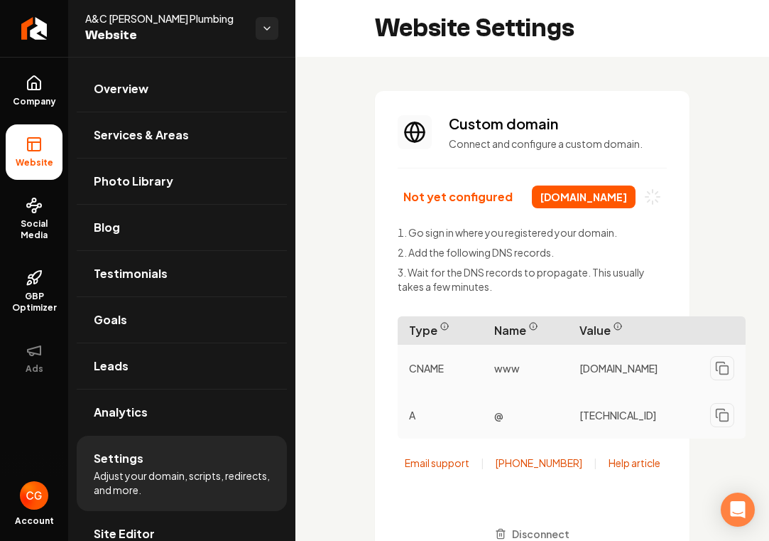
click at [466, 372] on p "CNAME" at bounding box center [440, 368] width 85 height 26
click at [635, 470] on link "Help article" at bounding box center [635, 462] width 52 height 14
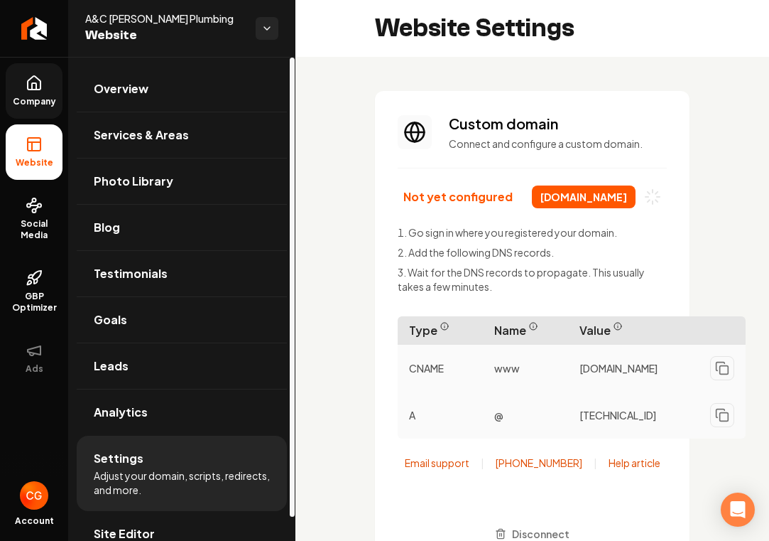
click at [36, 95] on link "Company" at bounding box center [34, 90] width 57 height 55
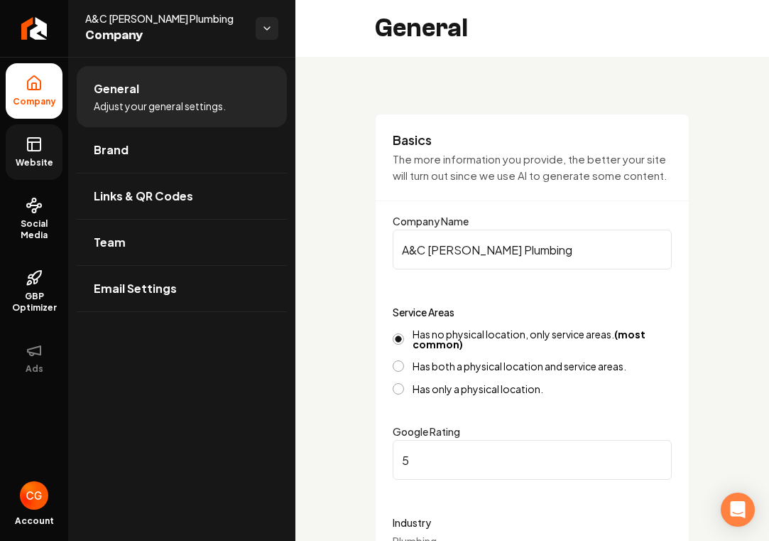
click at [38, 164] on span "Website" at bounding box center [34, 162] width 49 height 11
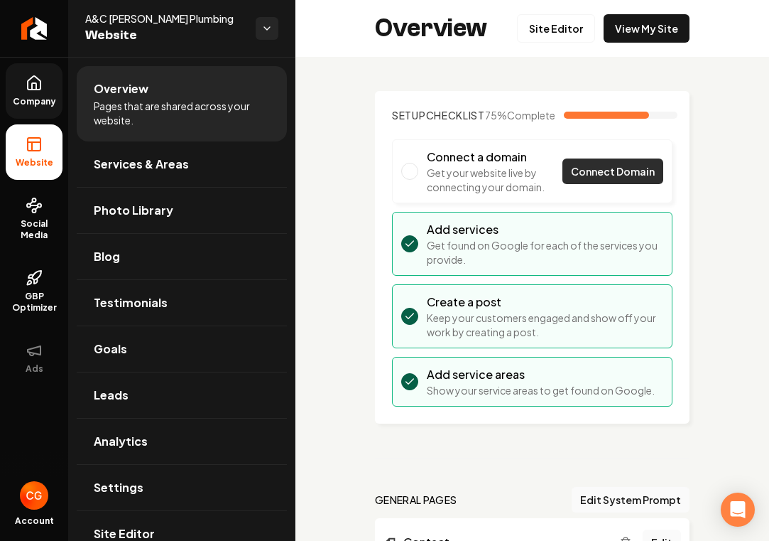
click at [604, 184] on link "Connect Domain" at bounding box center [613, 171] width 101 height 26
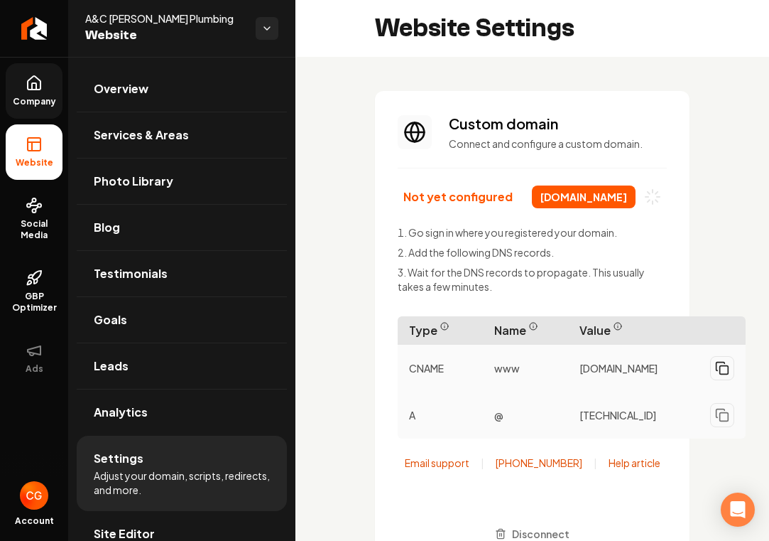
click at [730, 374] on icon "Main content area" at bounding box center [722, 368] width 14 height 14
click at [728, 377] on button "Main content area" at bounding box center [722, 368] width 24 height 24
click at [728, 372] on icon "Main content area" at bounding box center [722, 368] width 14 height 14
click at [726, 414] on icon "Main content area" at bounding box center [722, 415] width 14 height 14
click at [723, 419] on icon "Main content area" at bounding box center [722, 415] width 14 height 14
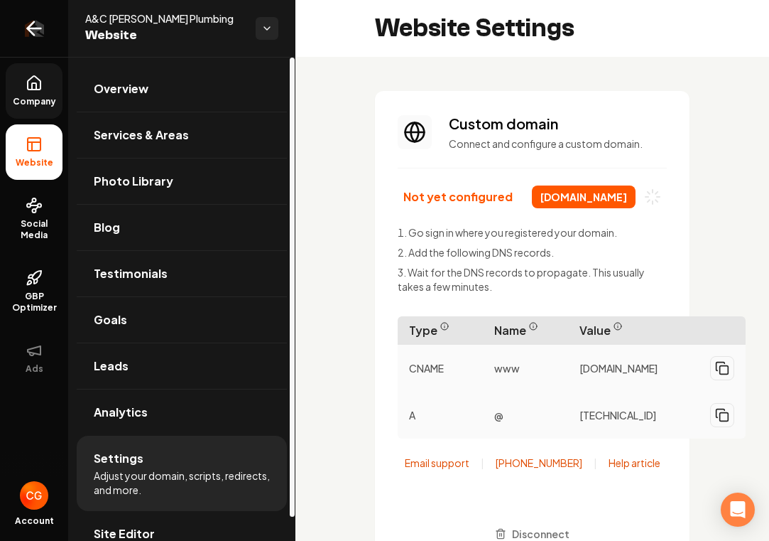
click at [41, 38] on icon "Return to dashboard" at bounding box center [34, 28] width 23 height 23
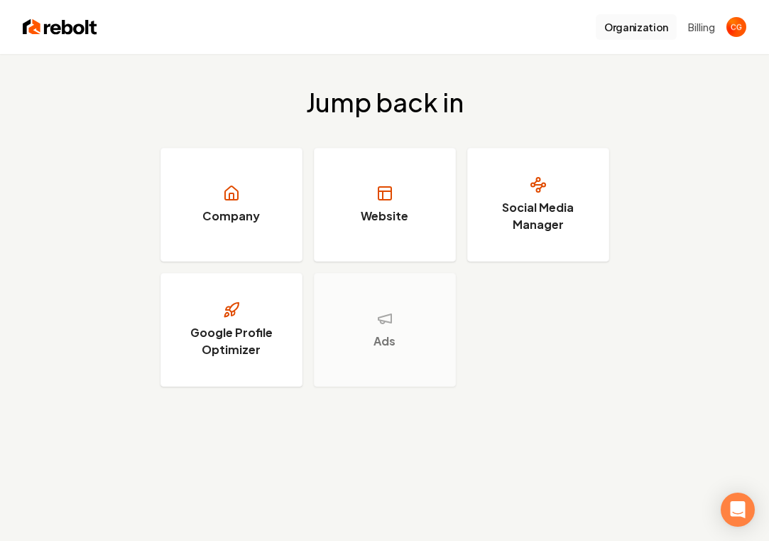
click at [649, 33] on button "Organization" at bounding box center [636, 27] width 81 height 26
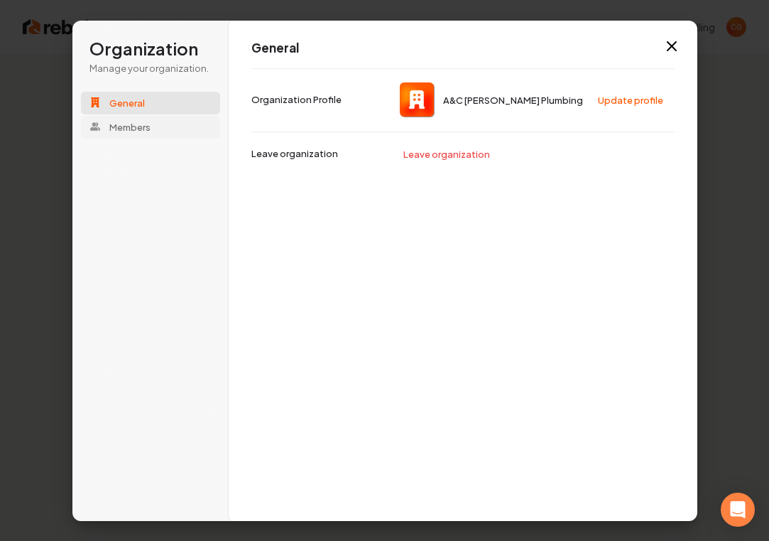
click at [146, 131] on span "Members" at bounding box center [129, 126] width 41 height 13
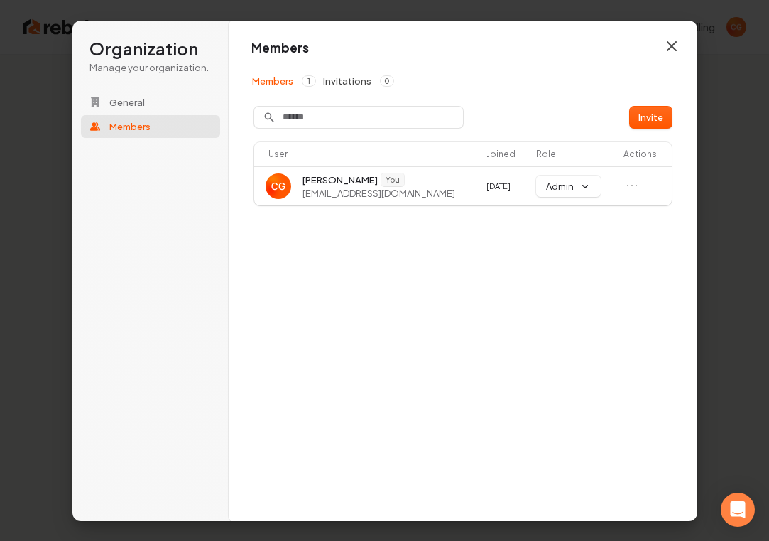
click at [672, 43] on icon "button" at bounding box center [672, 46] width 17 height 17
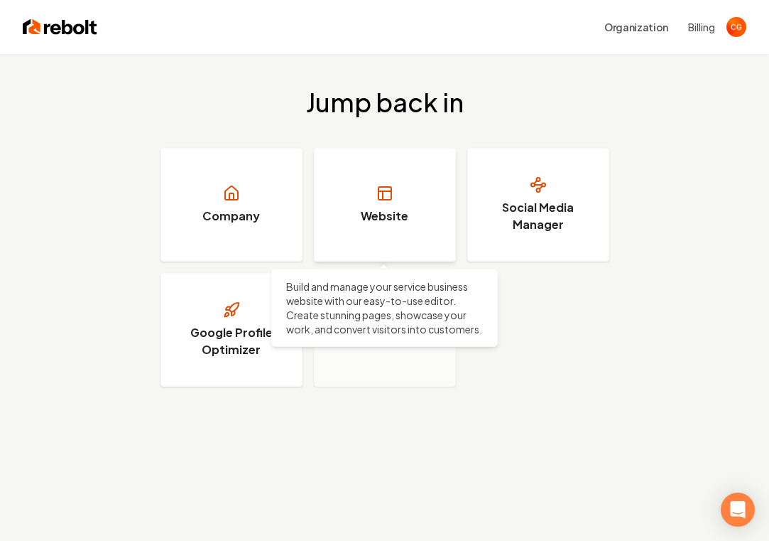
click at [433, 227] on link "Website" at bounding box center [385, 205] width 142 height 114
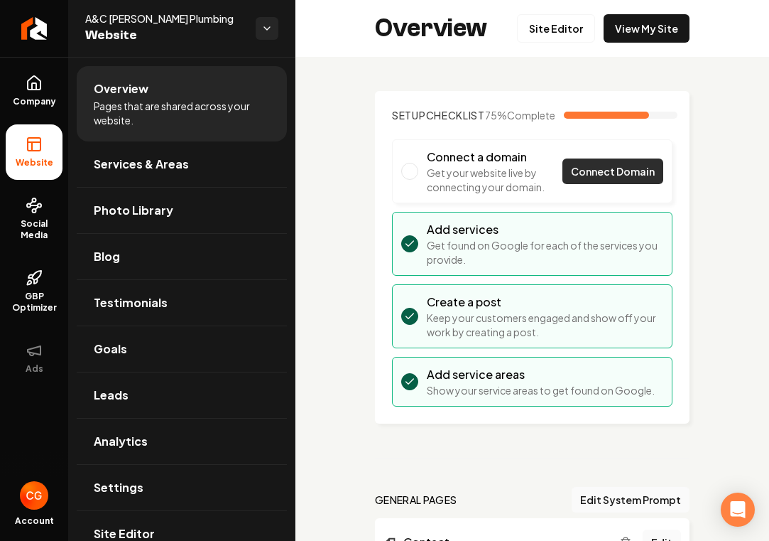
click at [627, 179] on span "Connect Domain" at bounding box center [613, 171] width 84 height 15
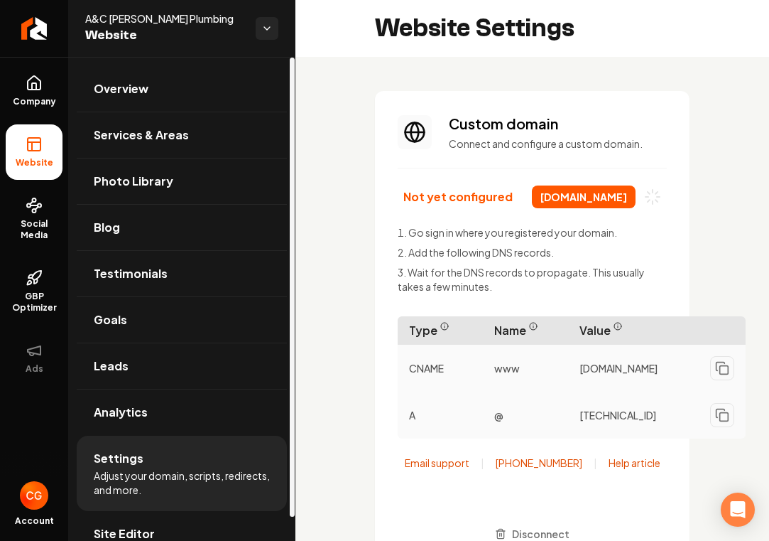
click at [41, 151] on icon at bounding box center [34, 144] width 17 height 17
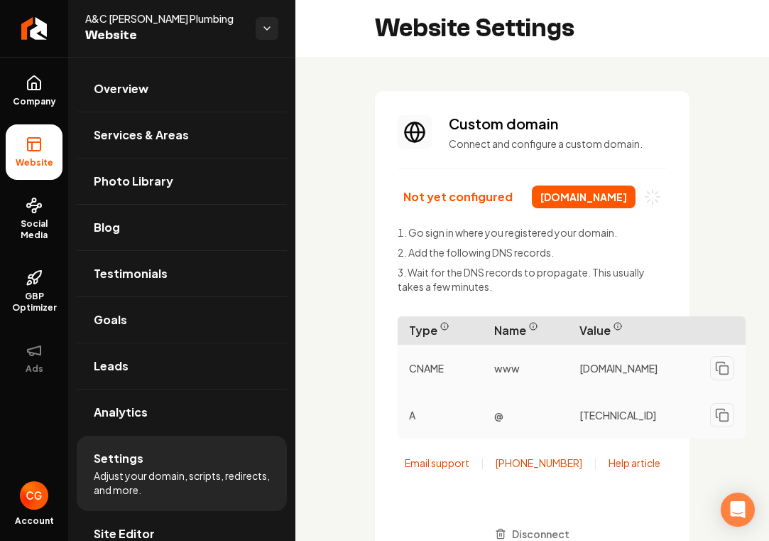
click at [413, 134] on icon "Main content area" at bounding box center [415, 132] width 34 height 34
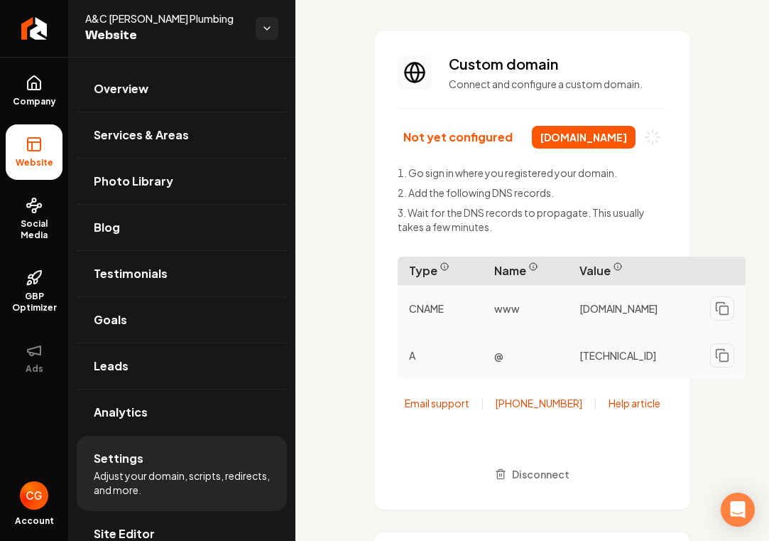
scroll to position [53, 0]
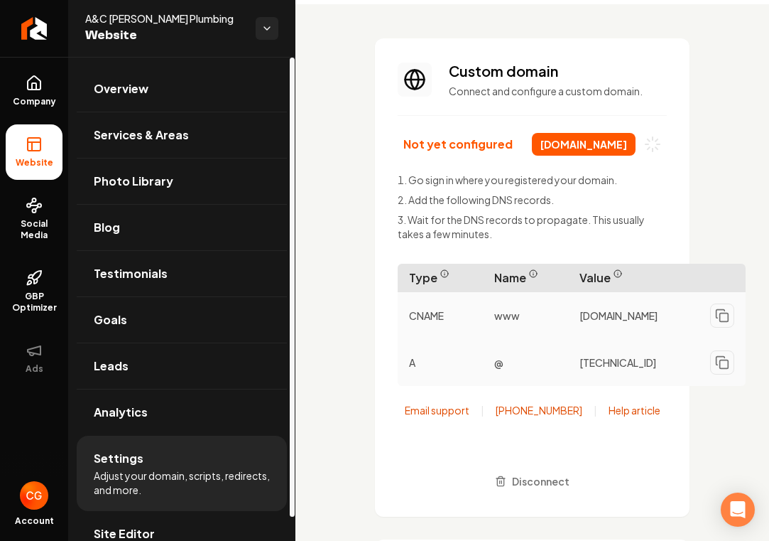
click at [40, 148] on rect at bounding box center [34, 144] width 13 height 13
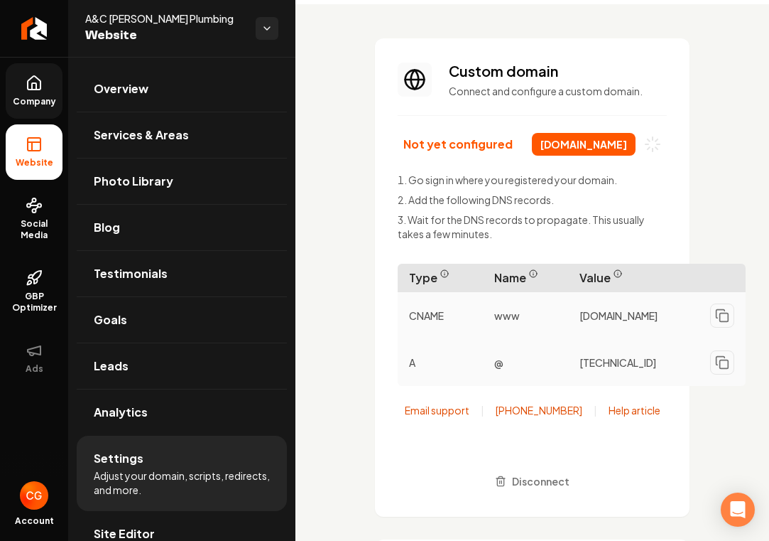
click at [37, 90] on icon at bounding box center [34, 82] width 13 height 13
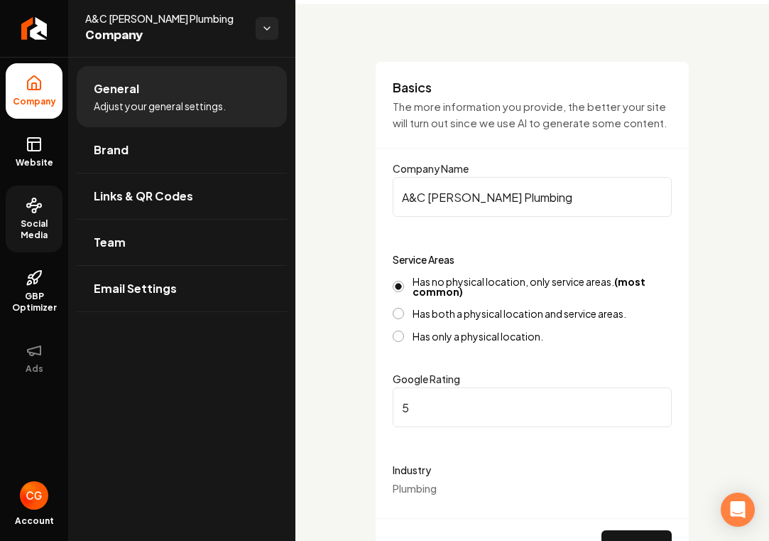
click at [40, 231] on span "Social Media" at bounding box center [34, 229] width 57 height 23
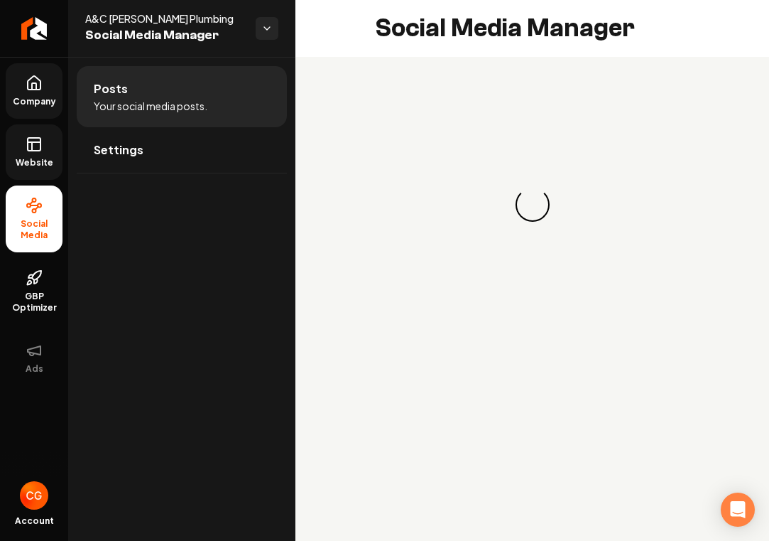
click at [36, 161] on span "Website" at bounding box center [34, 162] width 49 height 11
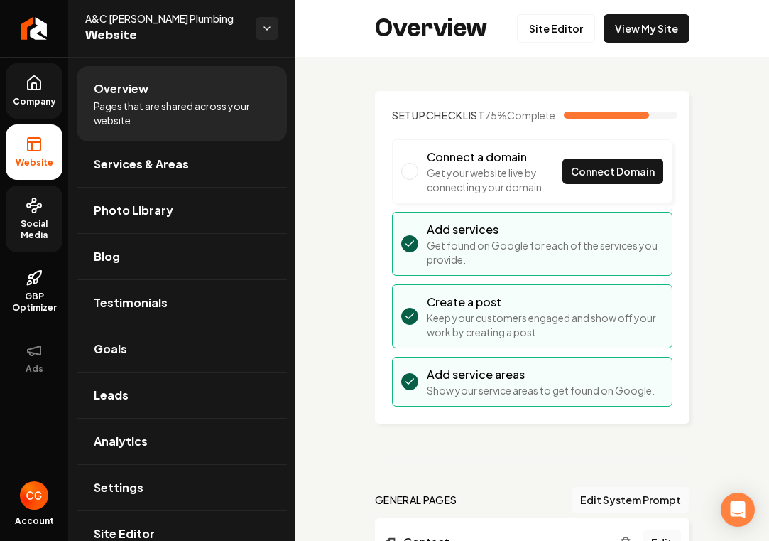
click at [410, 180] on span "Main content area" at bounding box center [409, 171] width 17 height 17
click at [604, 179] on span "Connect Domain" at bounding box center [613, 171] width 84 height 15
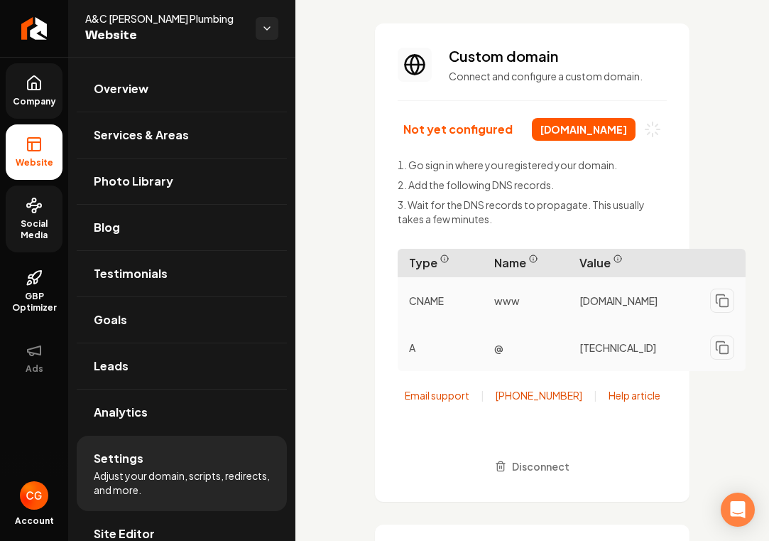
scroll to position [68, 0]
click at [556, 470] on span "Disconnect" at bounding box center [541, 465] width 58 height 15
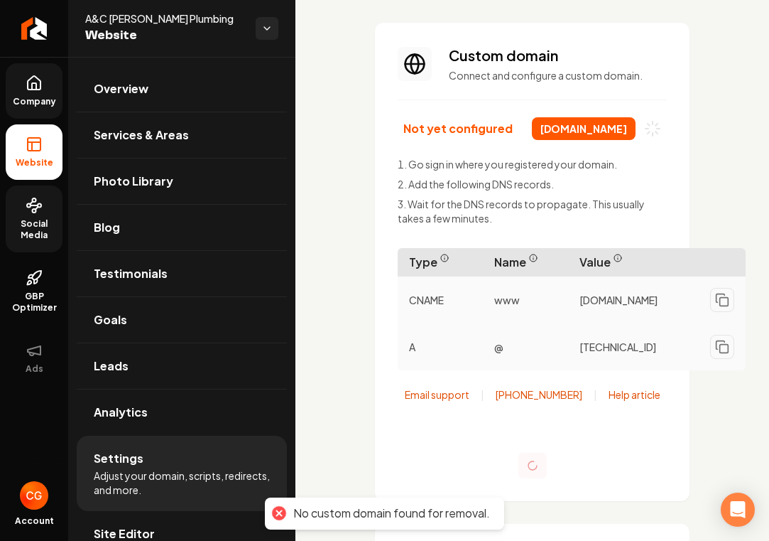
scroll to position [0, 0]
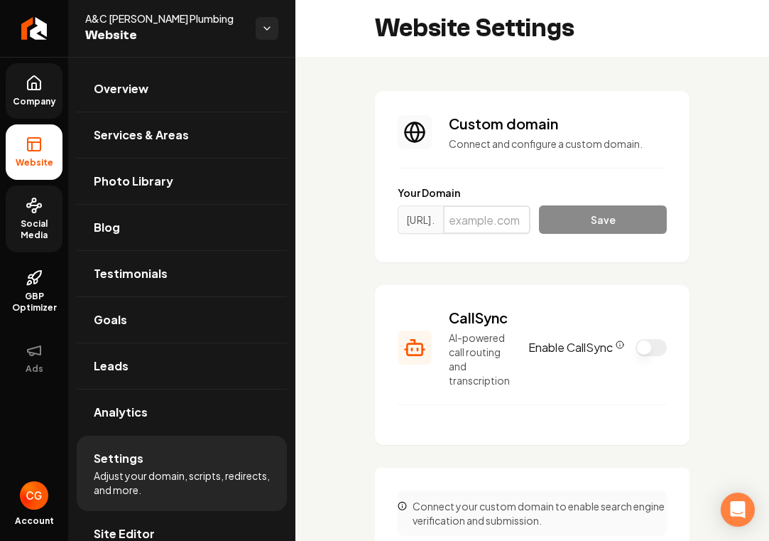
click at [507, 224] on input "Main content area" at bounding box center [486, 219] width 87 height 28
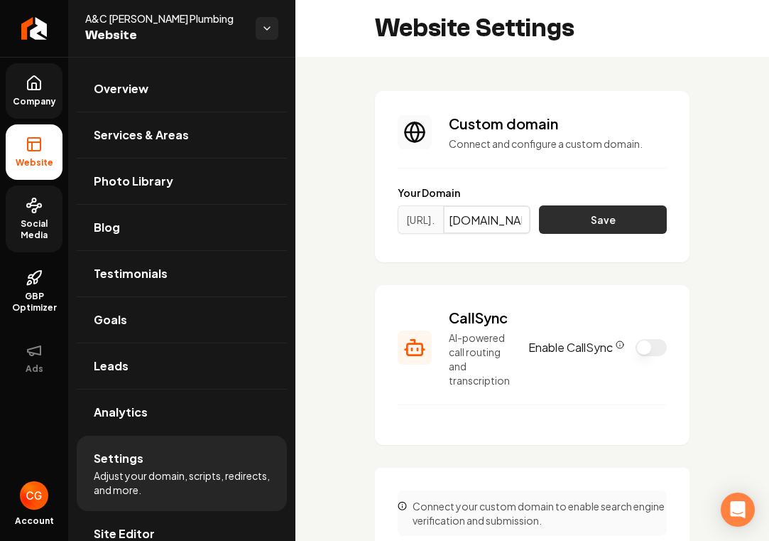
type input "[DOMAIN_NAME]"
click at [587, 220] on button "Save" at bounding box center [603, 219] width 128 height 28
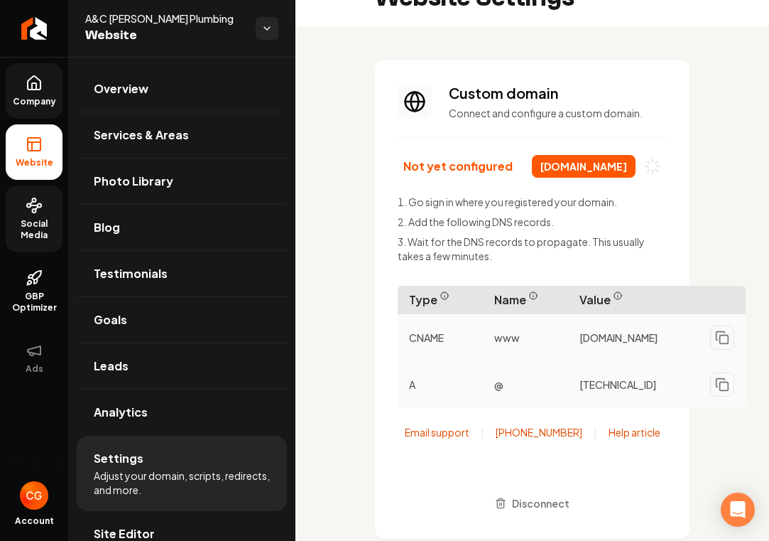
scroll to position [49, 0]
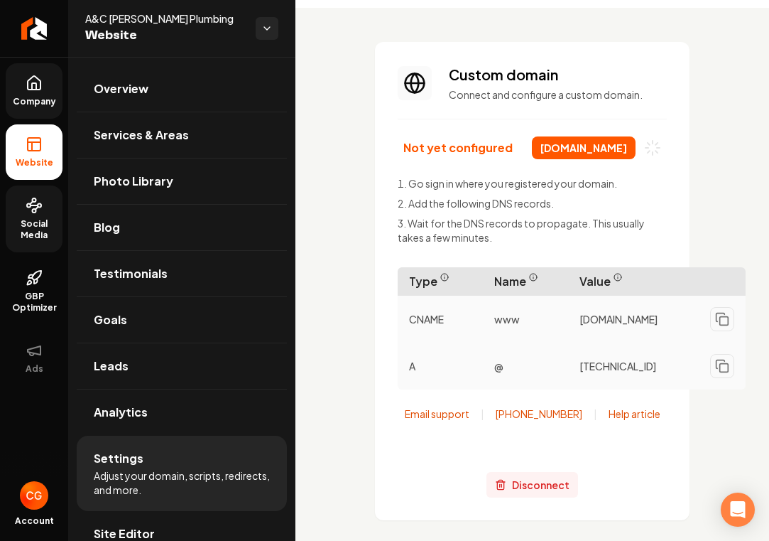
click at [546, 490] on span "Disconnect" at bounding box center [541, 484] width 58 height 15
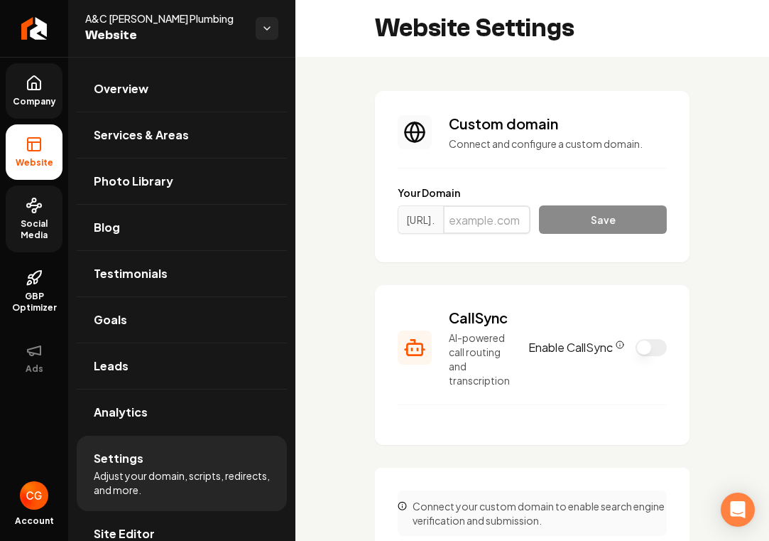
click at [512, 222] on input "Main content area" at bounding box center [486, 219] width 87 height 28
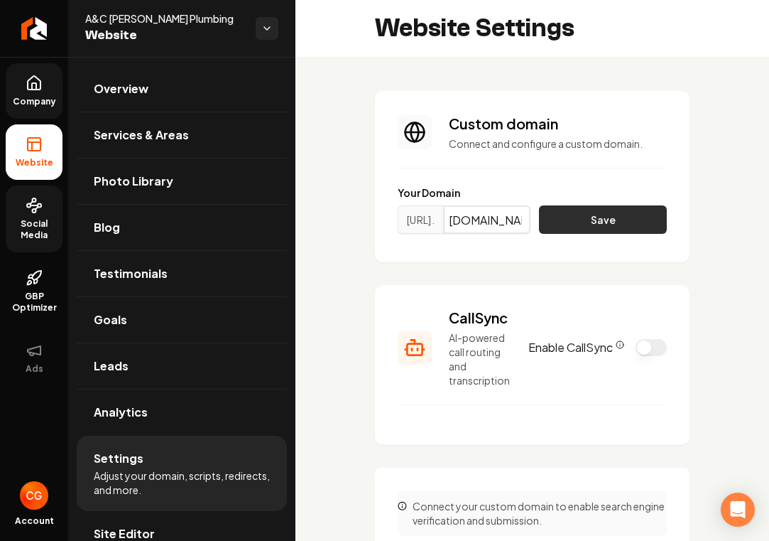
type input "[DOMAIN_NAME]"
click at [590, 224] on button "Save" at bounding box center [603, 219] width 128 height 28
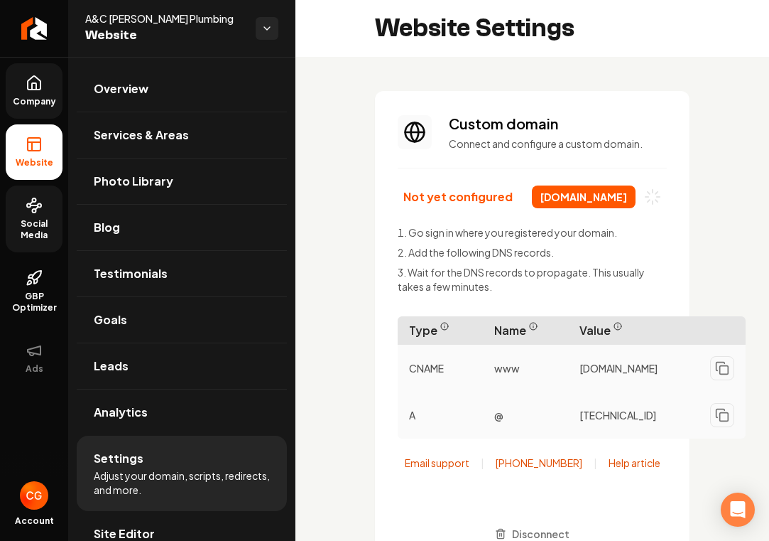
click at [44, 88] on link "Company" at bounding box center [34, 90] width 57 height 55
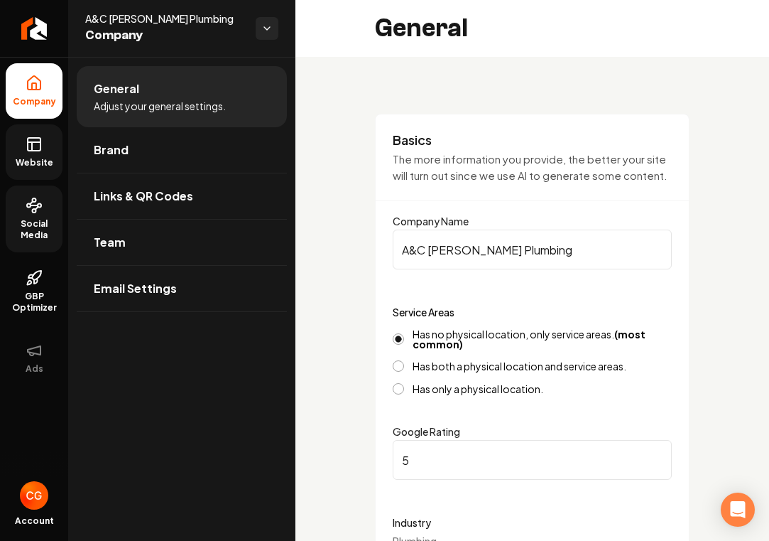
click at [40, 162] on span "Website" at bounding box center [34, 162] width 49 height 11
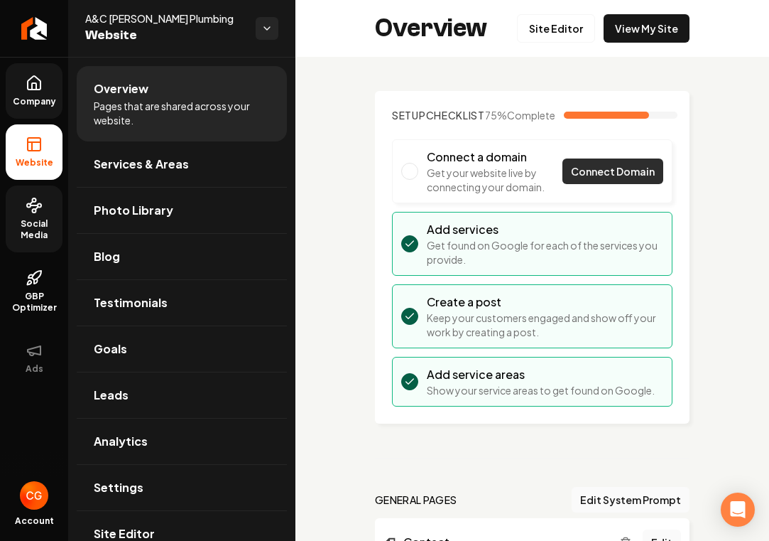
click at [612, 179] on span "Connect Domain" at bounding box center [613, 171] width 84 height 15
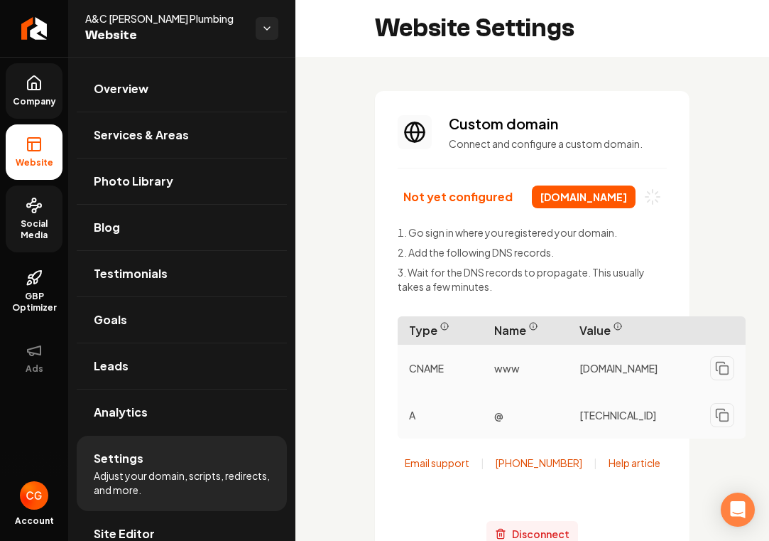
click at [550, 537] on span "Disconnect" at bounding box center [541, 533] width 58 height 15
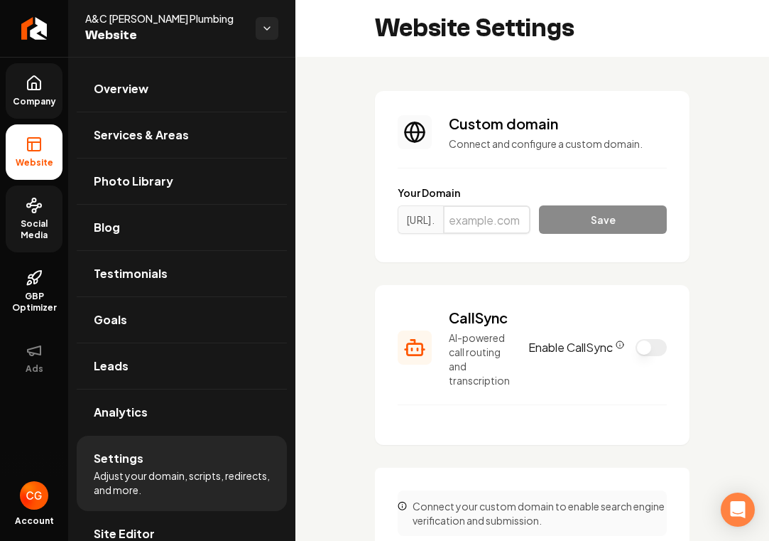
click at [509, 228] on input "Main content area" at bounding box center [486, 219] width 87 height 28
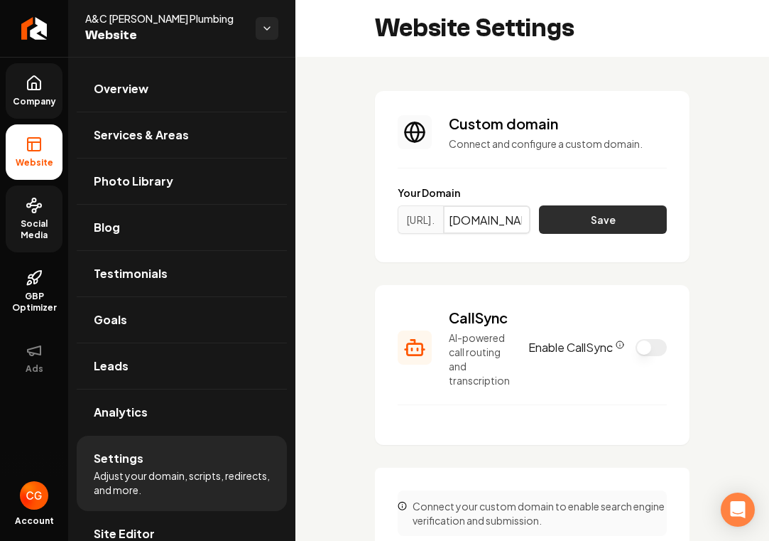
type input "[DOMAIN_NAME]"
click at [605, 217] on button "Save" at bounding box center [603, 219] width 128 height 28
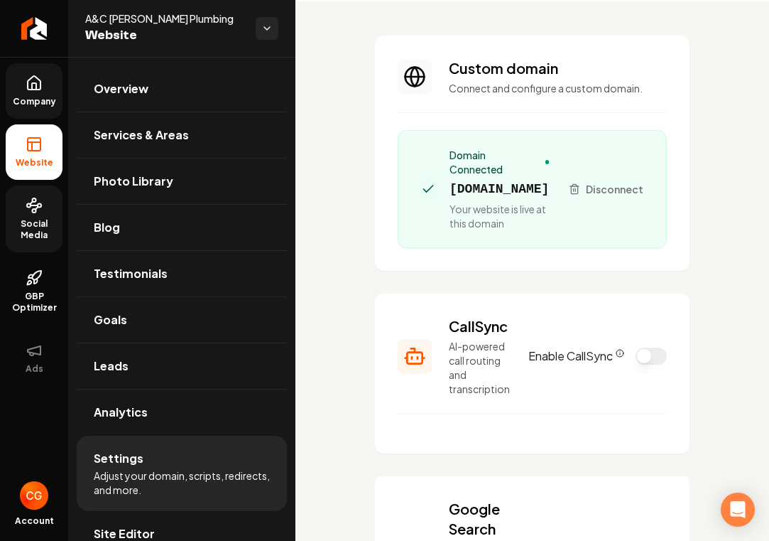
scroll to position [78, 0]
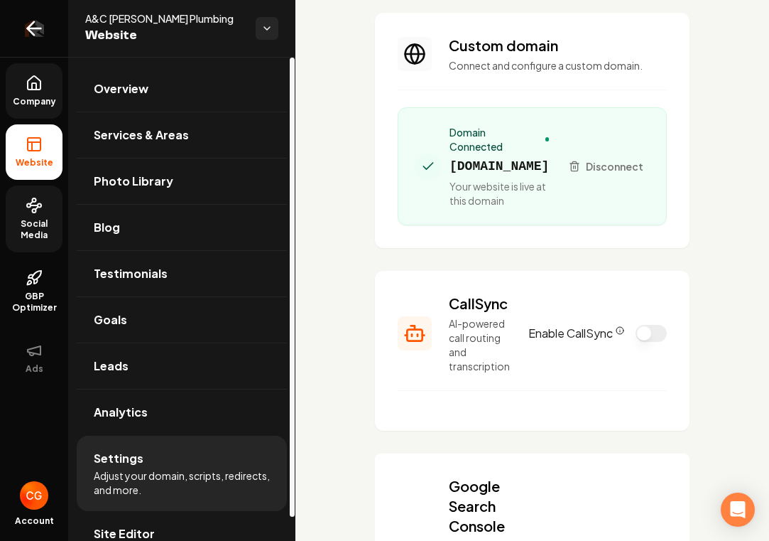
click at [32, 37] on icon "Return to dashboard" at bounding box center [34, 28] width 23 height 23
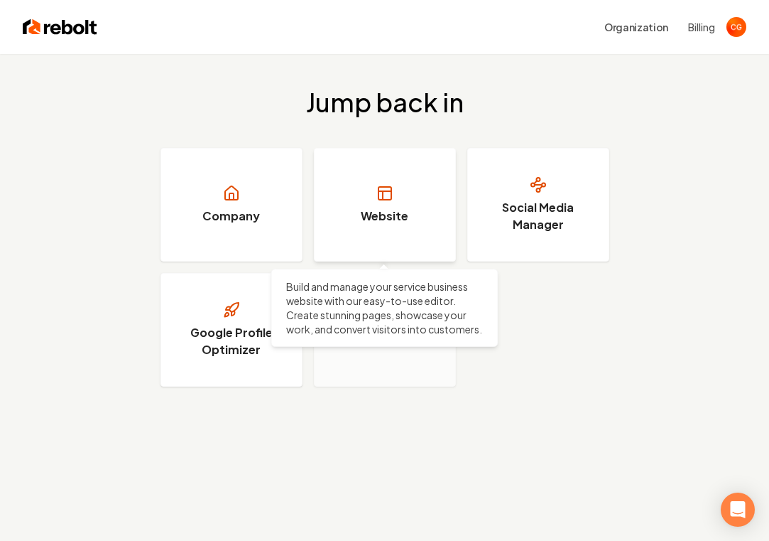
click at [411, 197] on link "Website" at bounding box center [385, 205] width 142 height 114
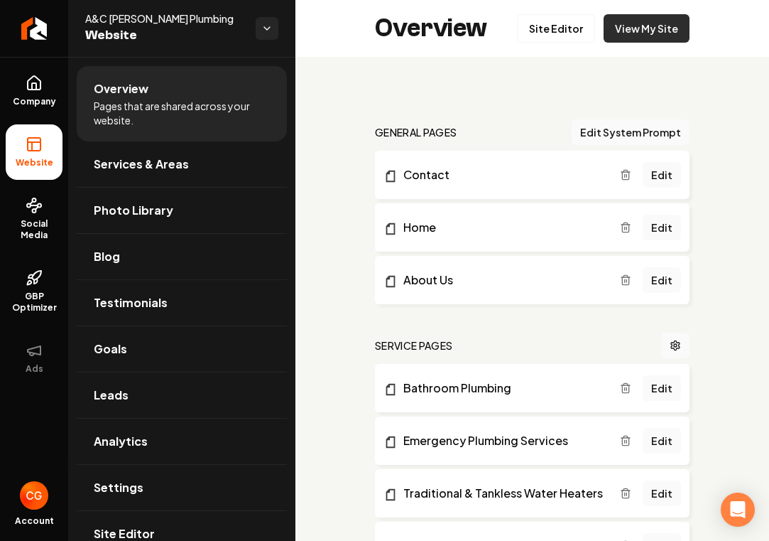
click at [642, 33] on link "View My Site" at bounding box center [647, 28] width 86 height 28
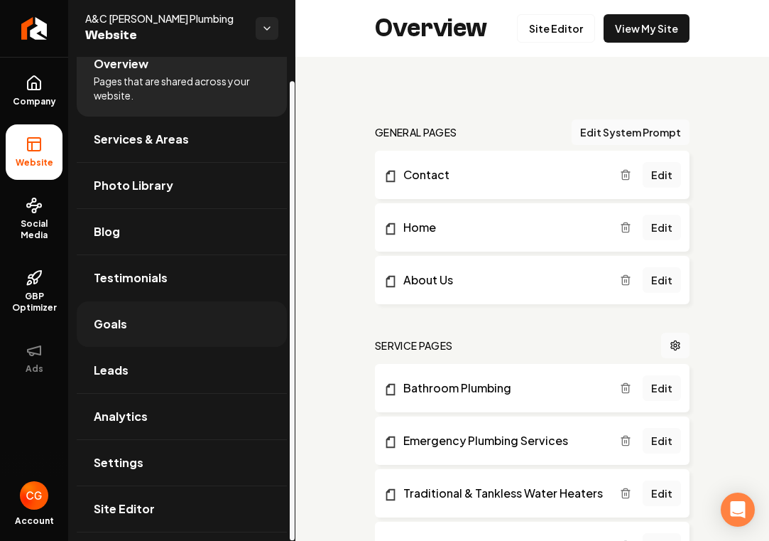
scroll to position [25, 0]
click at [31, 233] on span "Social Media" at bounding box center [34, 229] width 57 height 23
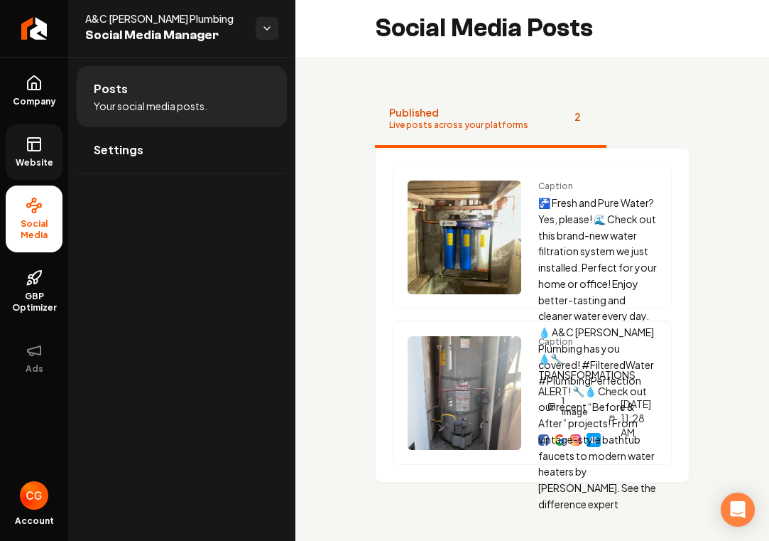
click at [35, 146] on icon at bounding box center [34, 144] width 17 height 17
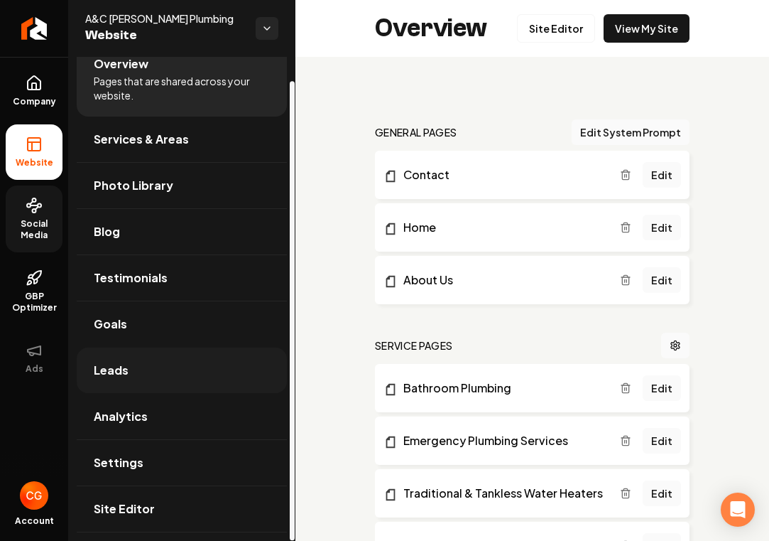
scroll to position [25, 0]
click at [135, 475] on link "Settings" at bounding box center [182, 462] width 210 height 45
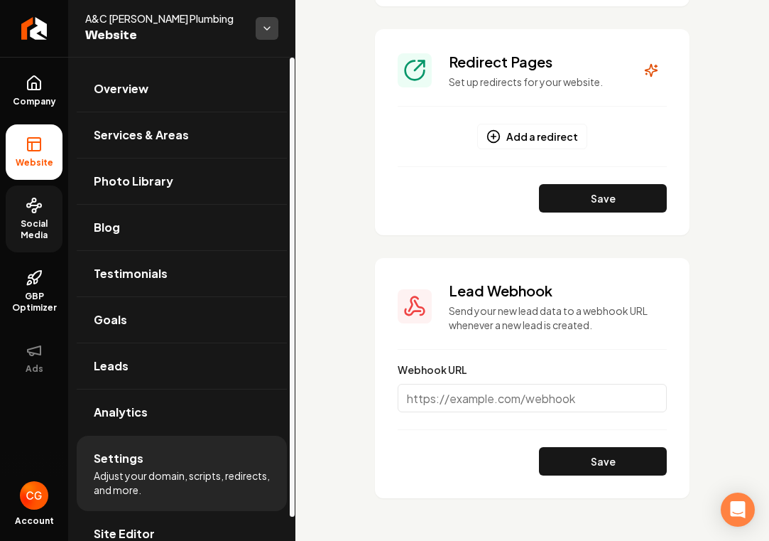
click at [259, 36] on html "Company Website Social Media GBP Optimizer Ads Account A&C [PERSON_NAME] Plumbi…" at bounding box center [384, 270] width 769 height 541
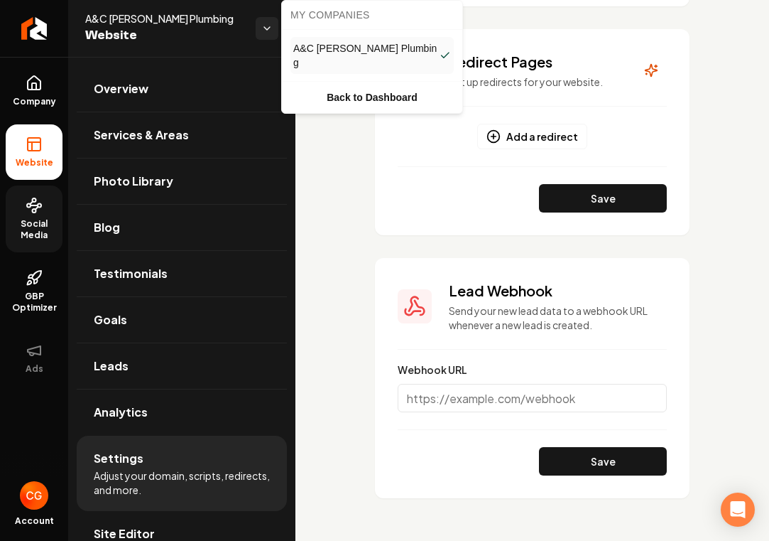
click at [233, 161] on html "Company Website Social Media GBP Optimizer Ads Account A&C [PERSON_NAME] Plumbi…" at bounding box center [384, 270] width 769 height 541
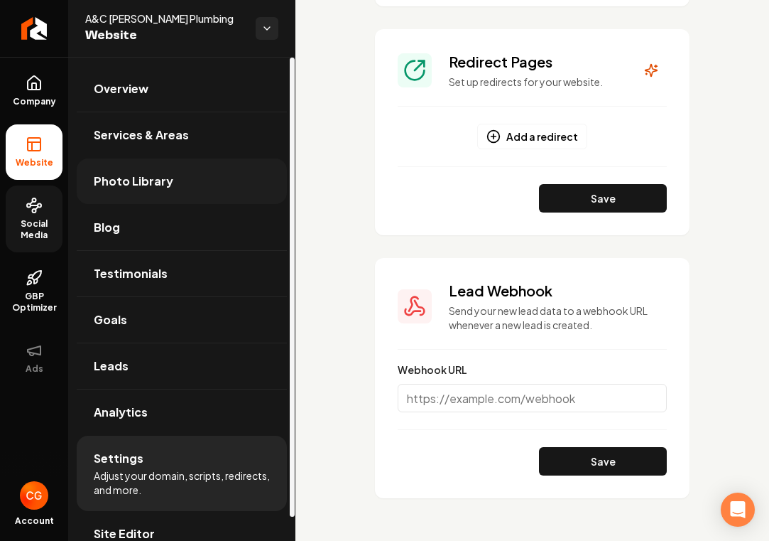
click at [126, 174] on span "Photo Library" at bounding box center [134, 181] width 80 height 17
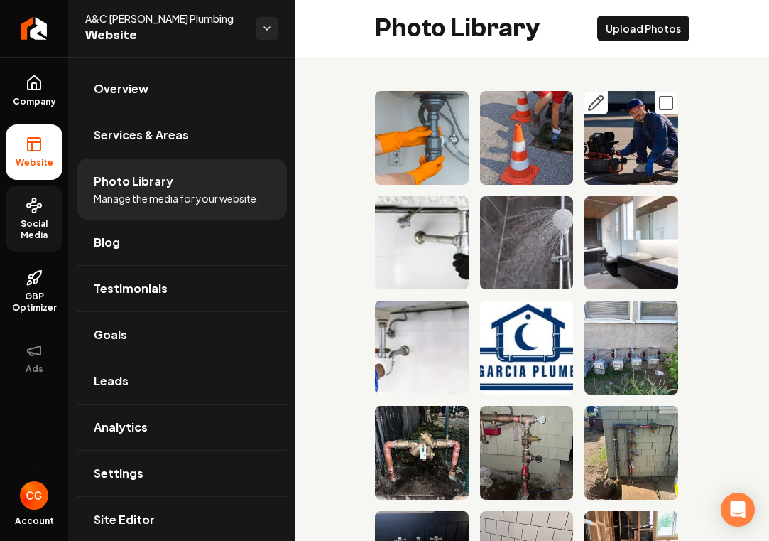
click at [644, 173] on img "Main content area" at bounding box center [632, 138] width 94 height 94
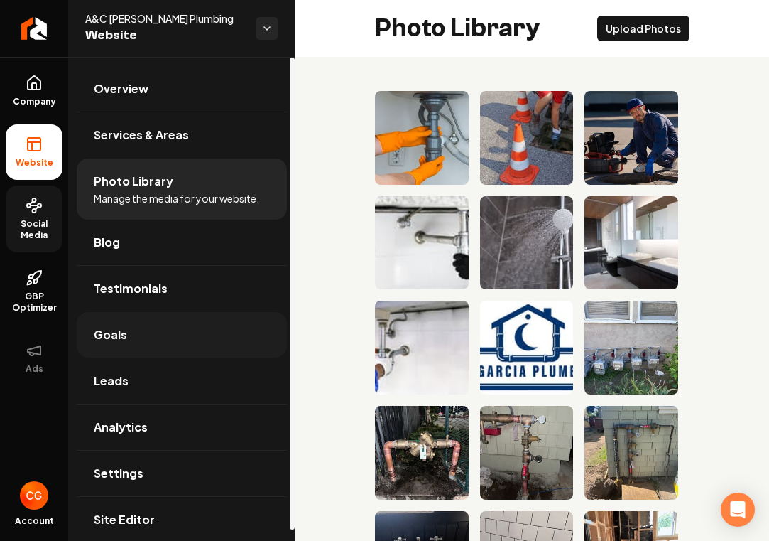
click at [217, 313] on link "Goals" at bounding box center [182, 334] width 210 height 45
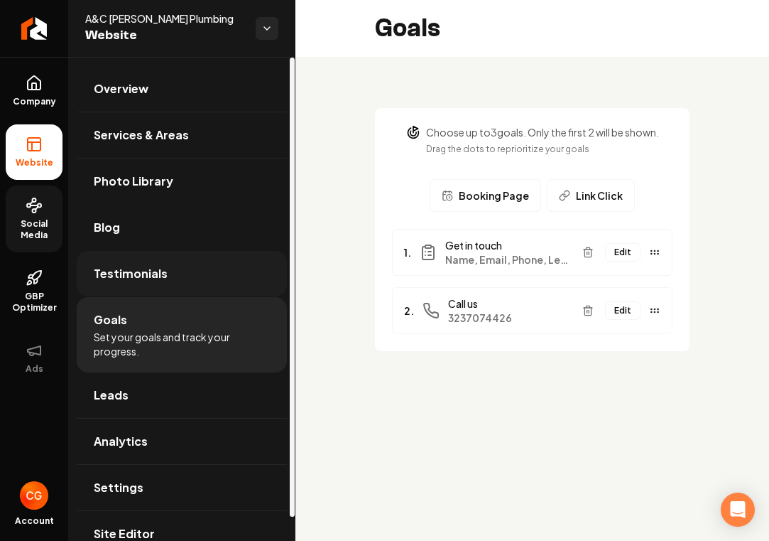
click at [146, 283] on link "Testimonials" at bounding box center [182, 273] width 210 height 45
click at [117, 396] on span "Leads" at bounding box center [111, 394] width 35 height 17
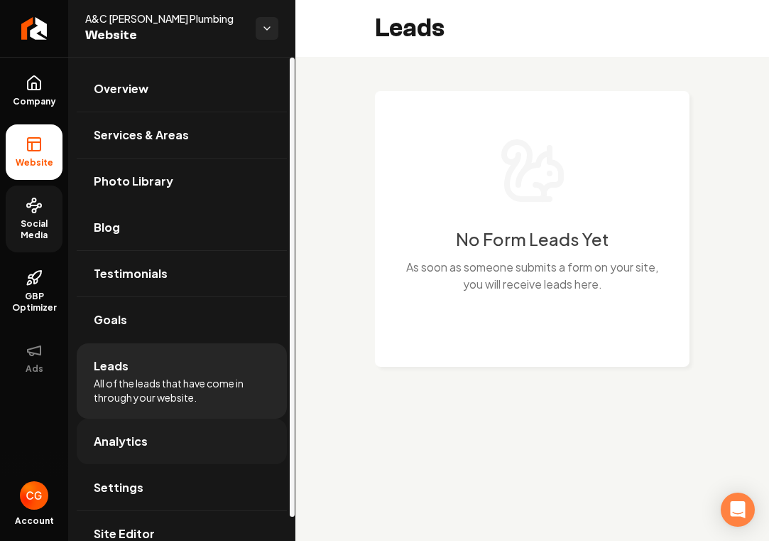
click at [131, 445] on span "Analytics" at bounding box center [121, 441] width 54 height 17
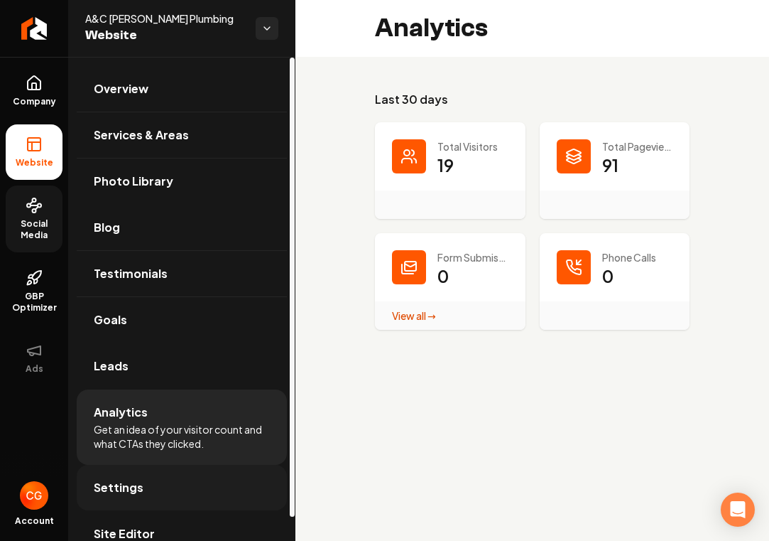
click at [123, 493] on span "Settings" at bounding box center [119, 487] width 50 height 17
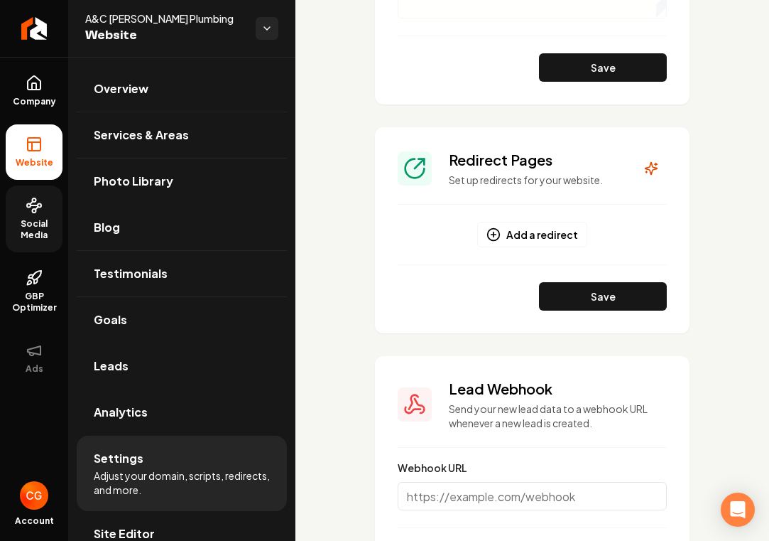
scroll to position [1370, 0]
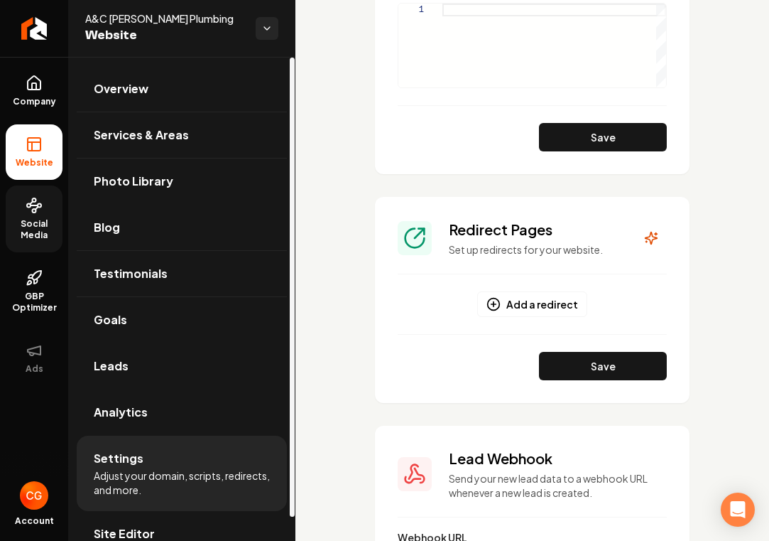
click at [42, 217] on link "Social Media" at bounding box center [34, 218] width 57 height 67
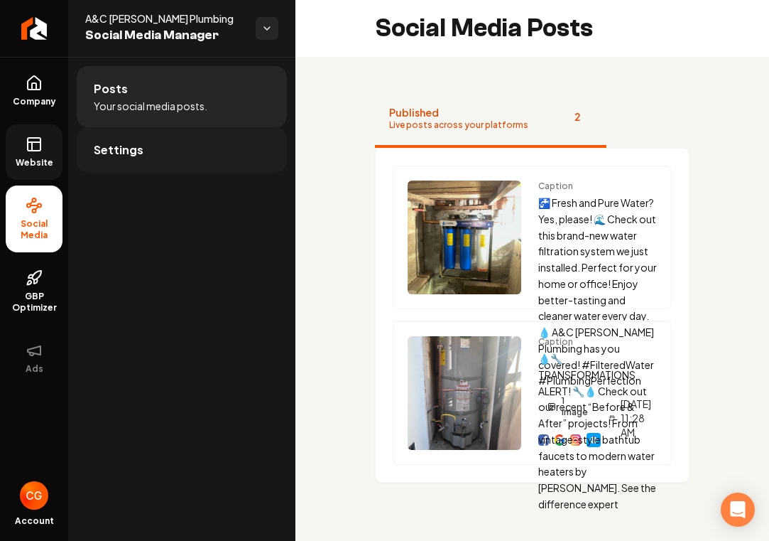
click at [163, 156] on link "Settings" at bounding box center [182, 149] width 210 height 45
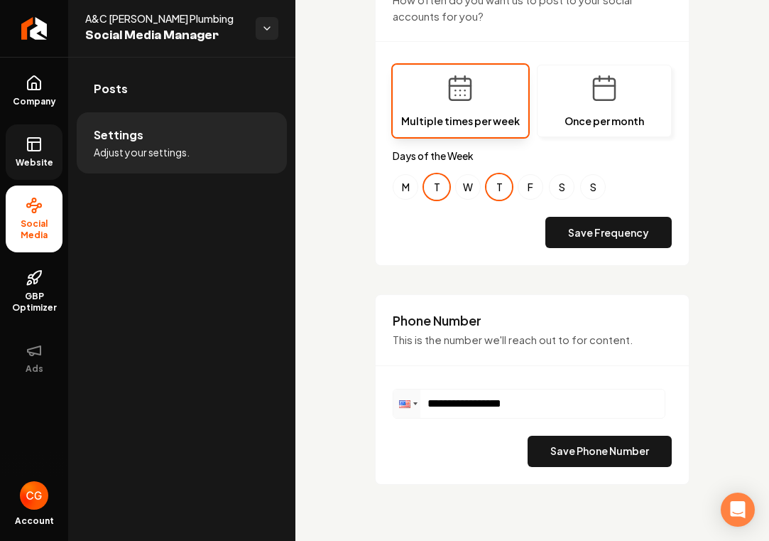
scroll to position [513, 0]
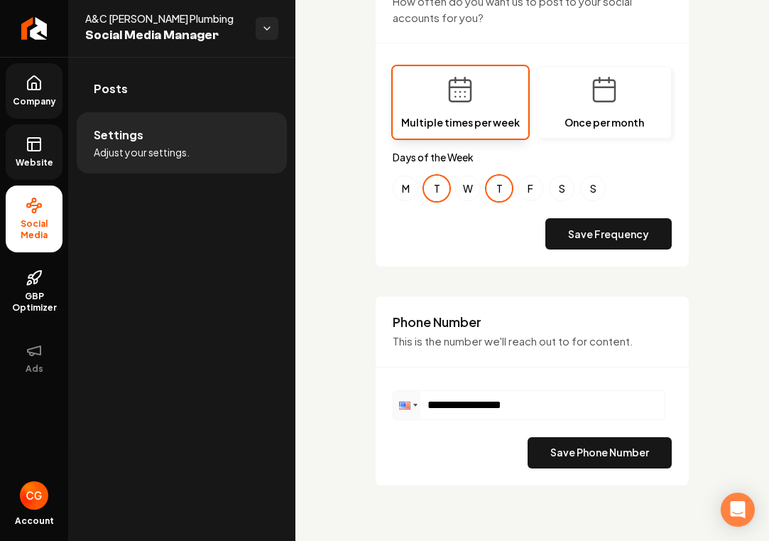
click at [42, 94] on link "Company" at bounding box center [34, 90] width 57 height 55
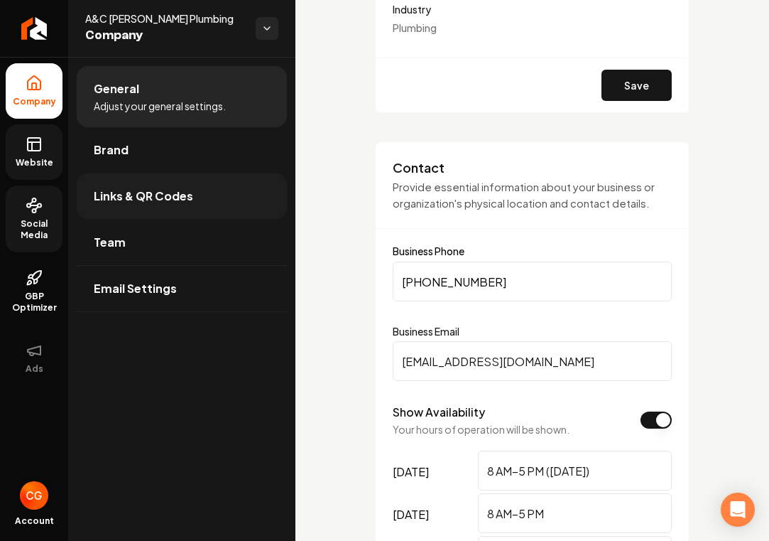
click at [150, 197] on span "Links & QR Codes" at bounding box center [143, 196] width 99 height 17
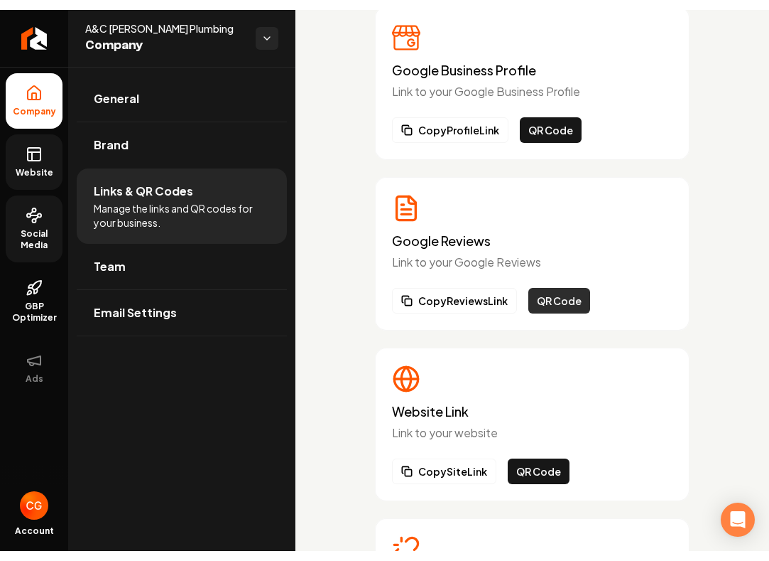
scroll to position [95, 0]
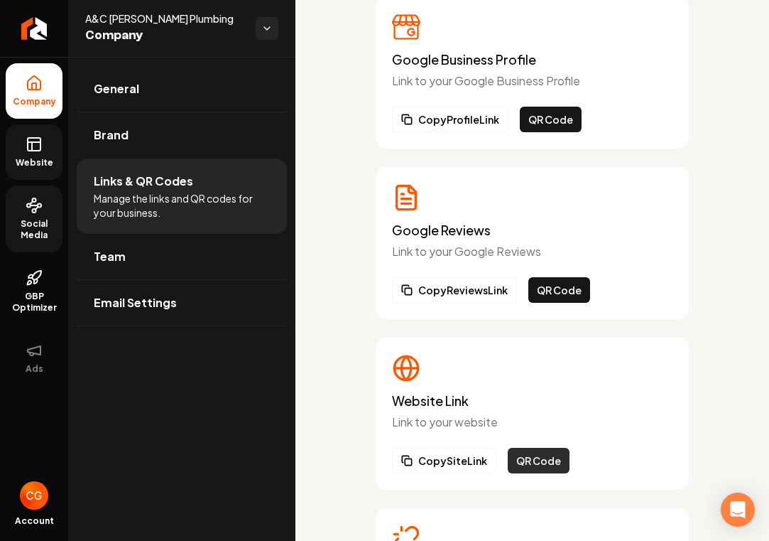
click at [547, 461] on button "QR Code" at bounding box center [539, 461] width 62 height 26
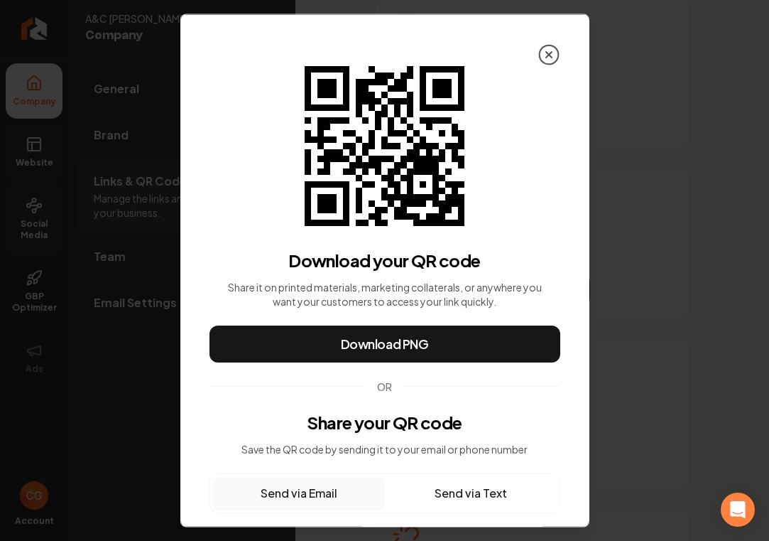
click at [553, 55] on icon at bounding box center [549, 54] width 23 height 23
